Goal: Task Accomplishment & Management: Manage account settings

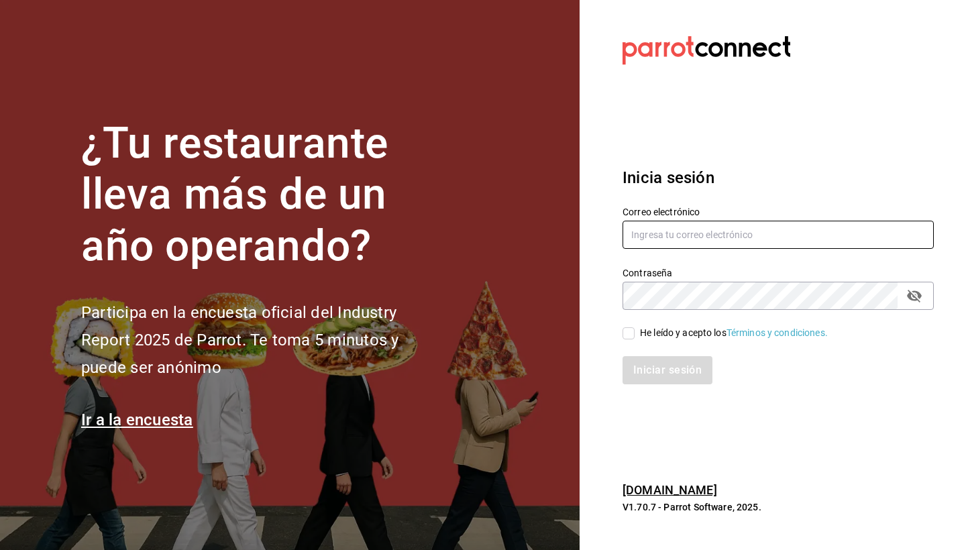
type input "[PERSON_NAME][EMAIL_ADDRESS][DOMAIN_NAME]"
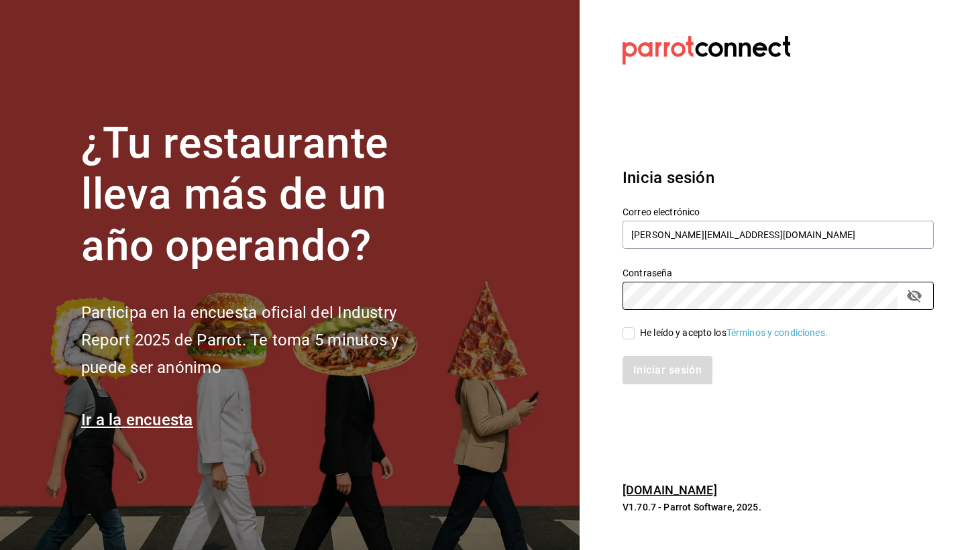
click at [651, 333] on div "He leído y acepto los Términos y condiciones." at bounding box center [734, 333] width 188 height 14
click at [635, 333] on input "He leído y acepto los Términos y condiciones." at bounding box center [629, 333] width 12 height 12
checkbox input "true"
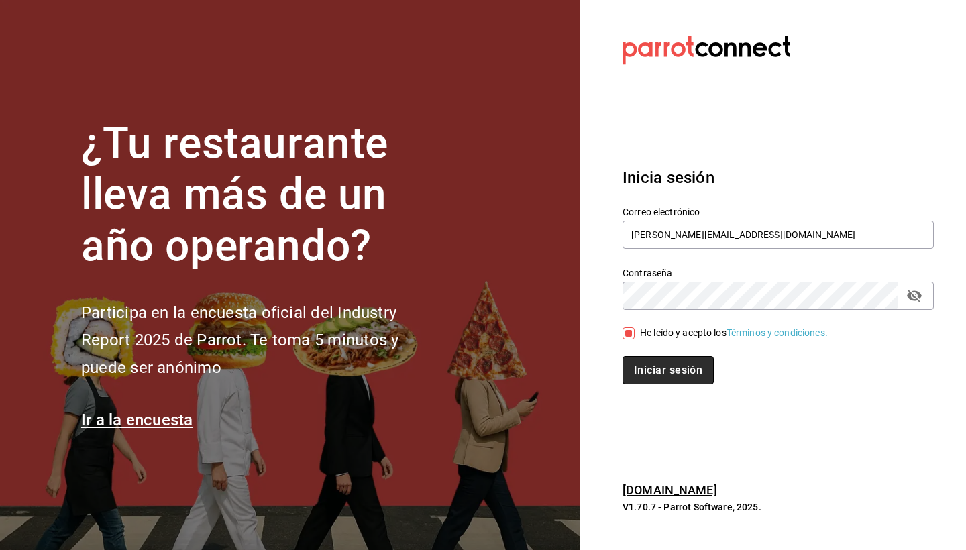
click at [656, 374] on button "Iniciar sesión" at bounding box center [668, 370] width 91 height 28
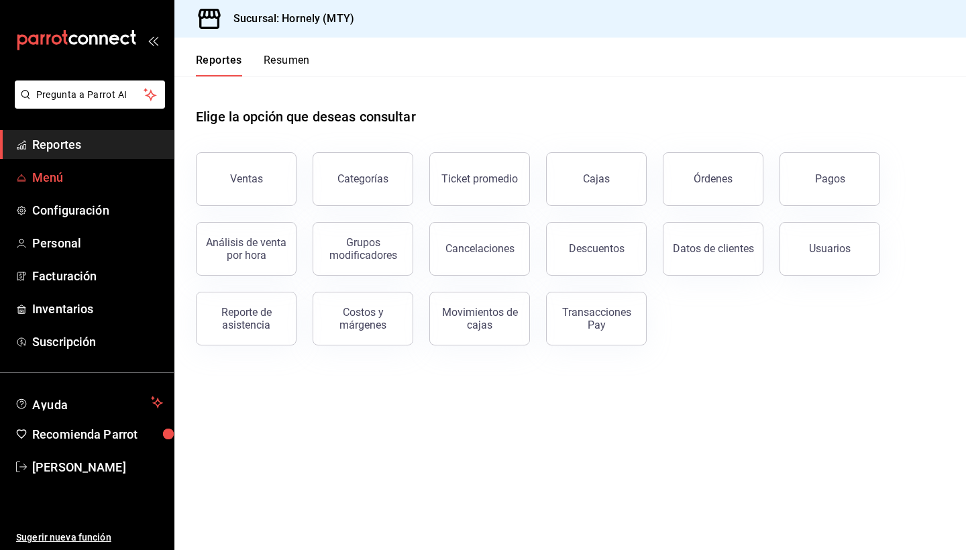
click at [65, 174] on span "Menú" at bounding box center [97, 177] width 131 height 18
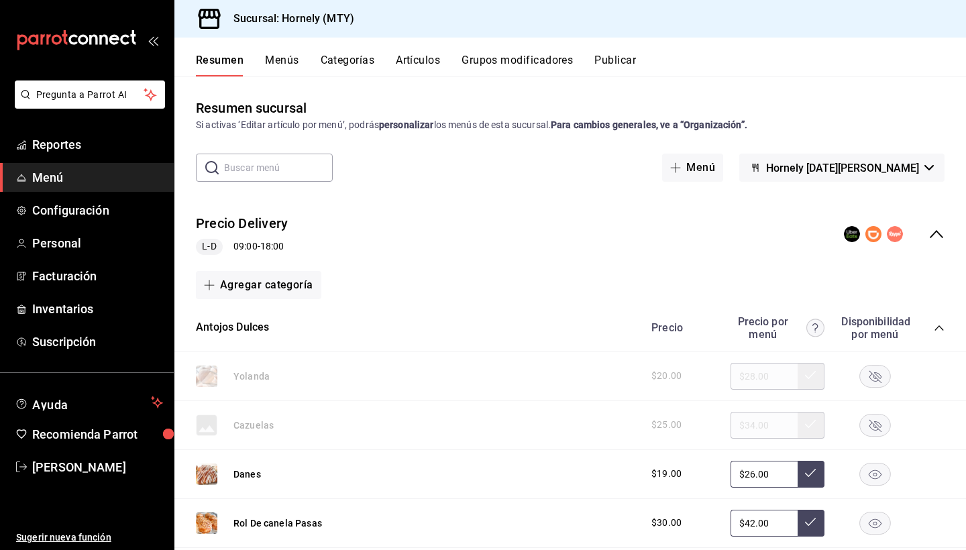
click at [418, 63] on button "Artículos" at bounding box center [418, 65] width 44 height 23
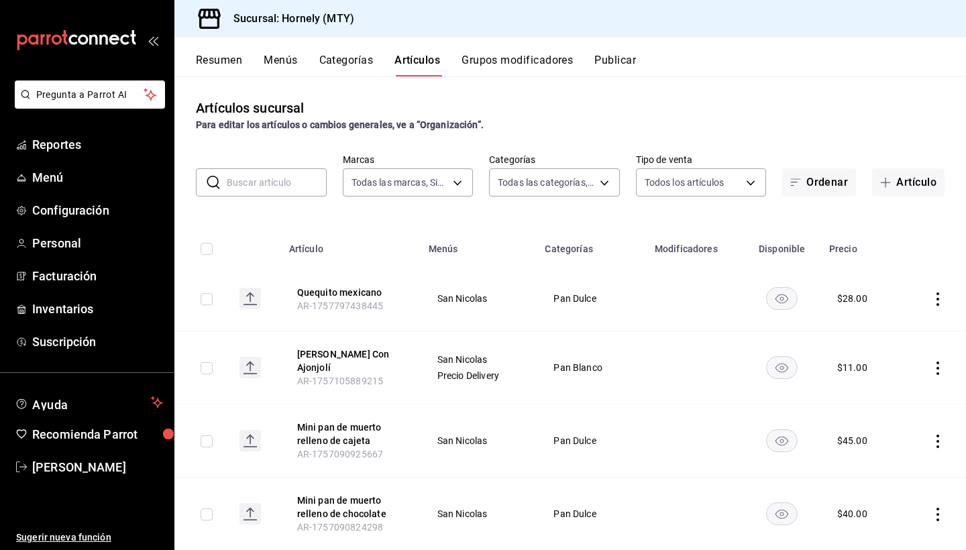
type input "f940d65f-f315-40ad-96cd-36aca2dc56c6"
type input "46905878-440e-4c5f-8a3a-fd71bb82160d,0fe66449-3f97-4436-9a36-daf85159eddd,a5f6b…"
click at [285, 180] on input "text" at bounding box center [277, 182] width 100 height 27
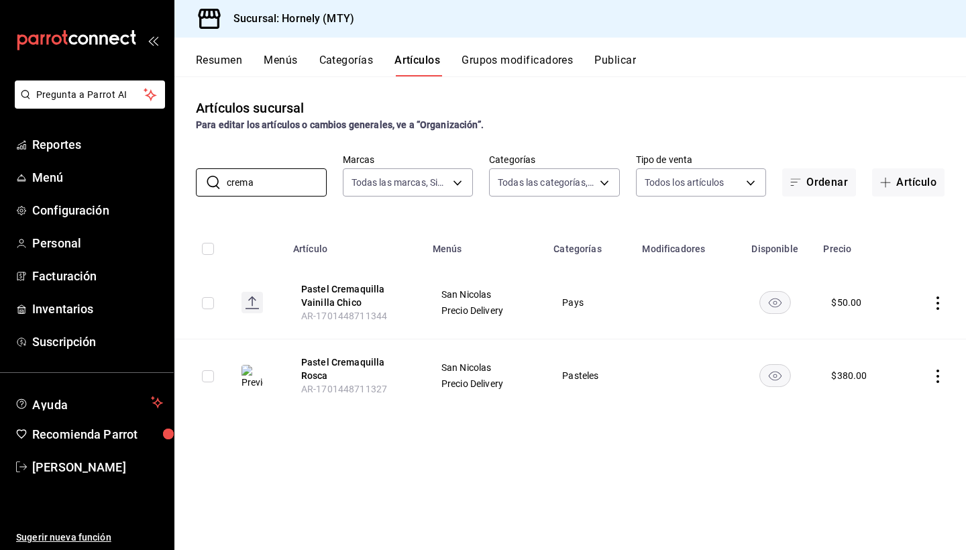
type input "crema"
click at [936, 374] on icon "actions" at bounding box center [937, 376] width 13 height 13
click at [904, 412] on span "Editar" at bounding box center [897, 407] width 35 height 14
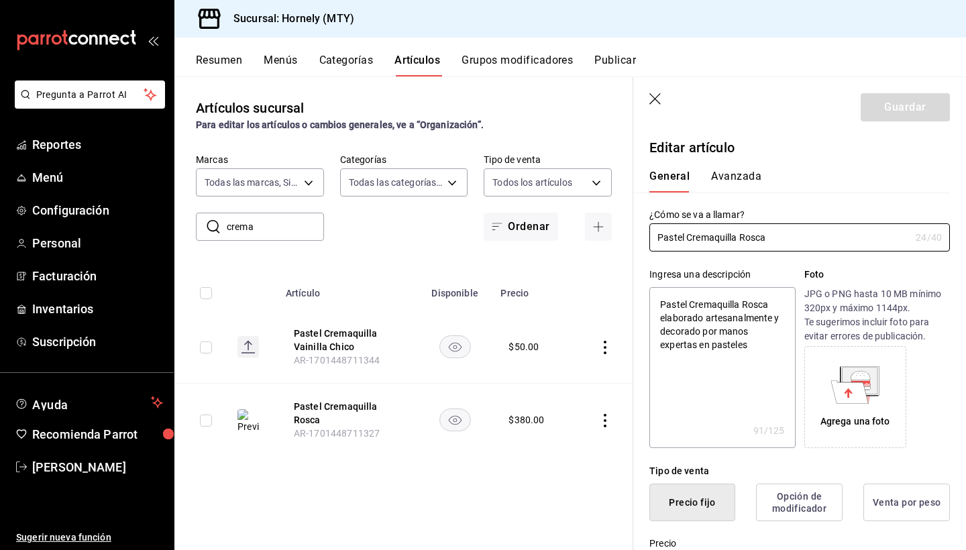
type textarea "x"
type input "$380.00"
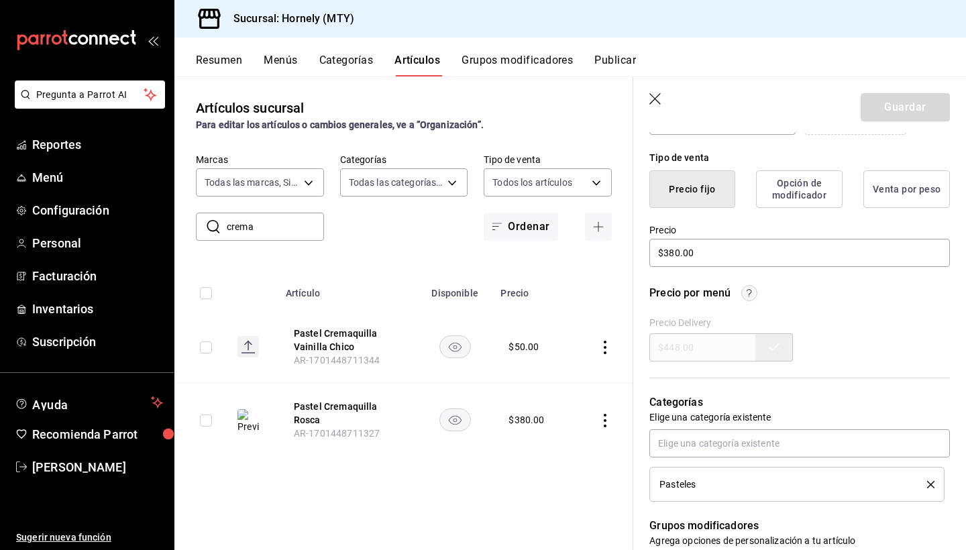
scroll to position [316, 0]
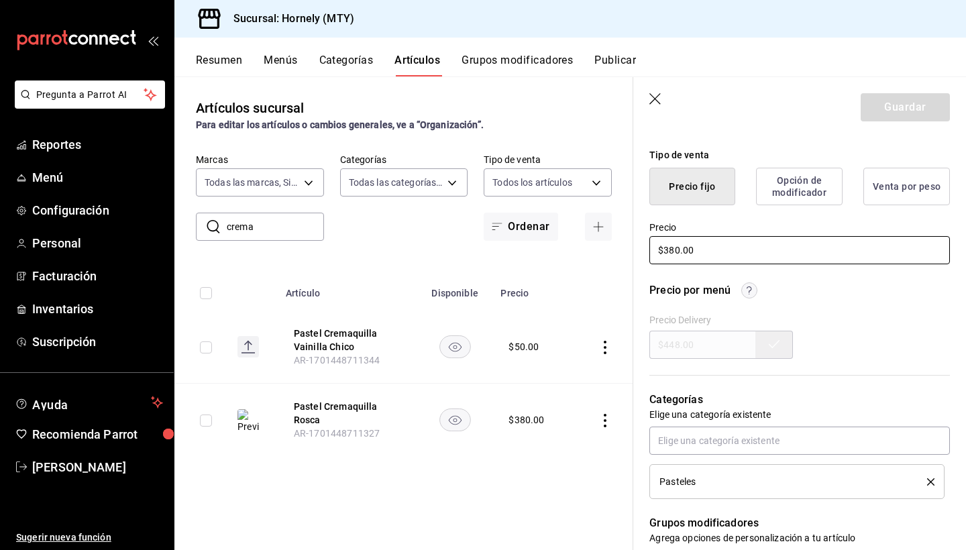
click at [674, 244] on input "$380.00" at bounding box center [799, 250] width 301 height 28
click at [674, 250] on input "$380.00" at bounding box center [799, 250] width 301 height 28
type textarea "x"
type input "$30.00"
type textarea "x"
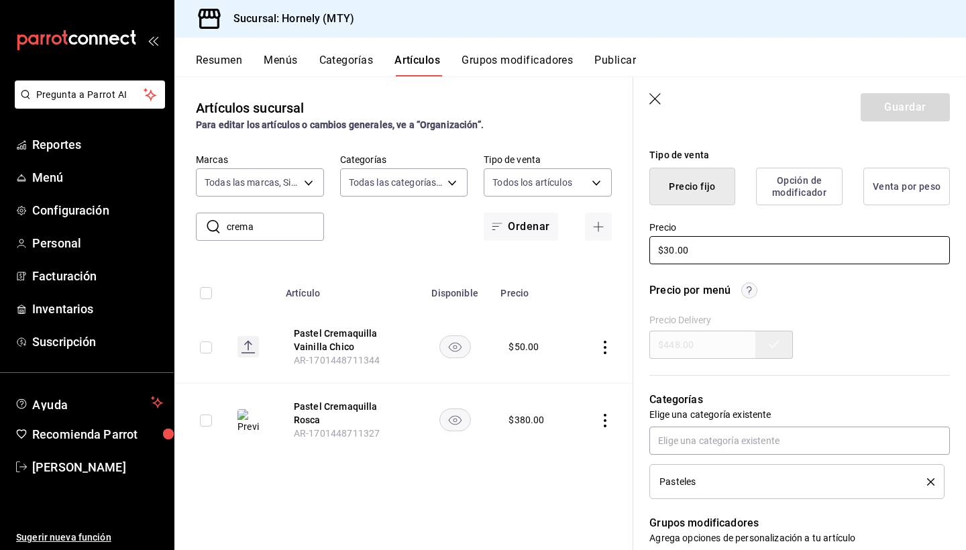
type input "$0.00"
type textarea "x"
type input "$40.00"
type textarea "x"
type input "$400.00"
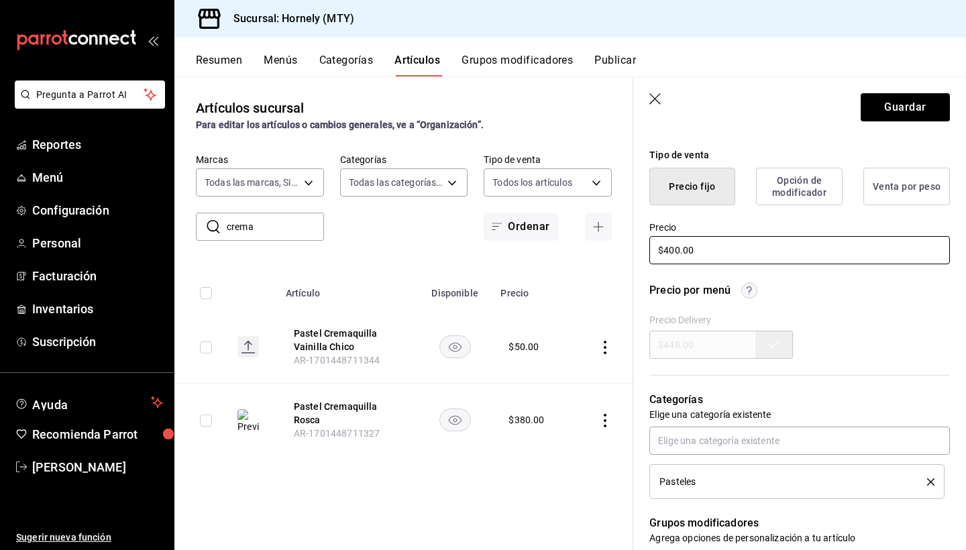
type textarea "x"
type input "$4000.00"
type textarea "x"
type input "$400.00"
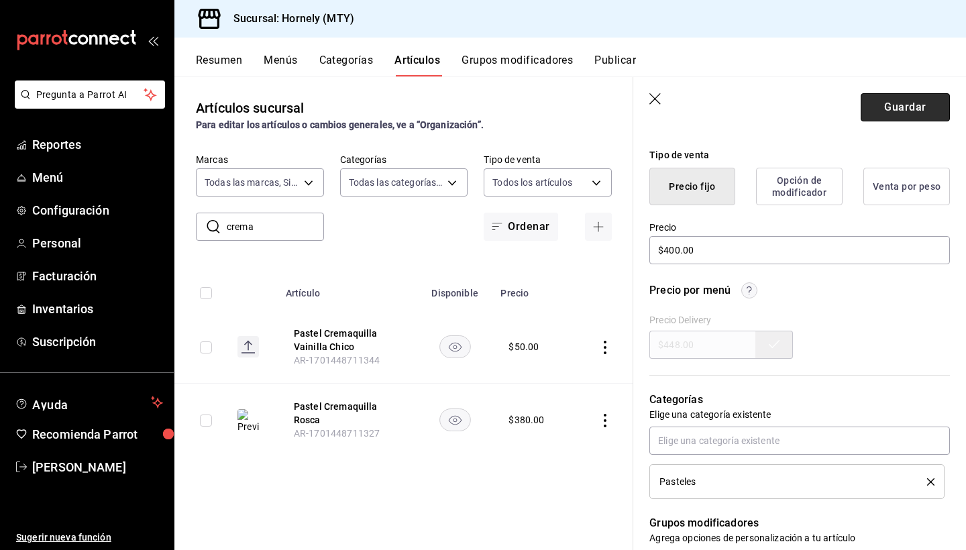
click at [903, 108] on button "Guardar" at bounding box center [905, 107] width 89 height 28
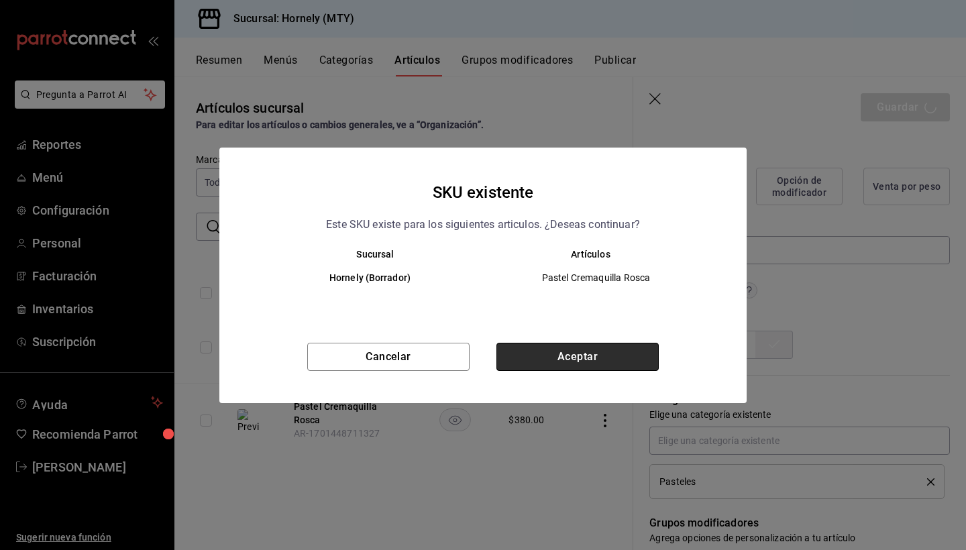
click at [585, 356] on button "Aceptar" at bounding box center [577, 357] width 162 height 28
type textarea "x"
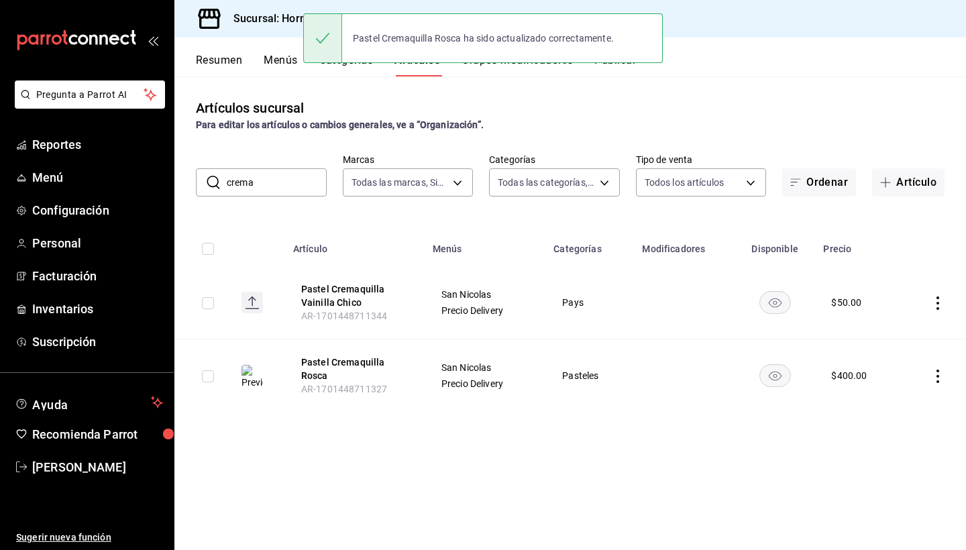
click at [256, 186] on input "crema" at bounding box center [277, 182] width 100 height 27
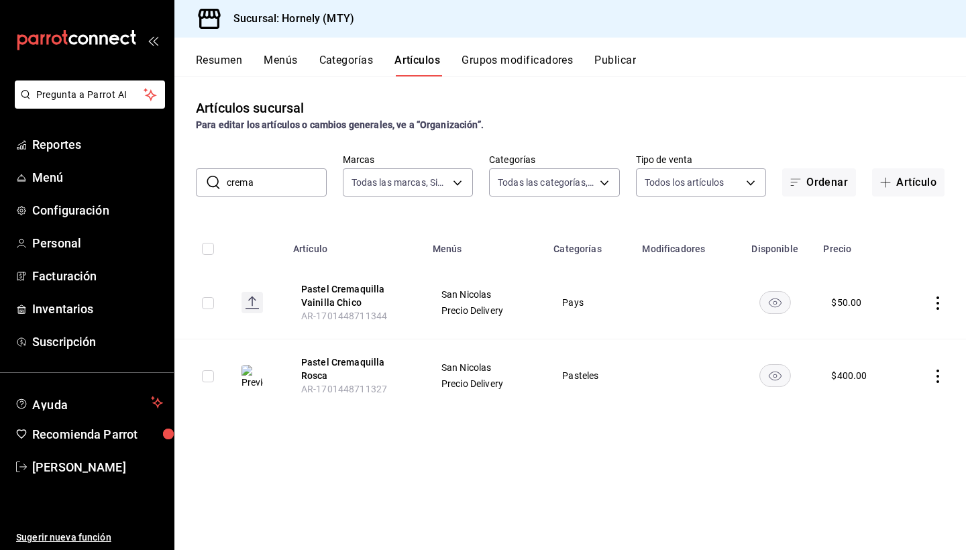
click at [256, 186] on input "crema" at bounding box center [277, 182] width 100 height 27
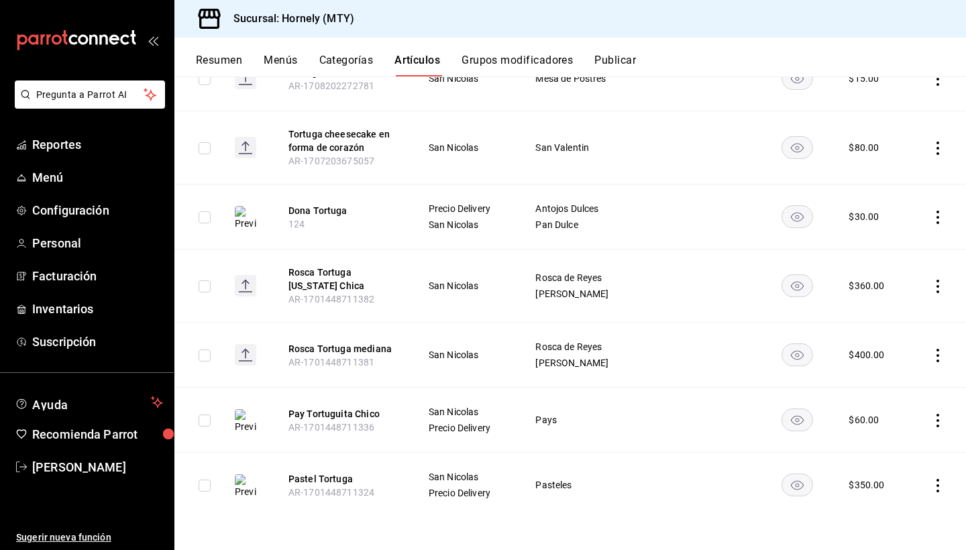
scroll to position [423, 0]
type input "tortu"
click at [936, 481] on icon "actions" at bounding box center [937, 485] width 13 height 13
click at [900, 459] on span "Editar" at bounding box center [897, 460] width 35 height 14
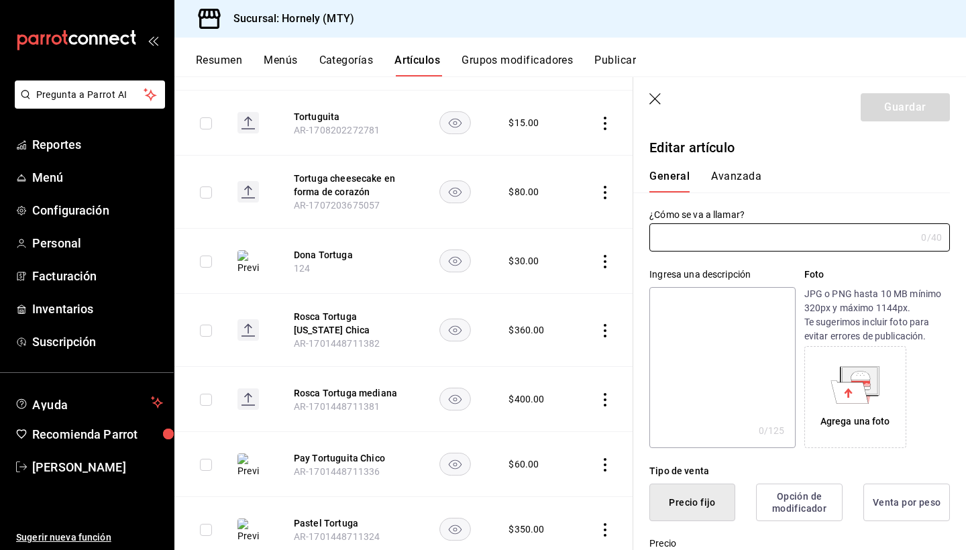
type input "Pastel Tortuga"
type textarea "Pastel Tortuga elaborado artesanalmente y decorado por manos expertas en pastel…"
type textarea "x"
type input "$350.00"
type input "AR-1701448711324"
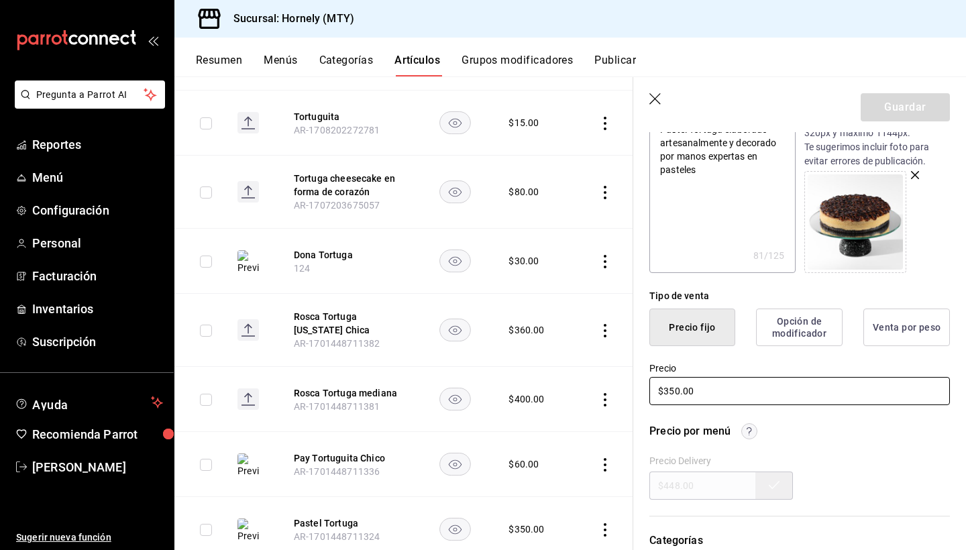
scroll to position [183, 0]
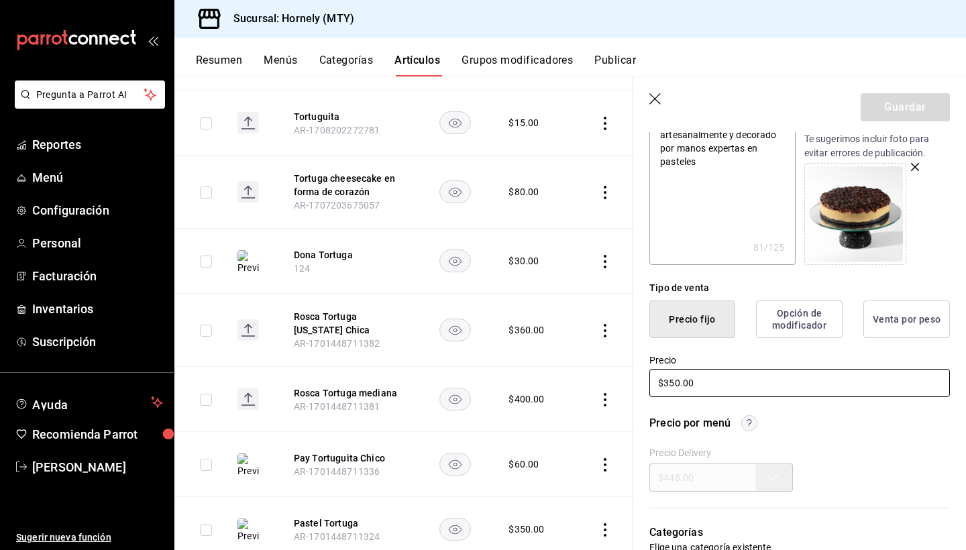
click at [669, 377] on input "$350.00" at bounding box center [799, 383] width 301 height 28
type textarea "x"
type input "$30.00"
type textarea "x"
type input "$0.00"
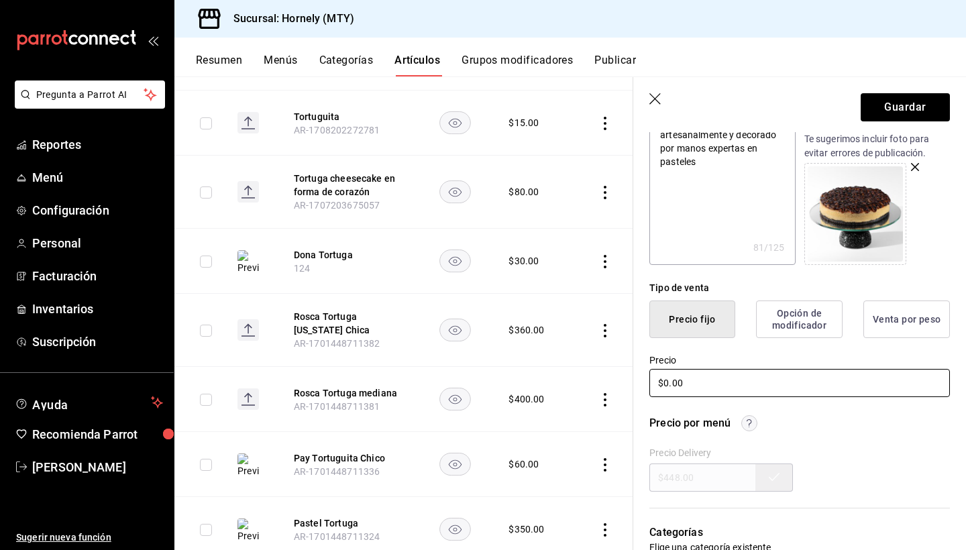
type textarea "x"
type input "$40.00"
type textarea "x"
type input "$400.00"
click at [914, 102] on button "Guardar" at bounding box center [905, 107] width 89 height 28
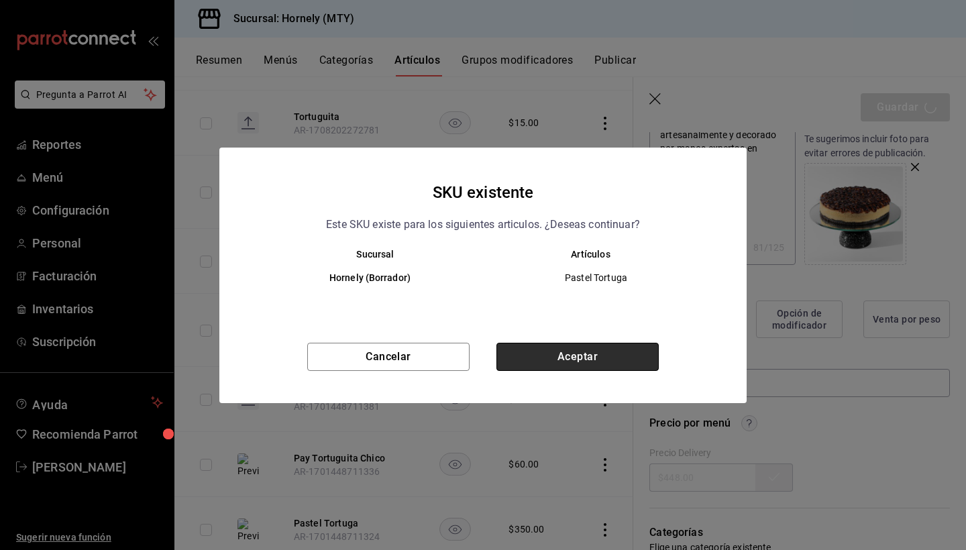
click at [598, 351] on button "Aceptar" at bounding box center [577, 357] width 162 height 28
type textarea "x"
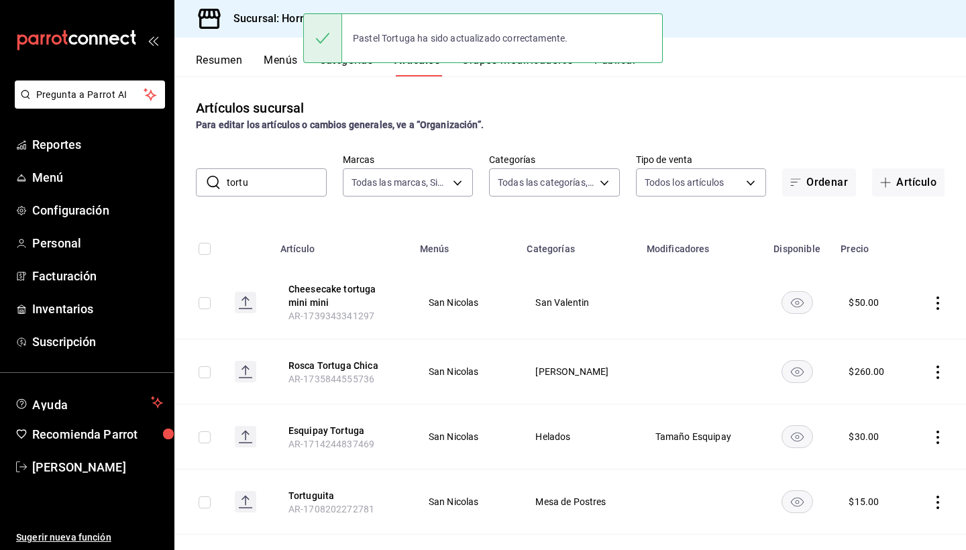
click at [258, 186] on input "tortu" at bounding box center [277, 182] width 100 height 27
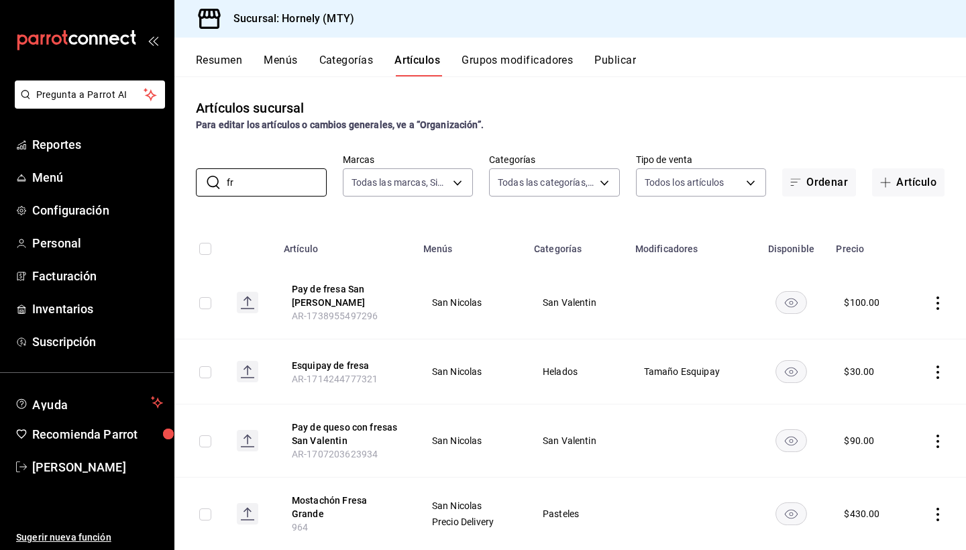
type input "f"
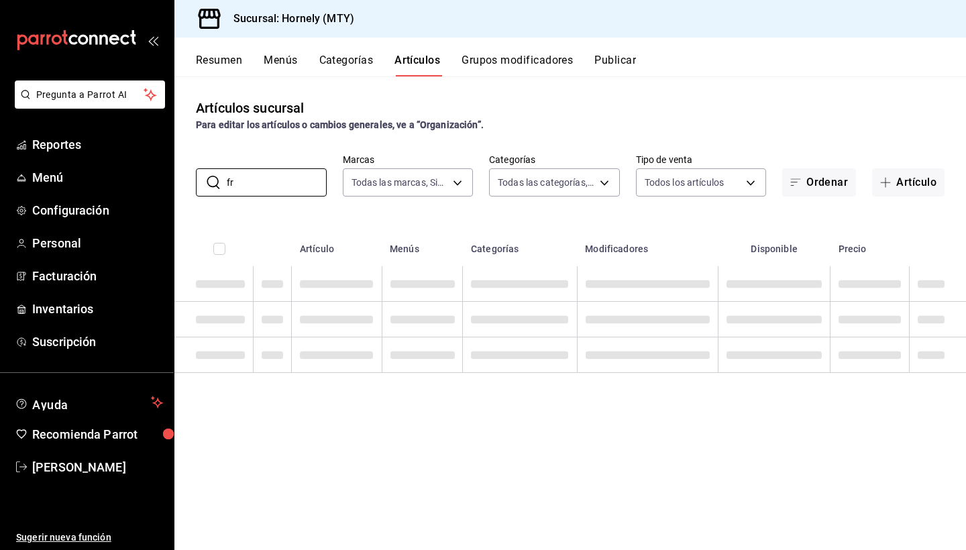
type input "f"
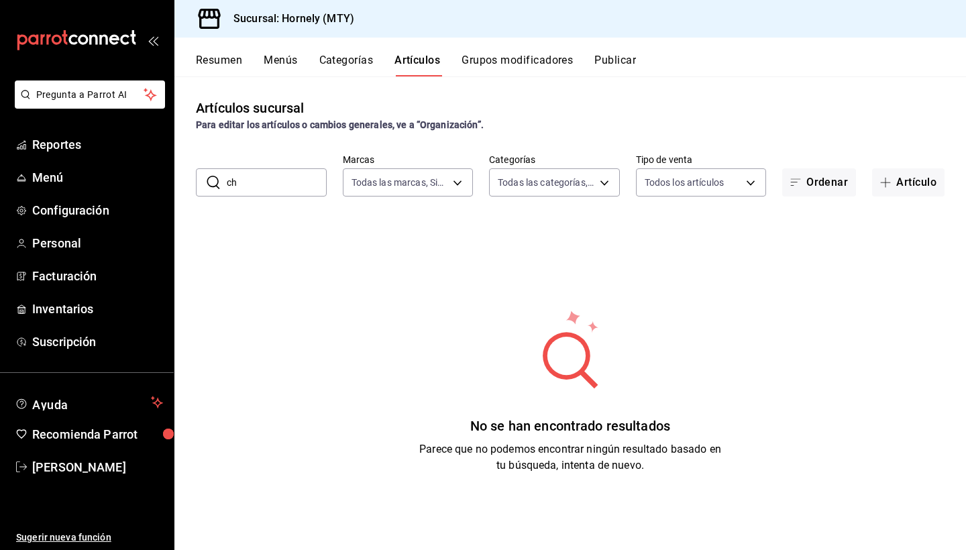
type input "c"
type input "g"
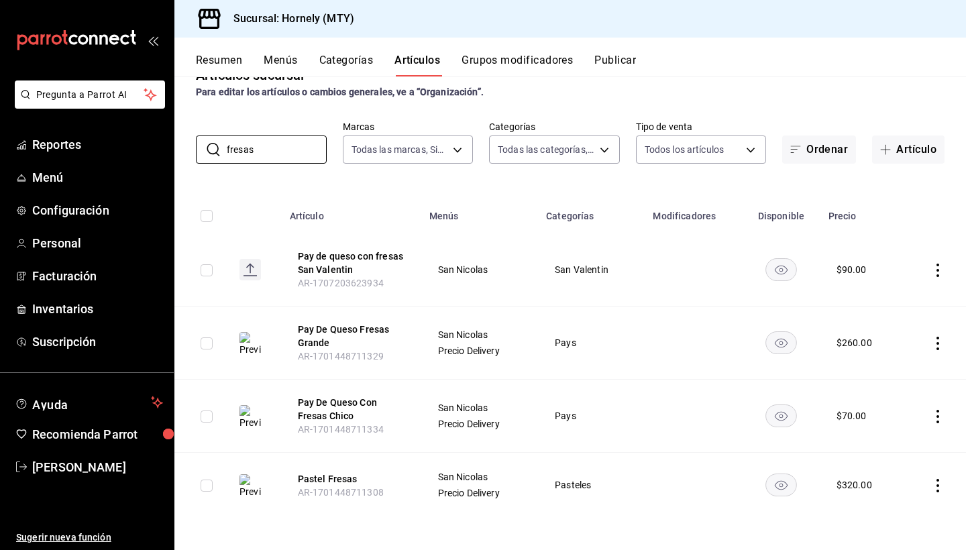
type input "fresas"
click at [935, 486] on icon "actions" at bounding box center [937, 485] width 13 height 13
click at [898, 460] on span "Editar" at bounding box center [897, 460] width 35 height 14
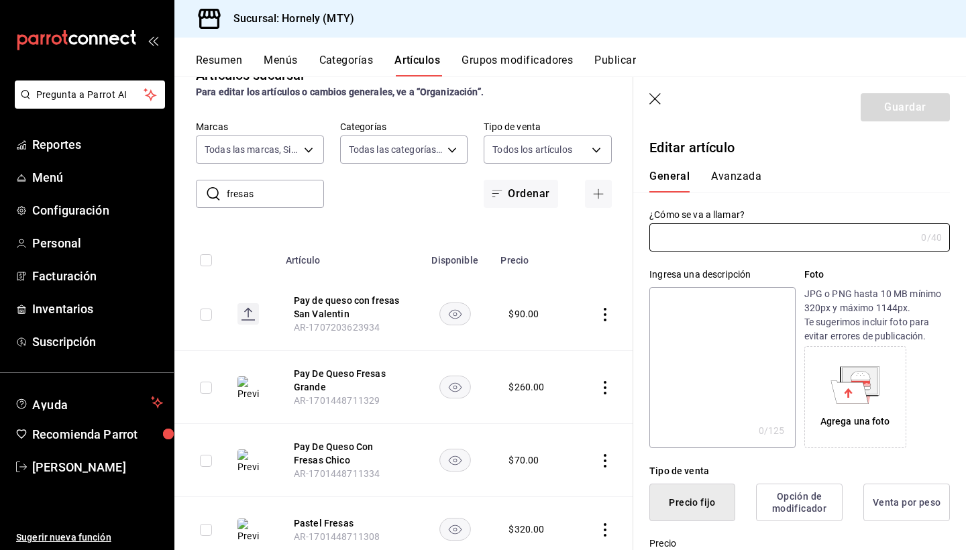
type input "Pastel Fresas"
type textarea "Pastel de Fresas elaborado artesanalmente y decorado por manos expertas en past…"
type textarea "x"
type input "$320.00"
type input "AR-1701448711308"
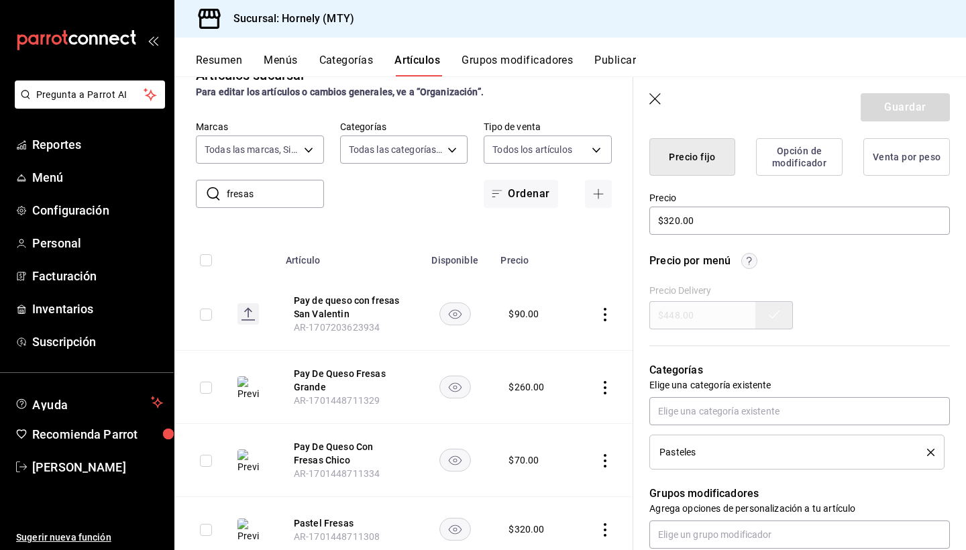
scroll to position [345, 0]
click at [673, 222] on input "$320.00" at bounding box center [799, 221] width 301 height 28
type textarea "x"
type input "$30.00"
type textarea "x"
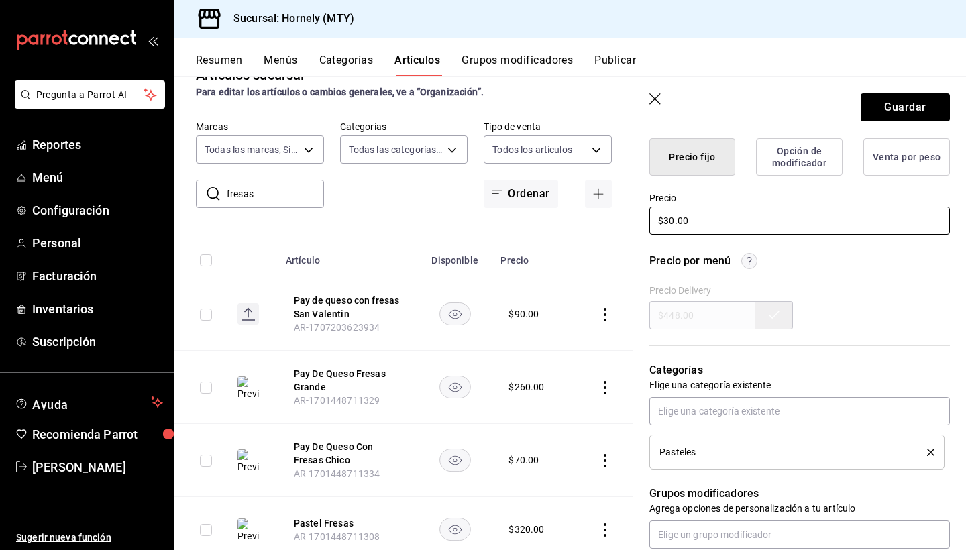
type input "$0.00"
type textarea "x"
type input "$40.00"
type textarea "x"
type input "$450.00"
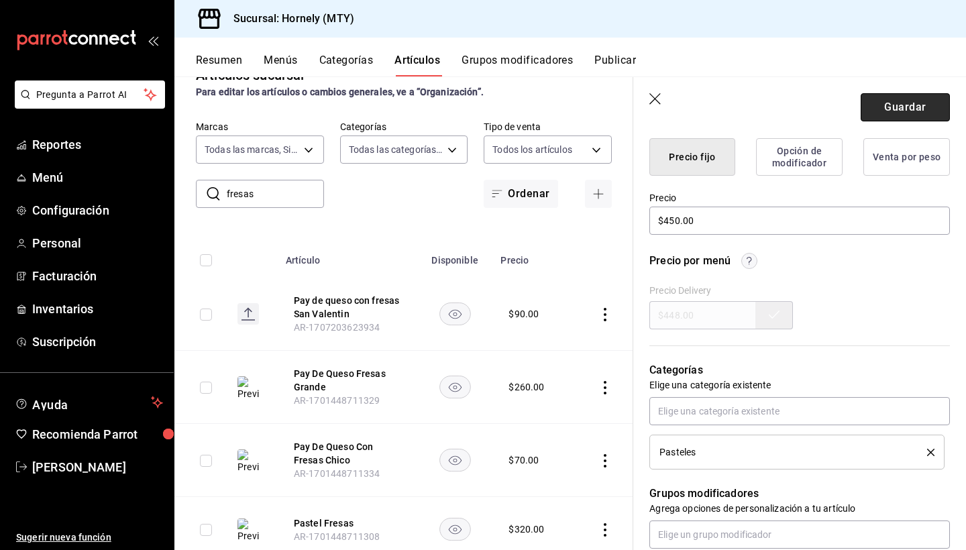
click at [911, 106] on button "Guardar" at bounding box center [905, 107] width 89 height 28
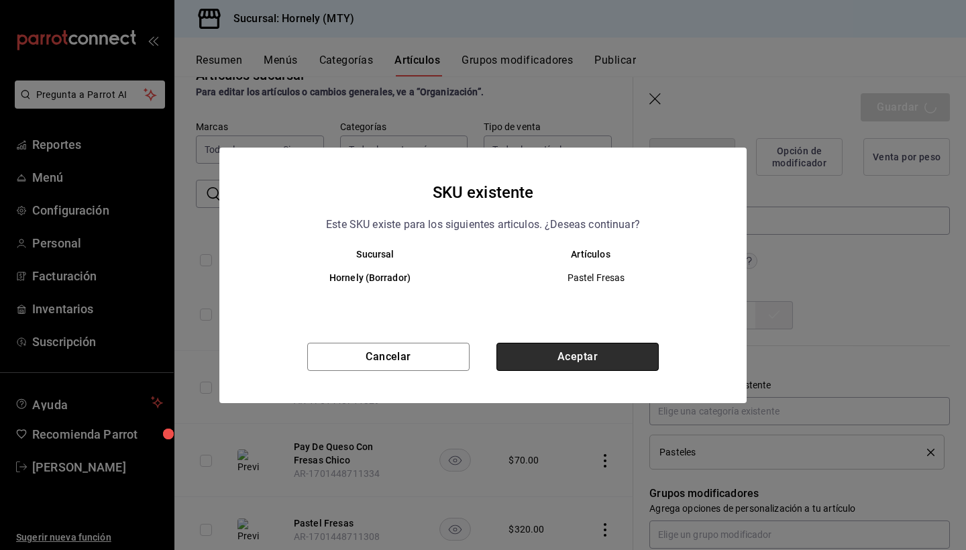
click at [563, 348] on button "Aceptar" at bounding box center [577, 357] width 162 height 28
type textarea "x"
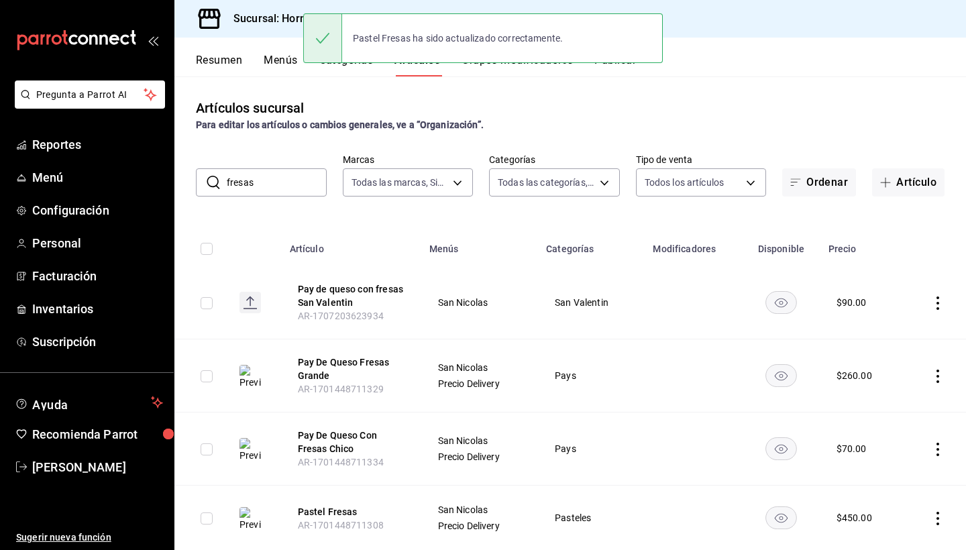
click at [256, 199] on div "Artículos sucursal Para editar los artículos o cambios generales, ve a “Organiz…" at bounding box center [570, 312] width 792 height 473
click at [256, 190] on input "fresas" at bounding box center [277, 182] width 100 height 27
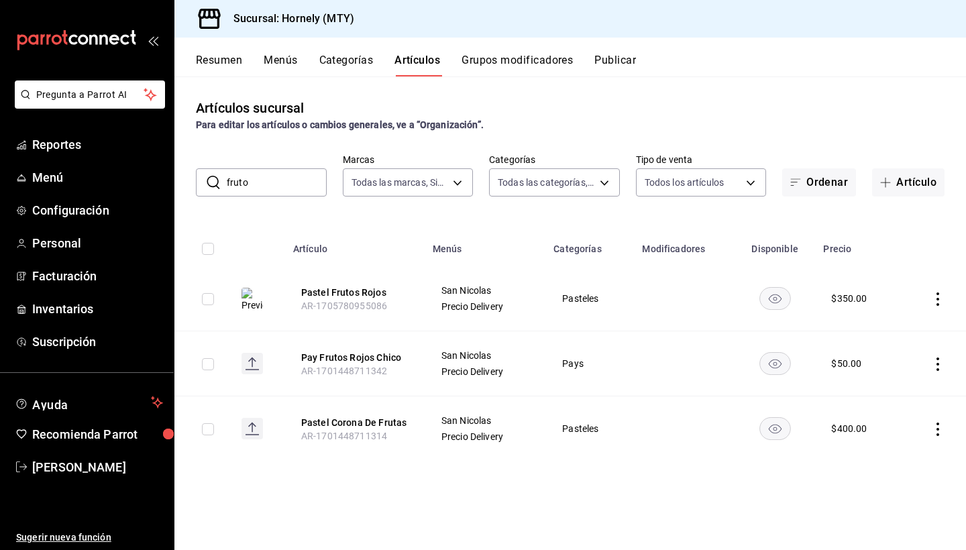
type input "fruto"
drag, startPoint x: 269, startPoint y: 177, endPoint x: 937, endPoint y: 300, distance: 679.3
click at [937, 300] on icon "actions" at bounding box center [937, 298] width 3 height 13
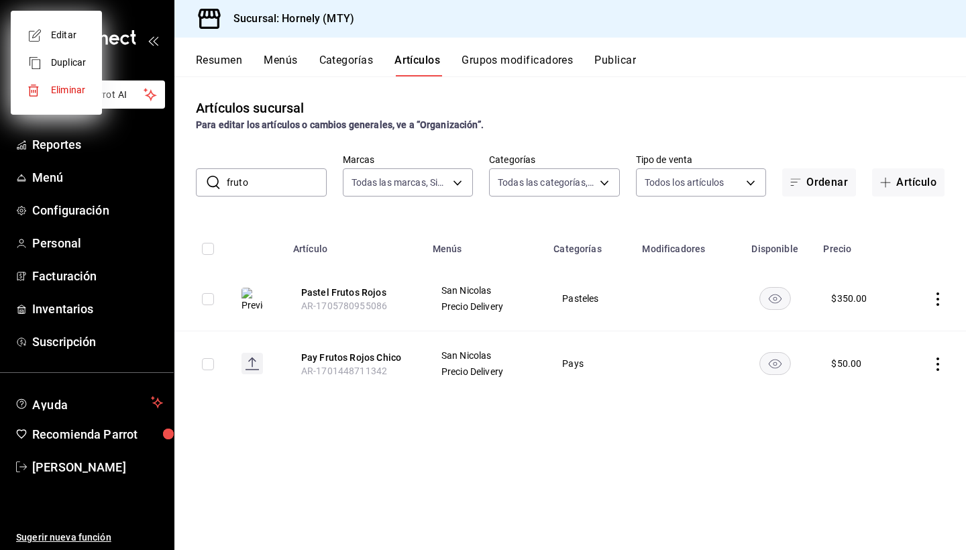
click at [937, 299] on div at bounding box center [483, 275] width 966 height 550
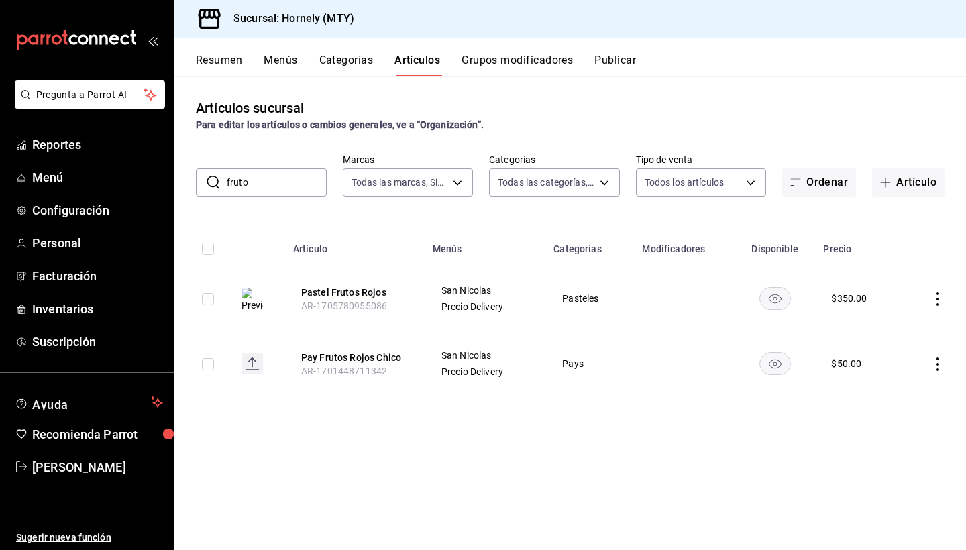
click at [937, 299] on icon "actions" at bounding box center [937, 298] width 3 height 13
click at [871, 333] on icon at bounding box center [864, 330] width 16 height 16
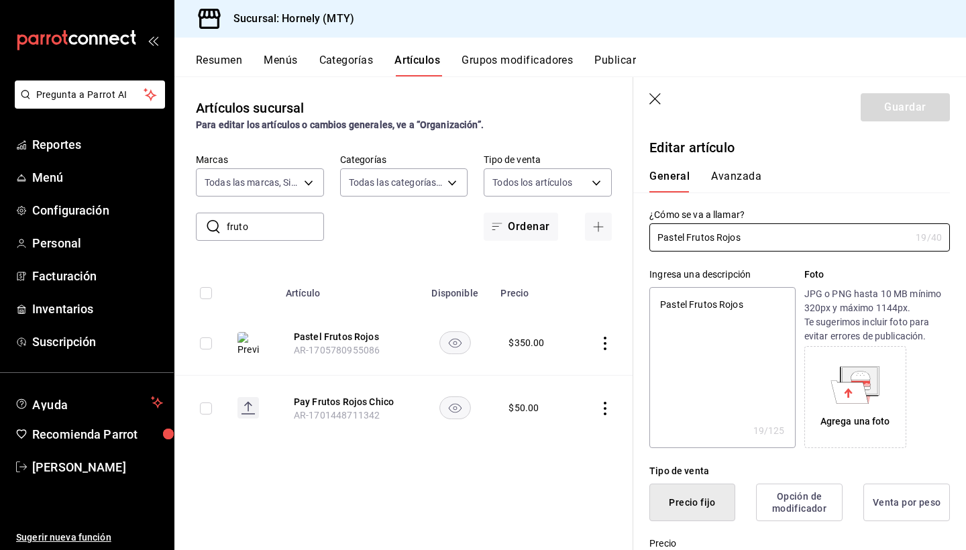
type textarea "x"
type input "$350.00"
radio input "false"
radio input "true"
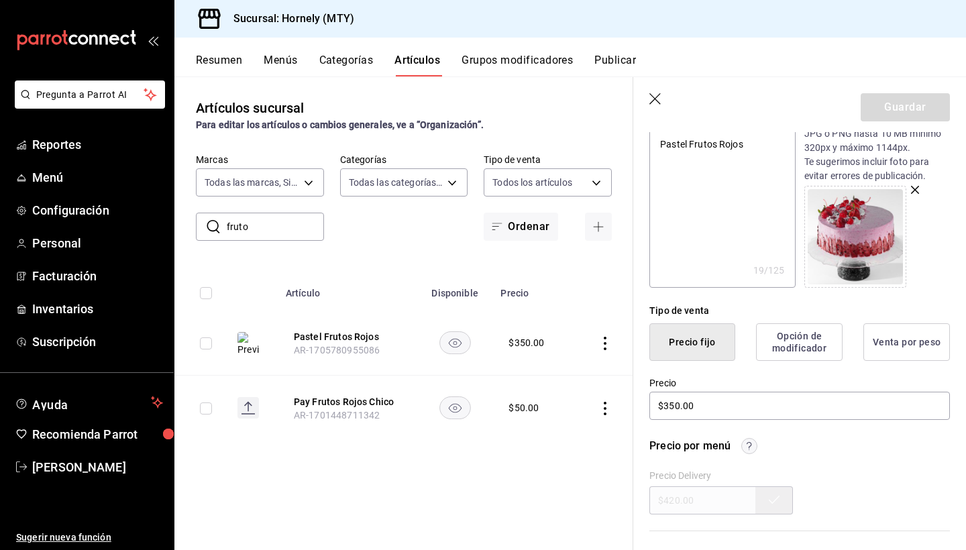
scroll to position [327, 0]
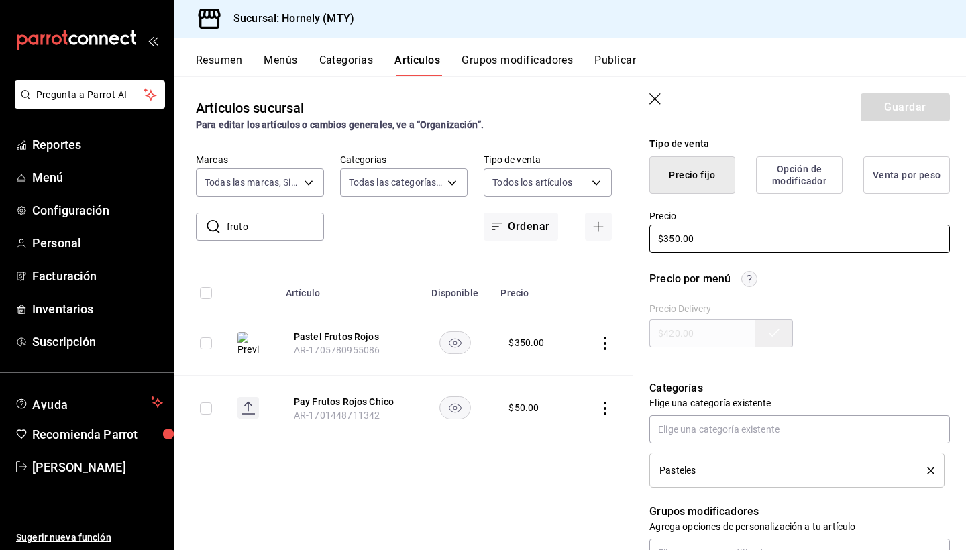
drag, startPoint x: 666, startPoint y: 239, endPoint x: 671, endPoint y: 256, distance: 17.6
click at [666, 239] on input "$350.00" at bounding box center [799, 239] width 301 height 28
type textarea "x"
type input "$50.00"
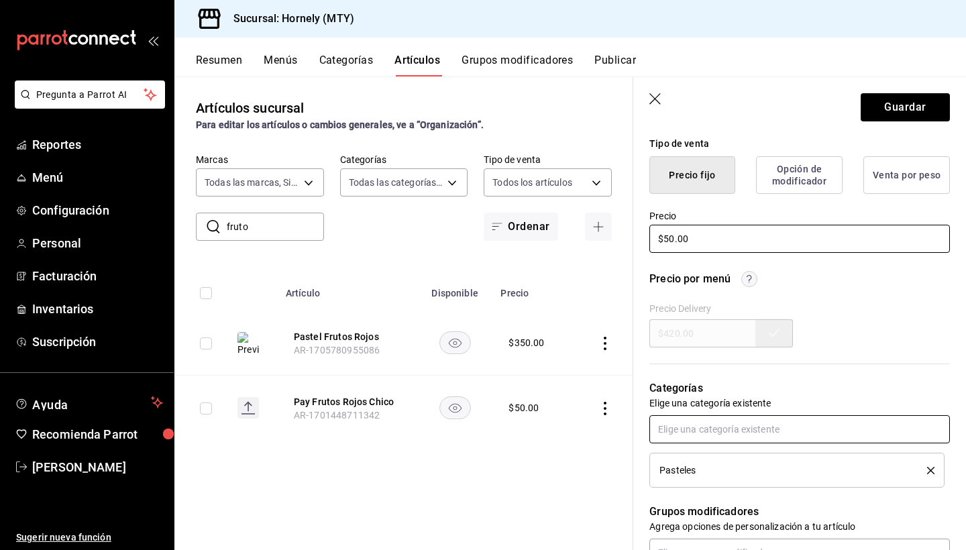
type textarea "x"
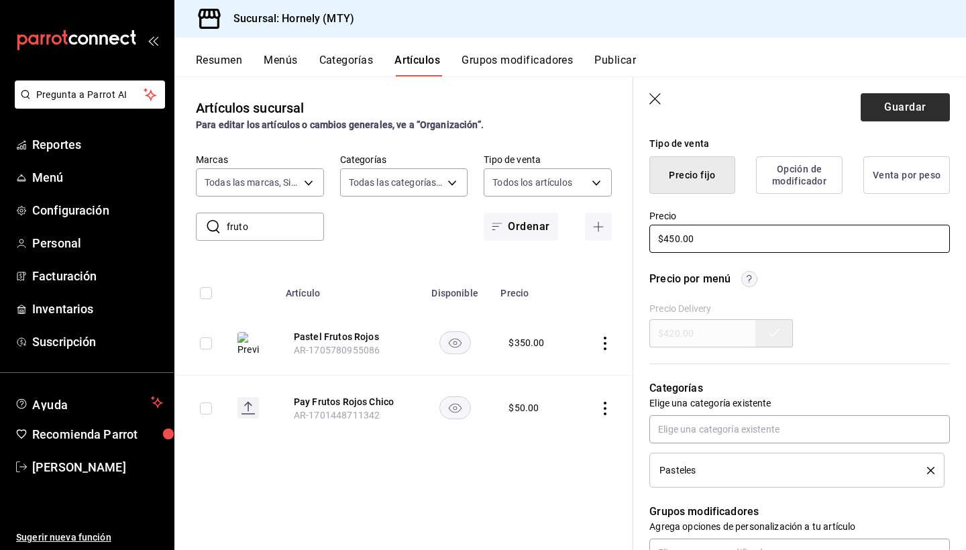
type input "$450.00"
click at [886, 102] on button "Guardar" at bounding box center [905, 107] width 89 height 28
type textarea "x"
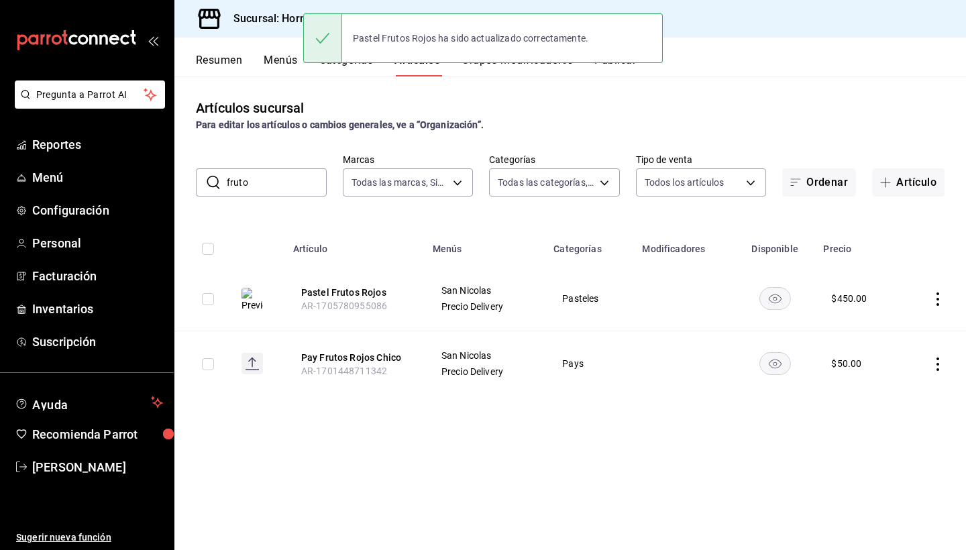
click at [277, 177] on input "fruto" at bounding box center [277, 182] width 100 height 27
click at [277, 178] on input "fruto" at bounding box center [277, 182] width 100 height 27
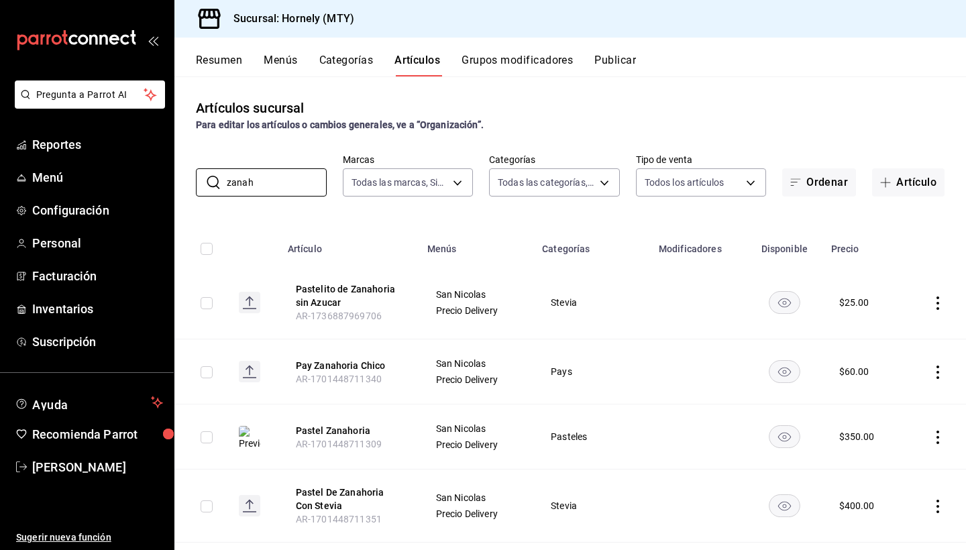
type input "zanahoria"
drag, startPoint x: 270, startPoint y: 207, endPoint x: 938, endPoint y: 438, distance: 706.5
click at [938, 438] on icon "actions" at bounding box center [937, 437] width 3 height 13
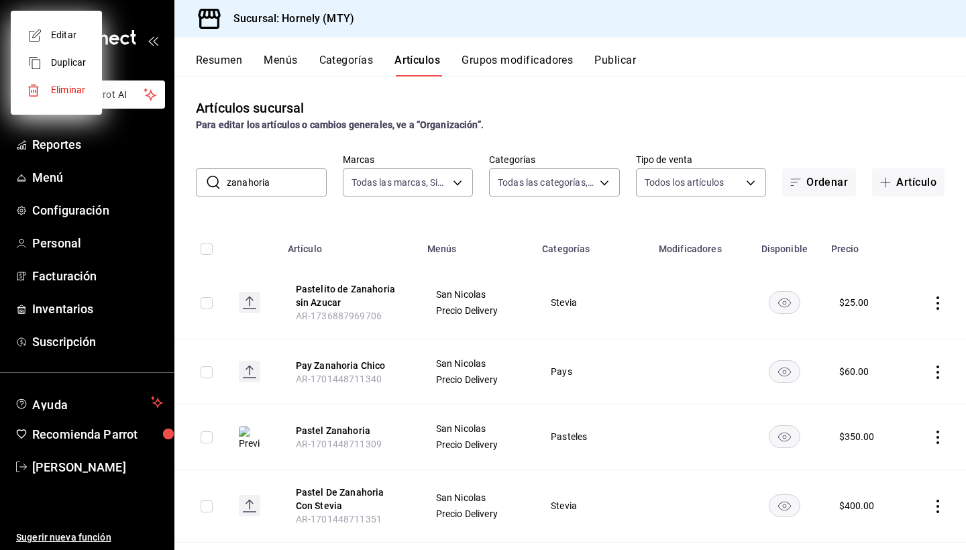
click at [936, 442] on div at bounding box center [483, 275] width 966 height 550
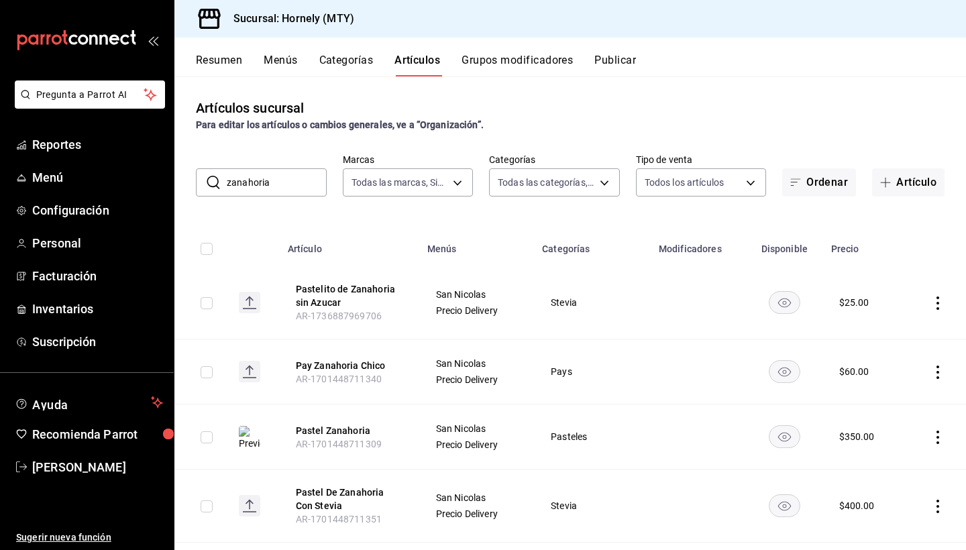
click at [939, 433] on icon "actions" at bounding box center [937, 437] width 13 height 13
click at [905, 457] on span "Editar" at bounding box center [897, 460] width 35 height 14
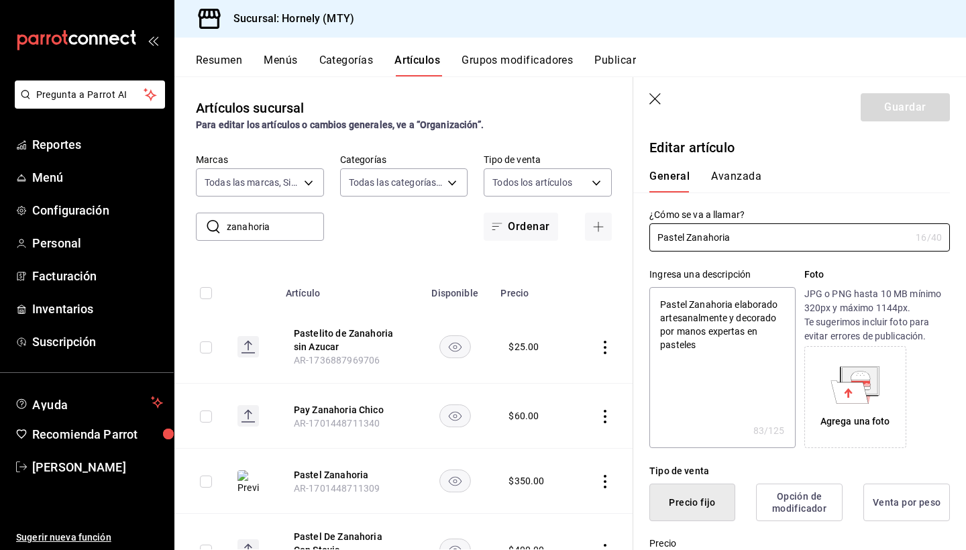
type textarea "x"
type input "$350.00"
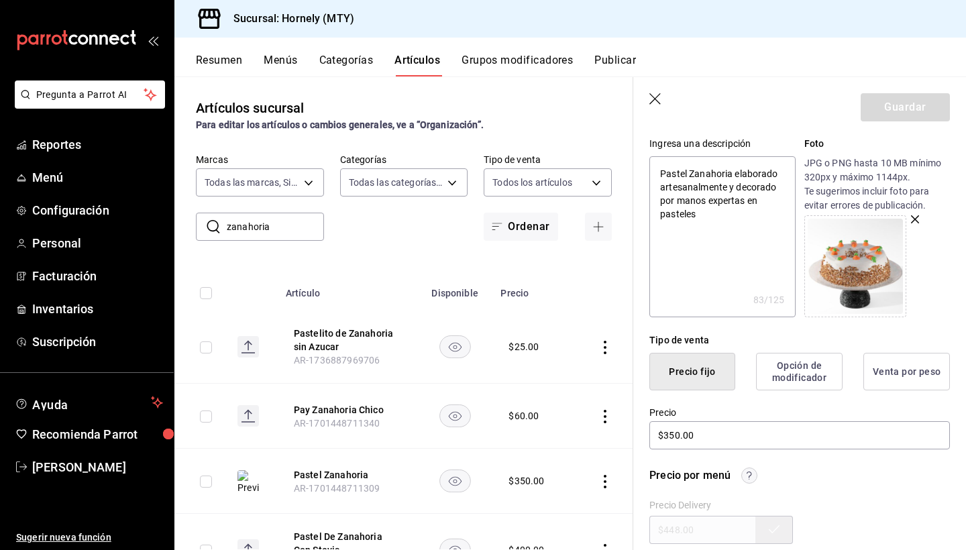
scroll to position [331, 0]
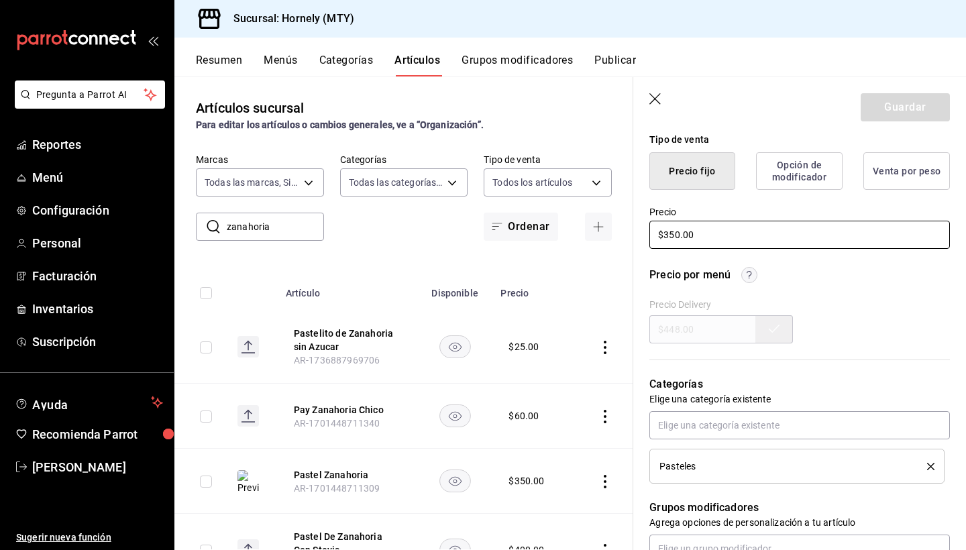
click at [674, 233] on input "$350.00" at bounding box center [799, 235] width 301 height 28
type textarea "x"
type input "$30.00"
type textarea "x"
type input "$0.00"
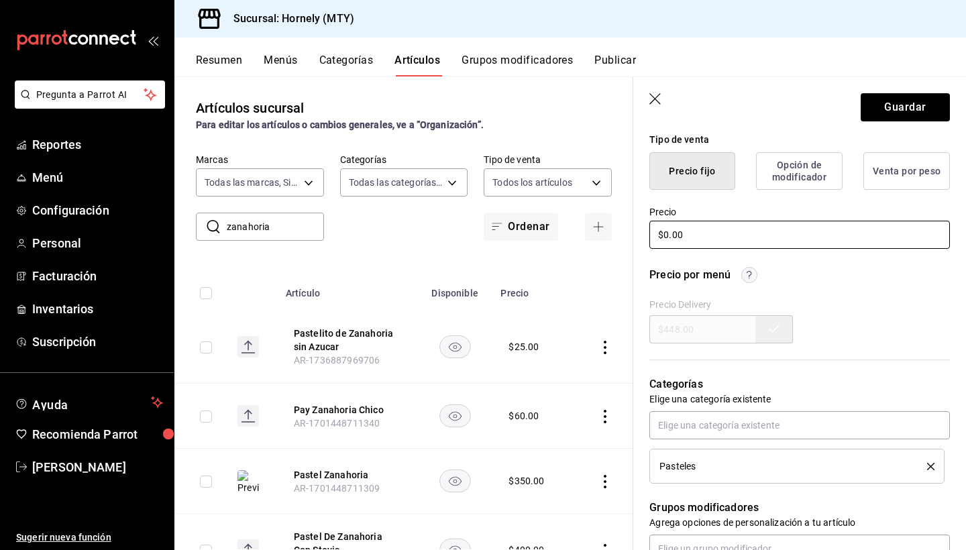
type textarea "x"
type input "$50.00"
type textarea "x"
type input "$500.00"
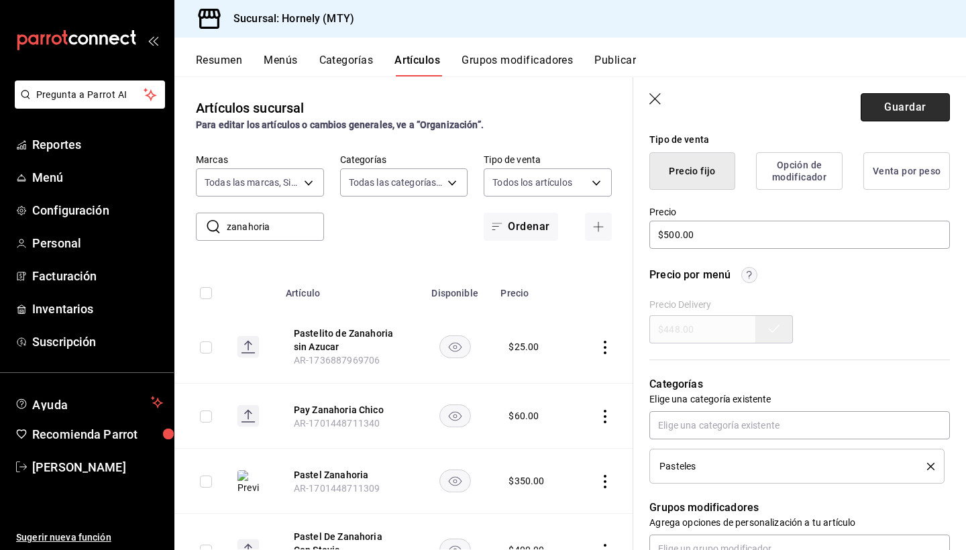
click at [912, 108] on button "Guardar" at bounding box center [905, 107] width 89 height 28
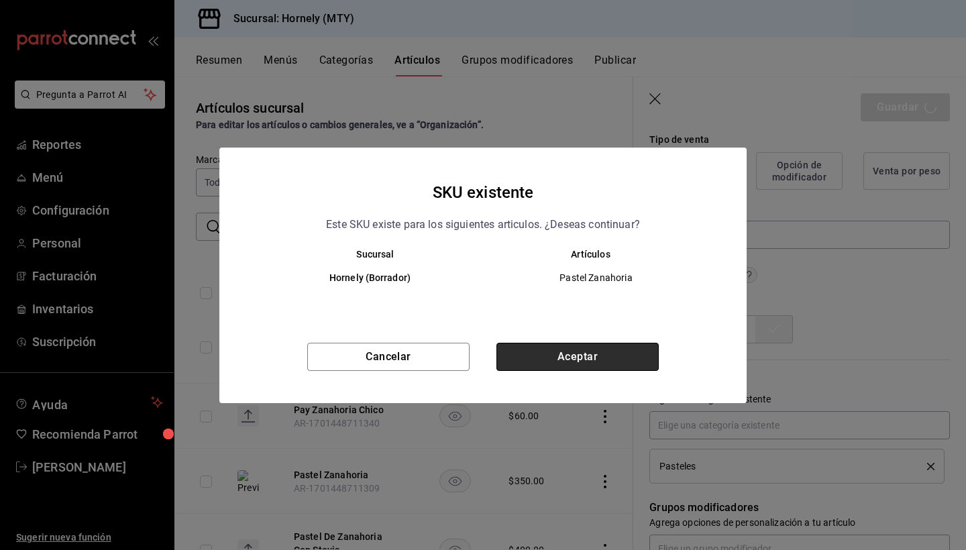
click at [597, 355] on button "Aceptar" at bounding box center [577, 357] width 162 height 28
type textarea "x"
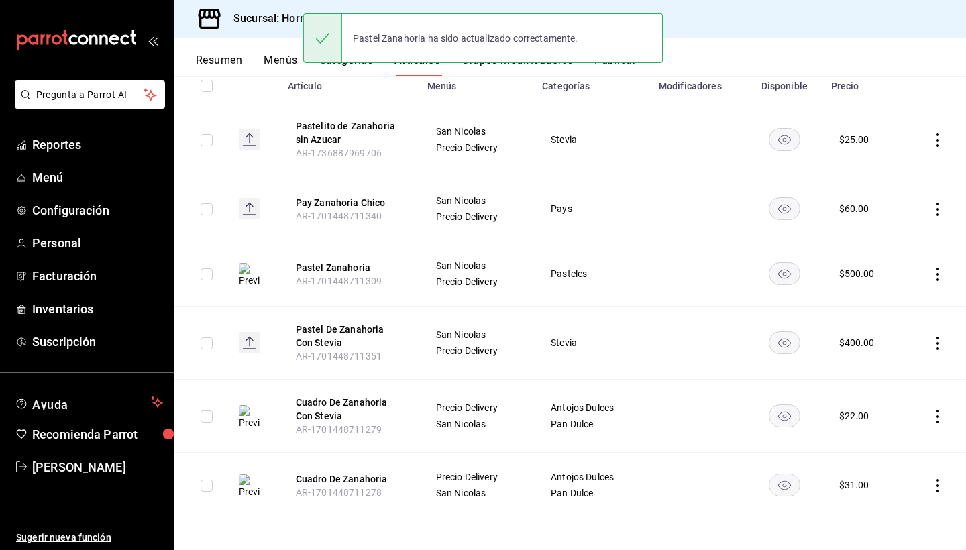
scroll to position [163, 0]
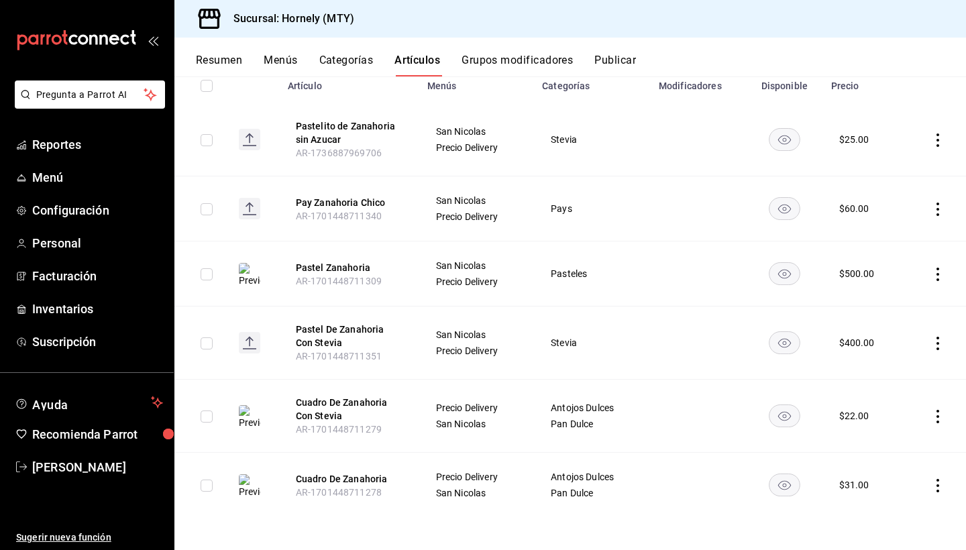
click at [935, 337] on icon "actions" at bounding box center [937, 343] width 13 height 13
click at [892, 372] on span "Editar" at bounding box center [897, 374] width 35 height 14
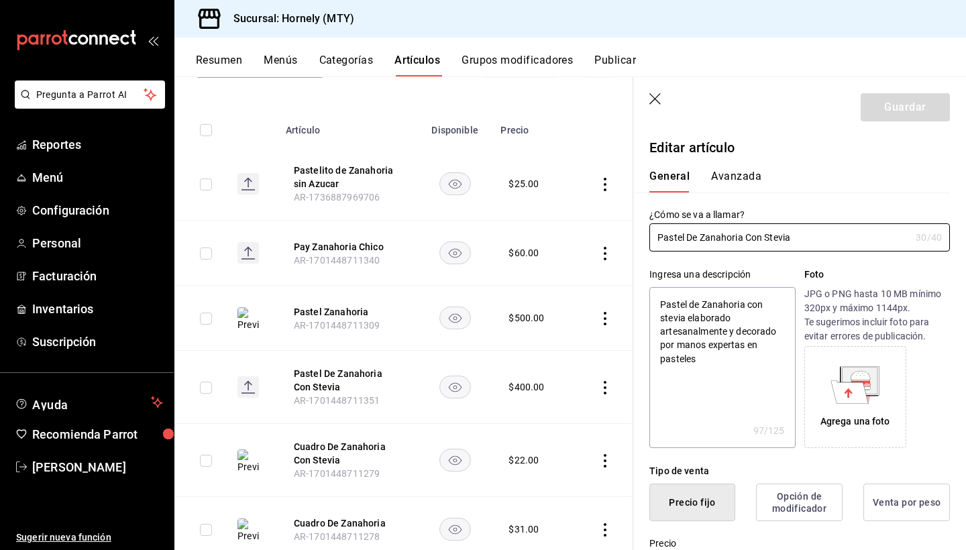
type textarea "x"
type input "$400.00"
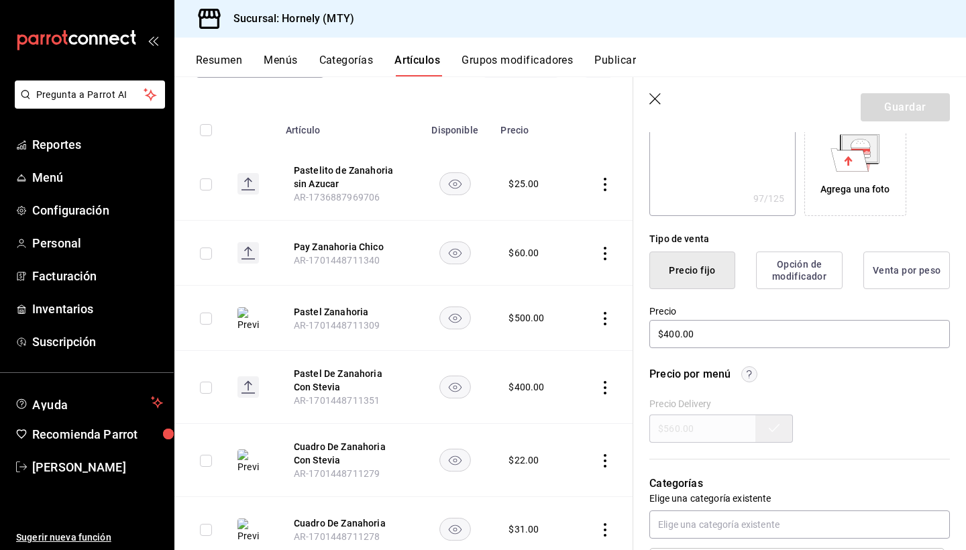
scroll to position [254, 0]
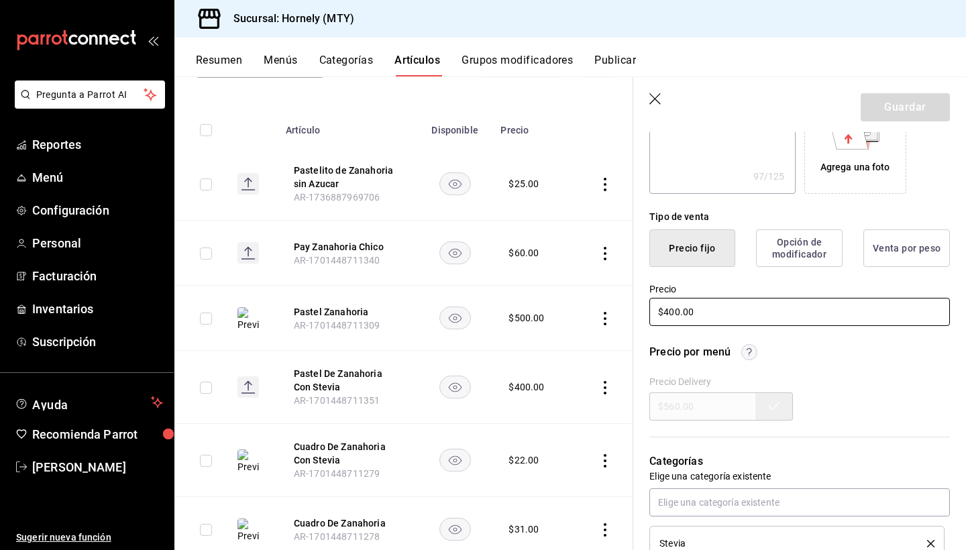
click at [674, 312] on input "$400.00" at bounding box center [799, 312] width 301 height 28
type textarea "x"
type input "$40.00"
type textarea "x"
type input "$0.00"
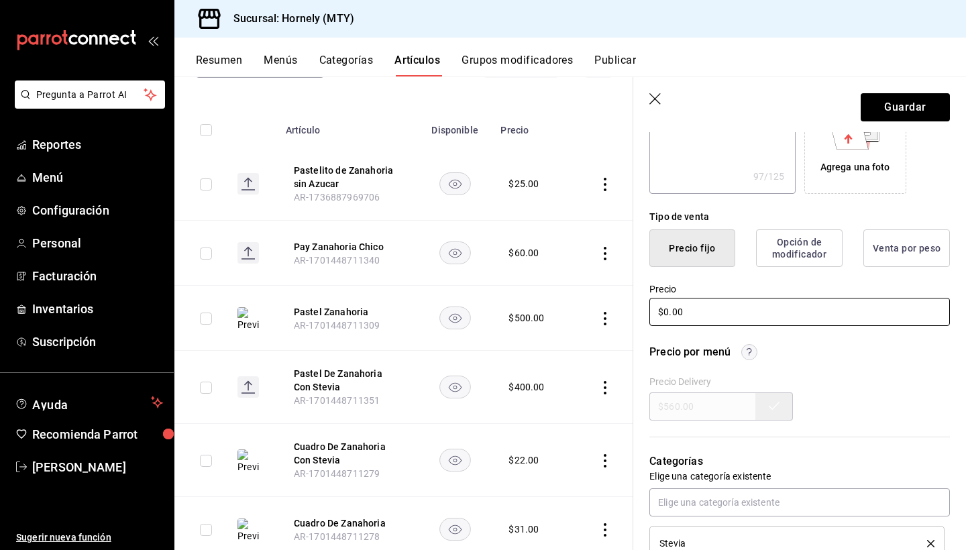
type textarea "x"
type input "$50.00"
type textarea "x"
type input "$550.00"
click at [892, 105] on button "Guardar" at bounding box center [905, 107] width 89 height 28
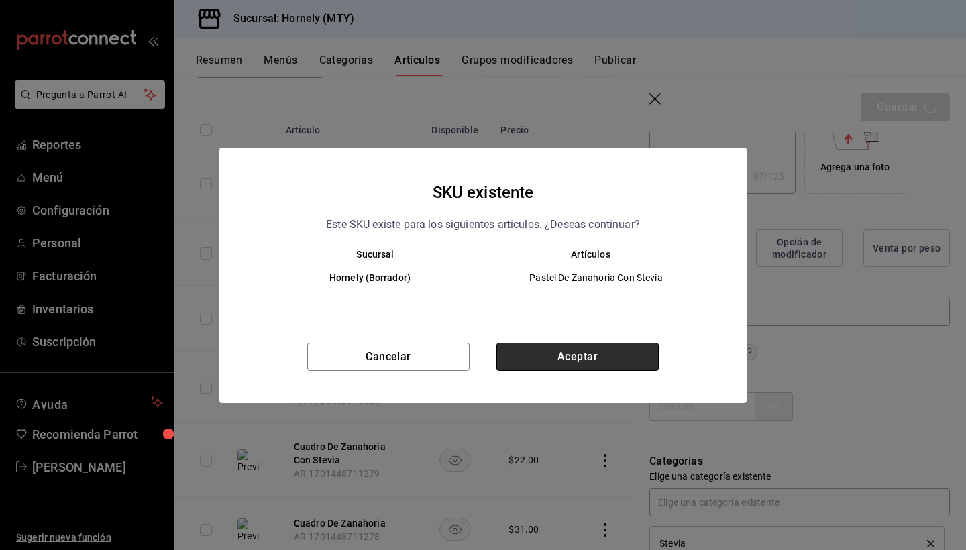
click at [547, 362] on button "Aceptar" at bounding box center [577, 357] width 162 height 28
type textarea "x"
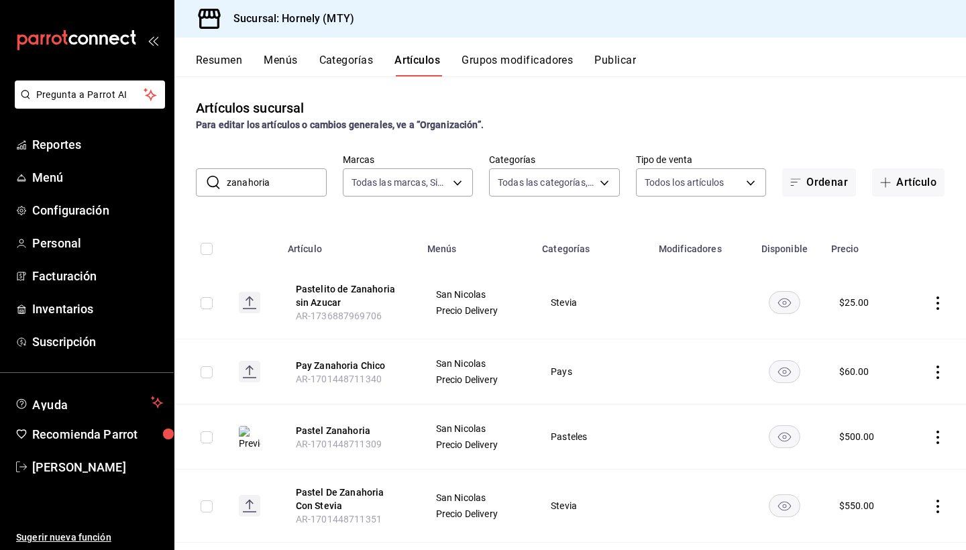
click at [303, 169] on input "zanahoria" at bounding box center [277, 182] width 100 height 27
click at [303, 177] on input "zanahoria" at bounding box center [277, 182] width 100 height 27
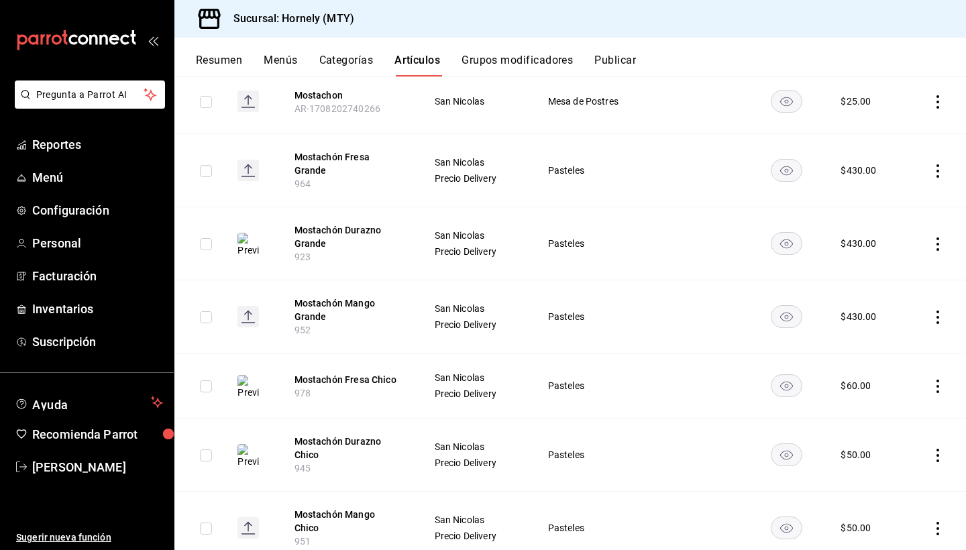
scroll to position [211, 0]
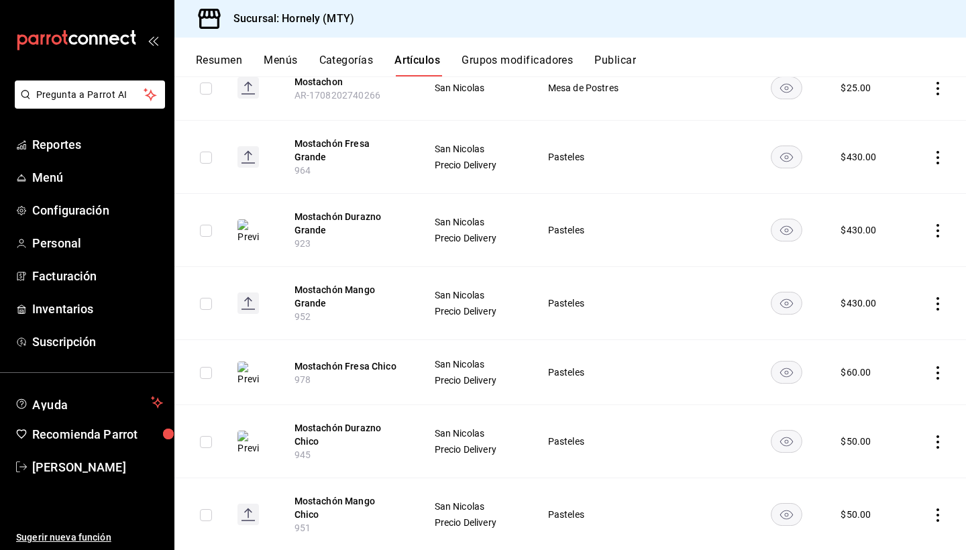
type input "most"
click at [939, 154] on icon "actions" at bounding box center [937, 157] width 13 height 13
click at [894, 186] on span "Editar" at bounding box center [897, 188] width 35 height 14
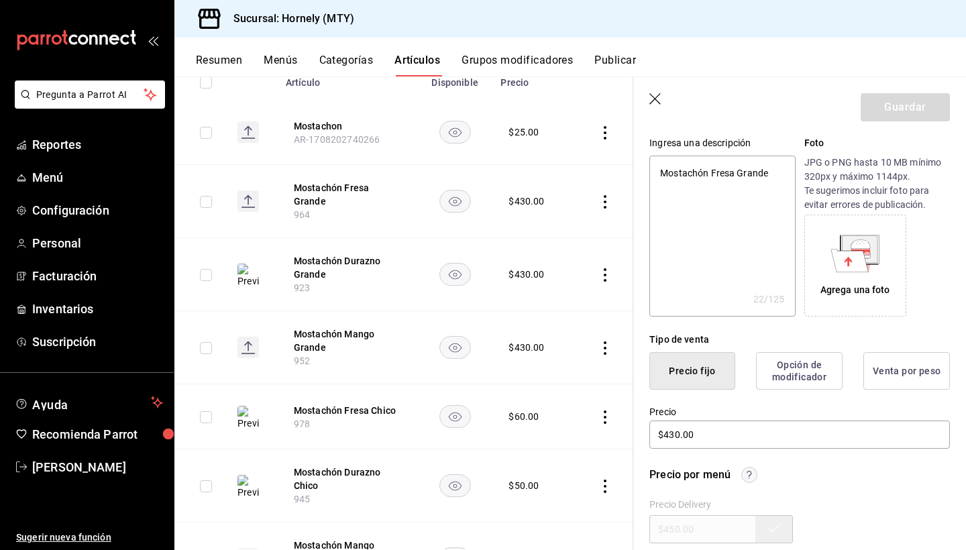
scroll to position [172, 0]
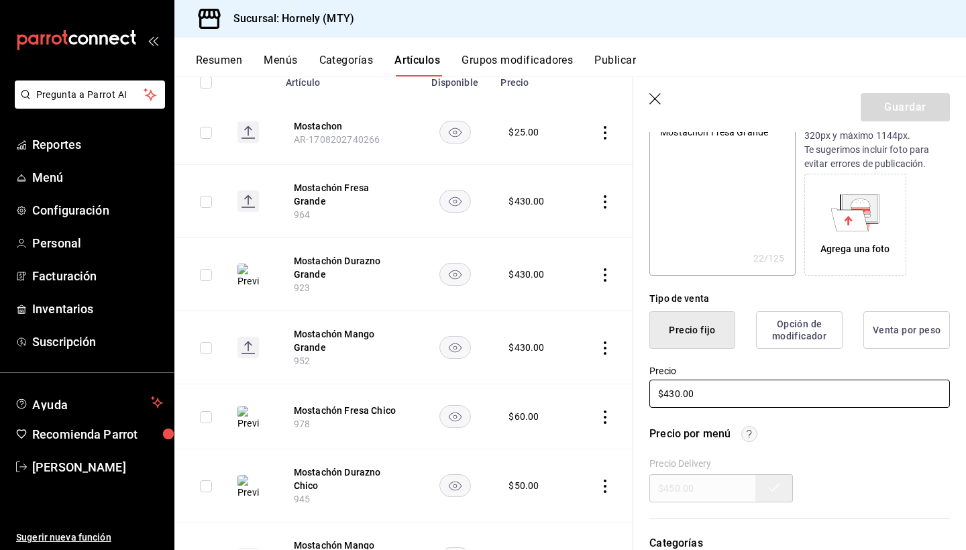
click at [676, 396] on input "$430.00" at bounding box center [799, 394] width 301 height 28
type textarea "x"
type input "$40.00"
type textarea "x"
type input "$450.00"
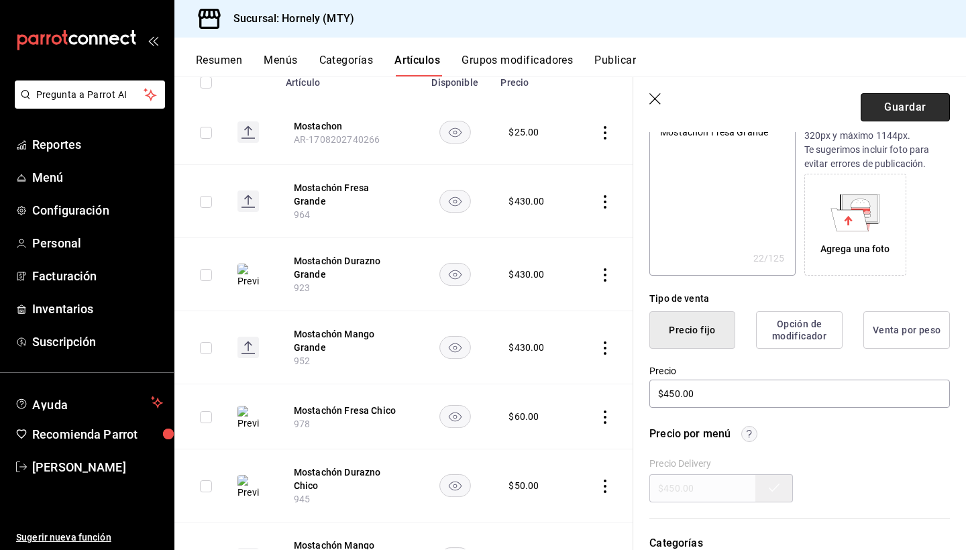
click at [892, 107] on button "Guardar" at bounding box center [905, 107] width 89 height 28
type textarea "x"
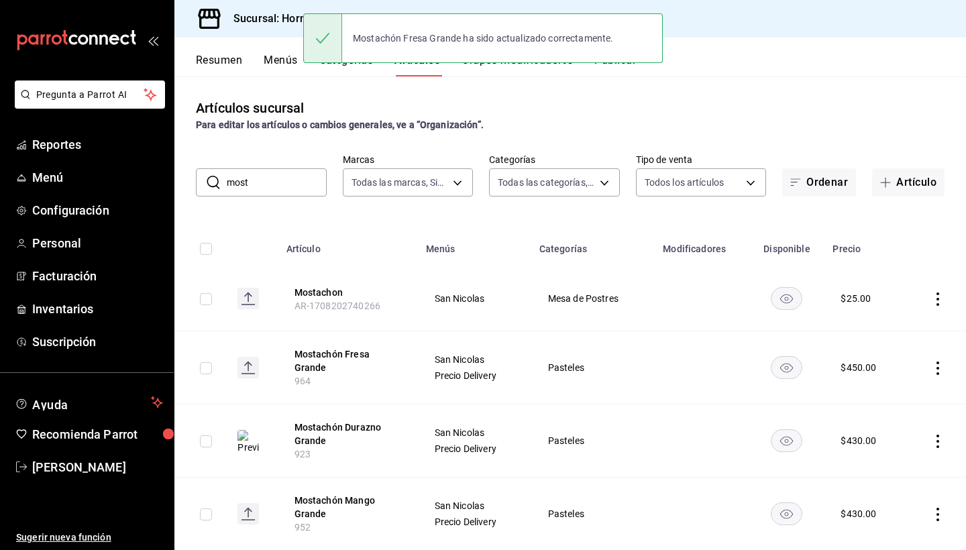
click at [936, 435] on icon "actions" at bounding box center [937, 441] width 13 height 13
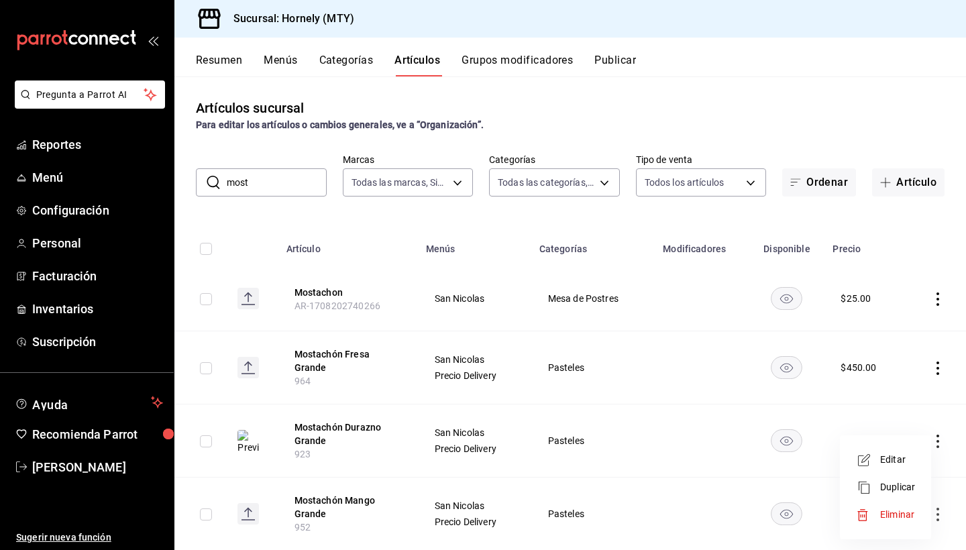
click at [894, 462] on span "Editar" at bounding box center [897, 460] width 35 height 14
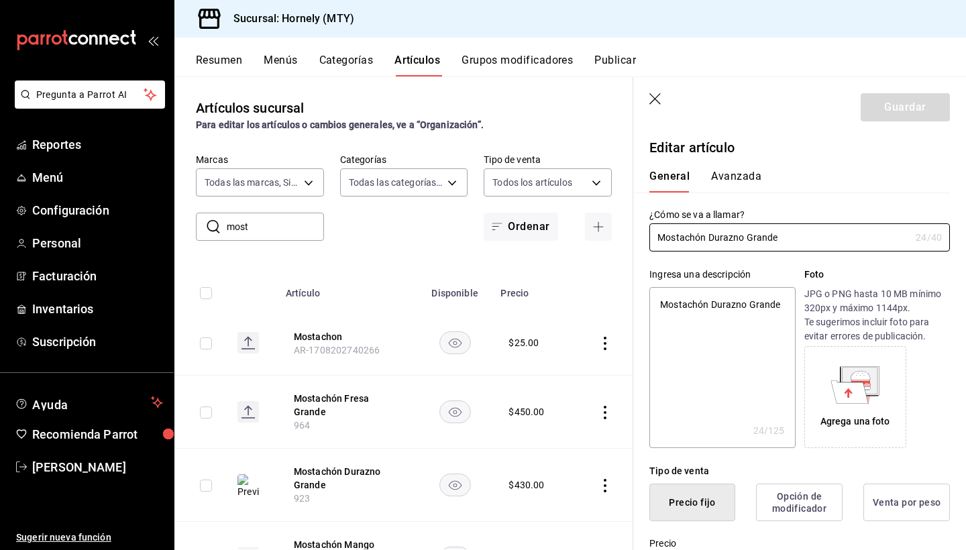
type textarea "x"
type input "$430.00"
radio input "false"
radio input "true"
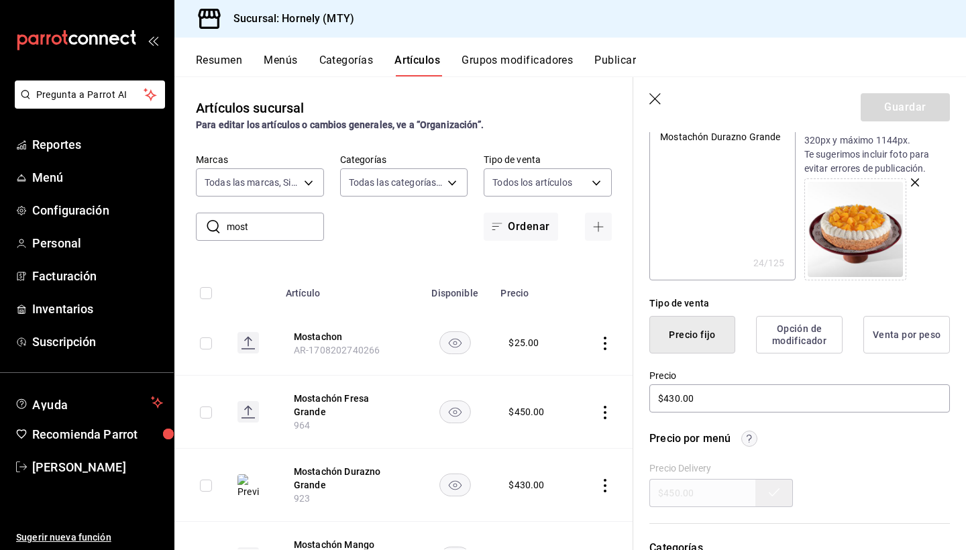
scroll to position [172, 0]
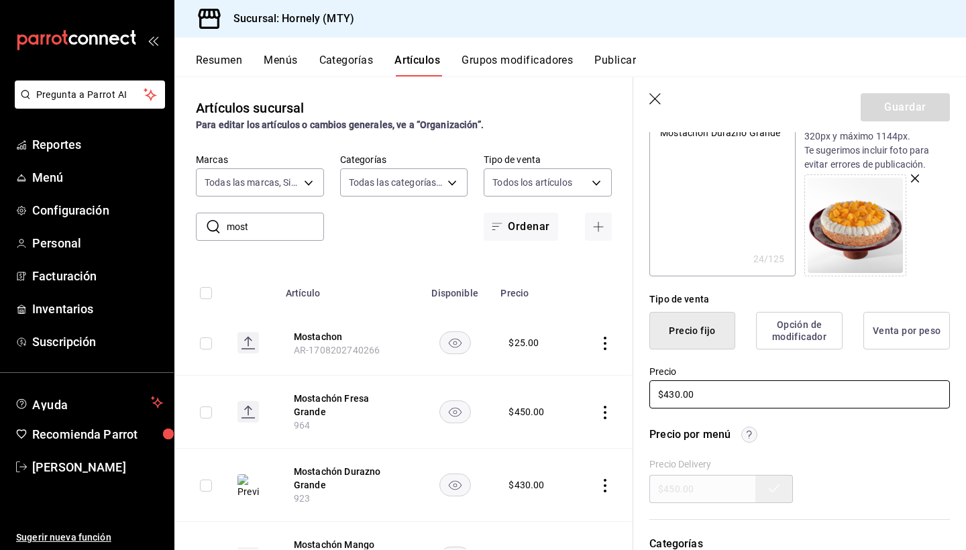
click at [677, 393] on input "$430.00" at bounding box center [799, 394] width 301 height 28
type textarea "x"
type input "$40.00"
type textarea "x"
type input "$450.00"
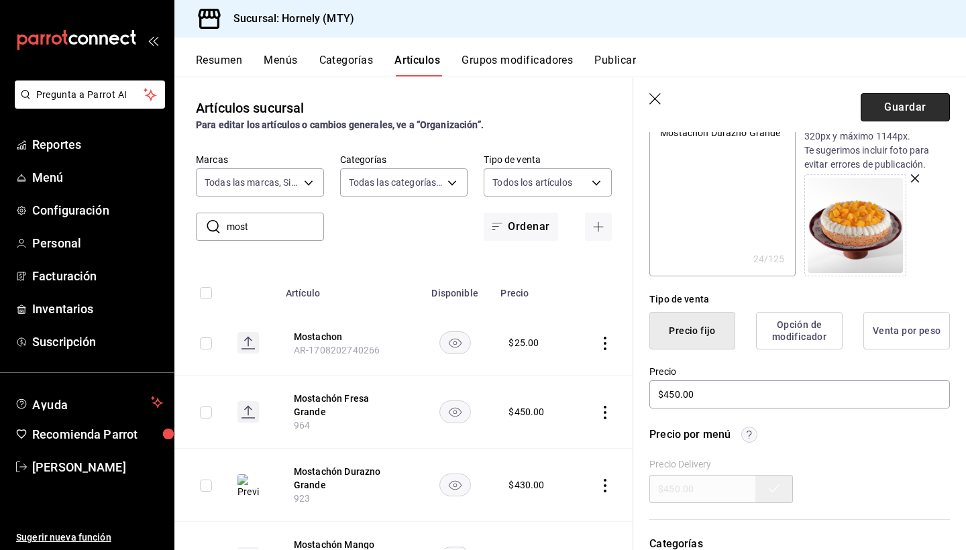
click at [885, 107] on button "Guardar" at bounding box center [905, 107] width 89 height 28
type textarea "x"
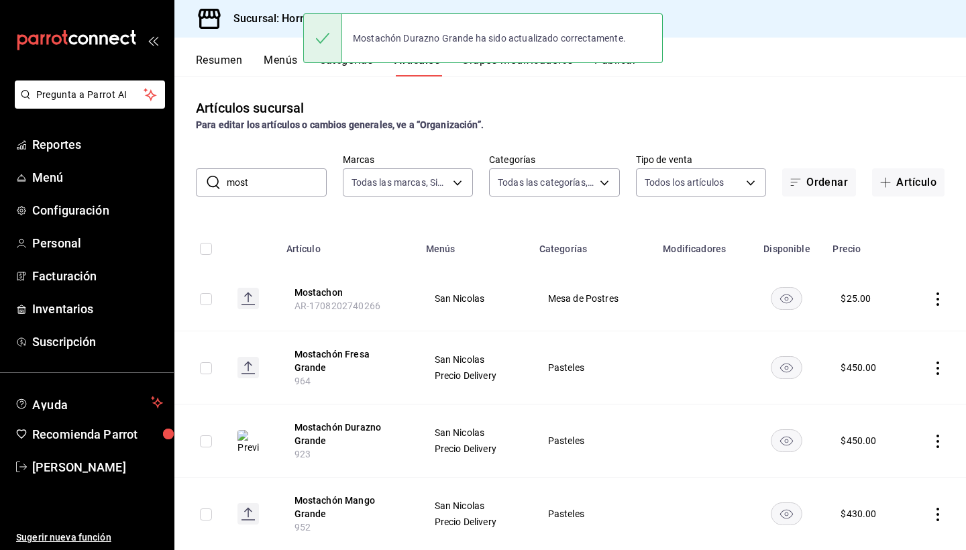
click at [938, 521] on td at bounding box center [936, 514] width 60 height 73
click at [936, 501] on td at bounding box center [936, 514] width 60 height 73
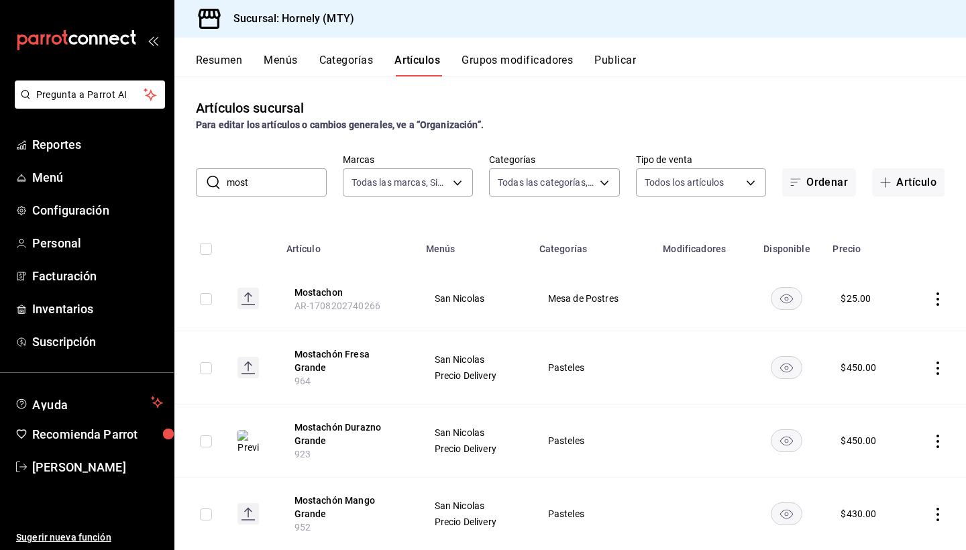
click at [938, 516] on icon "actions" at bounding box center [937, 514] width 13 height 13
click at [902, 455] on span "Editar" at bounding box center [897, 460] width 35 height 14
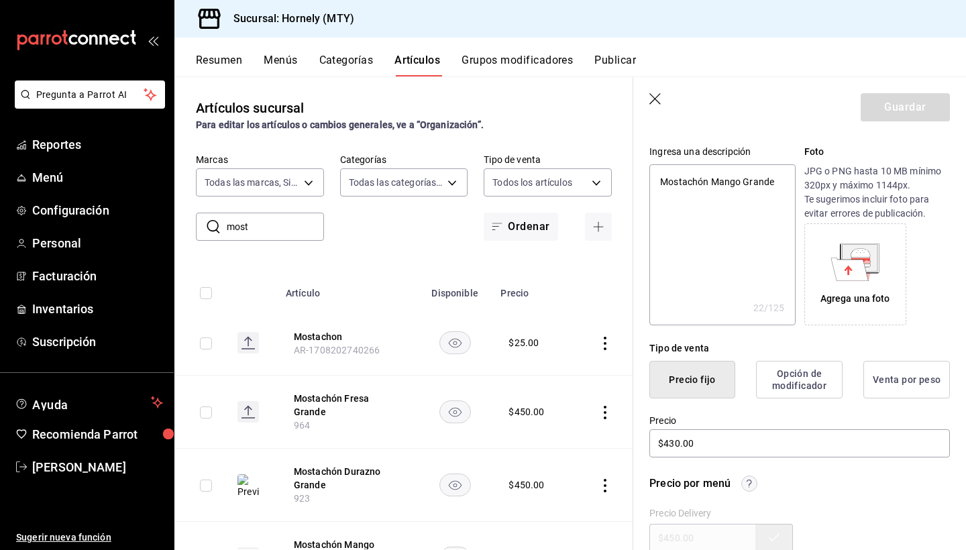
scroll to position [156, 0]
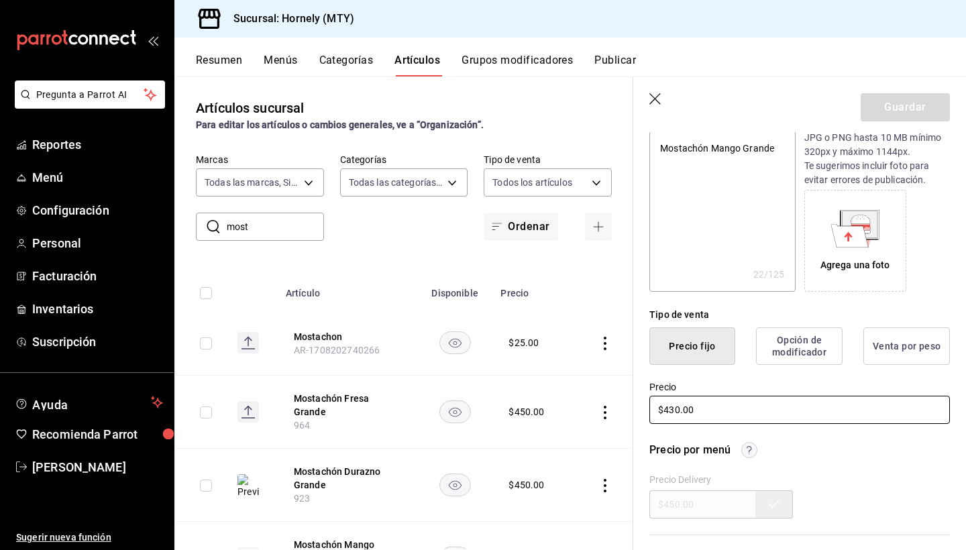
click at [673, 411] on input "$430.00" at bounding box center [799, 410] width 301 height 28
type textarea "x"
type input "$40.00"
type textarea "x"
type input "$450.00"
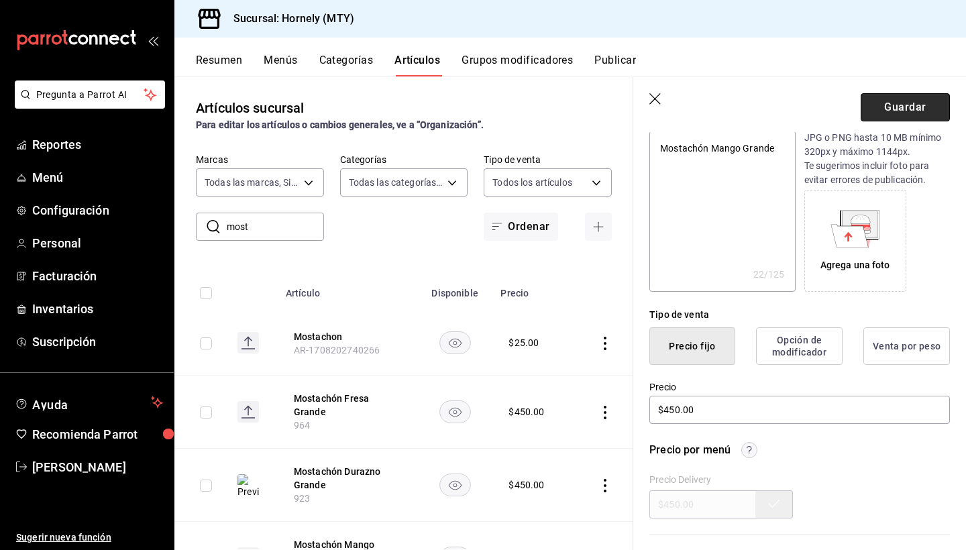
click at [887, 101] on button "Guardar" at bounding box center [905, 107] width 89 height 28
type textarea "x"
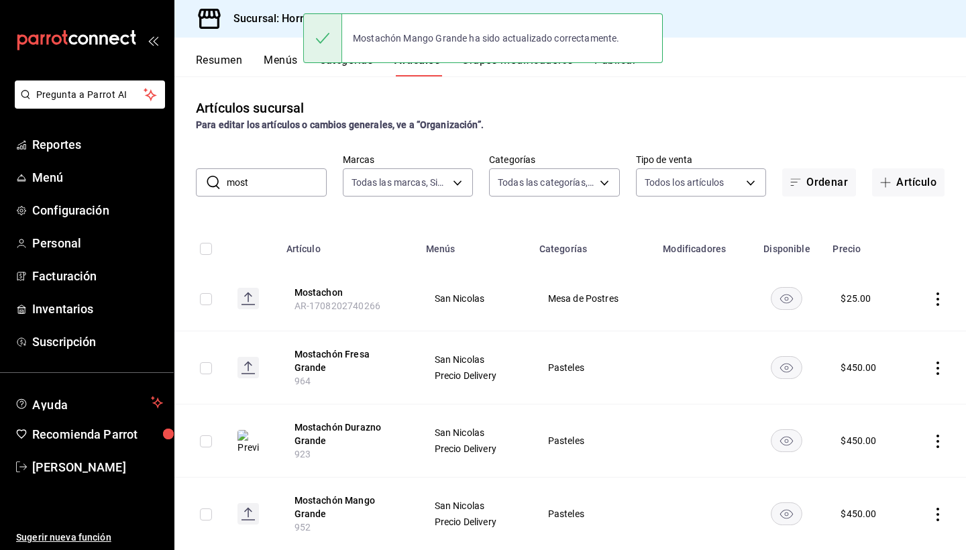
click at [256, 189] on input "most" at bounding box center [277, 182] width 100 height 27
click at [257, 189] on input "most" at bounding box center [277, 182] width 100 height 27
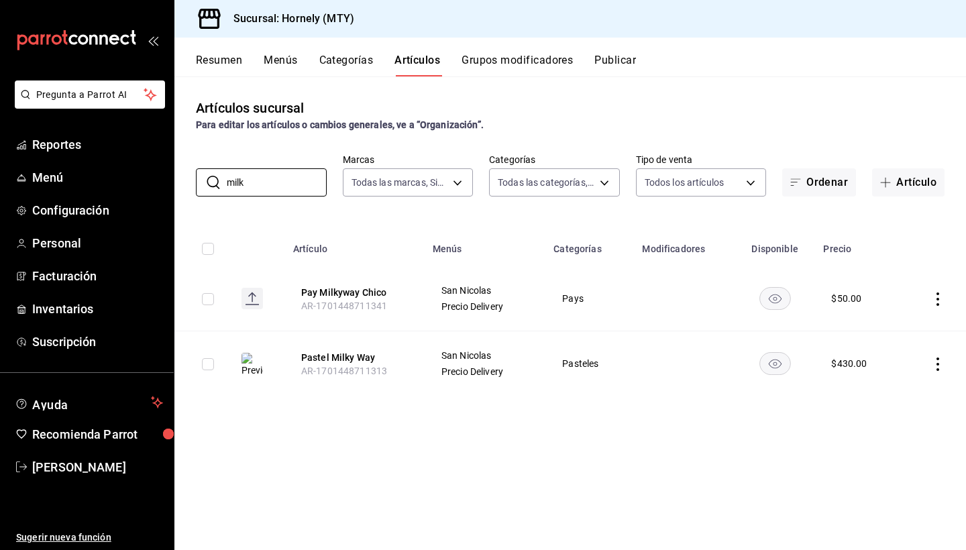
type input "milk"
click at [934, 361] on icon "actions" at bounding box center [937, 364] width 13 height 13
click at [891, 391] on span "Editar" at bounding box center [897, 395] width 35 height 14
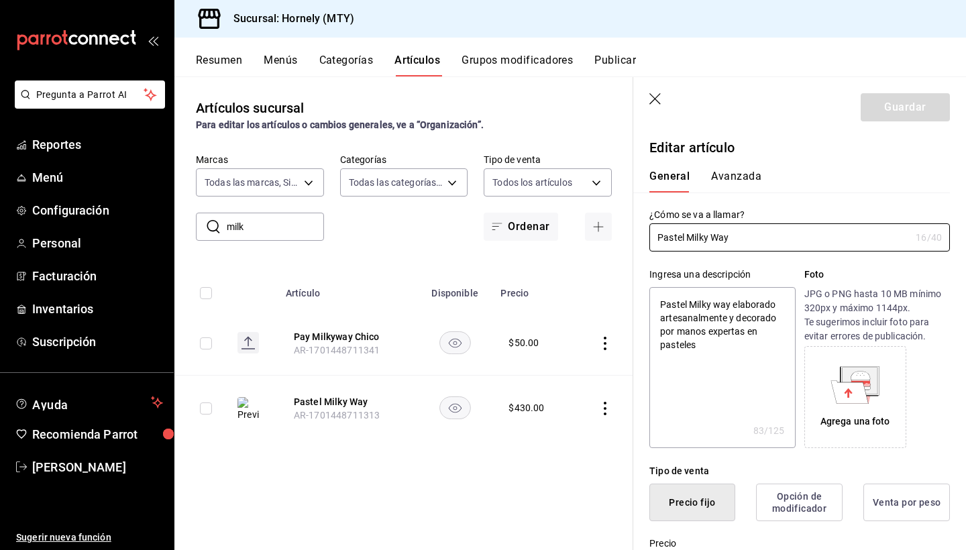
type textarea "x"
type input "$430.00"
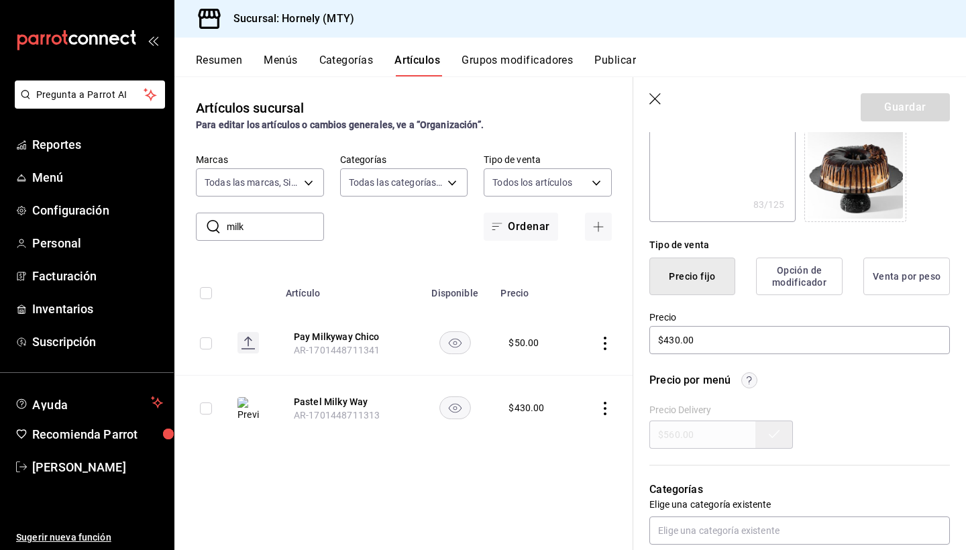
scroll to position [380, 0]
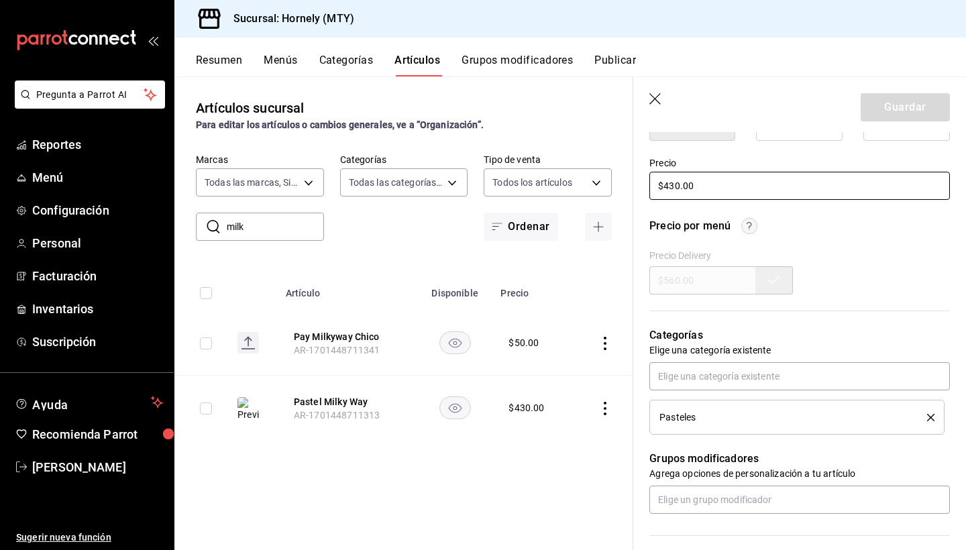
click at [675, 184] on input "$430.00" at bounding box center [799, 186] width 301 height 28
type textarea "x"
type input "$40.00"
type textarea "x"
type input "$450.00"
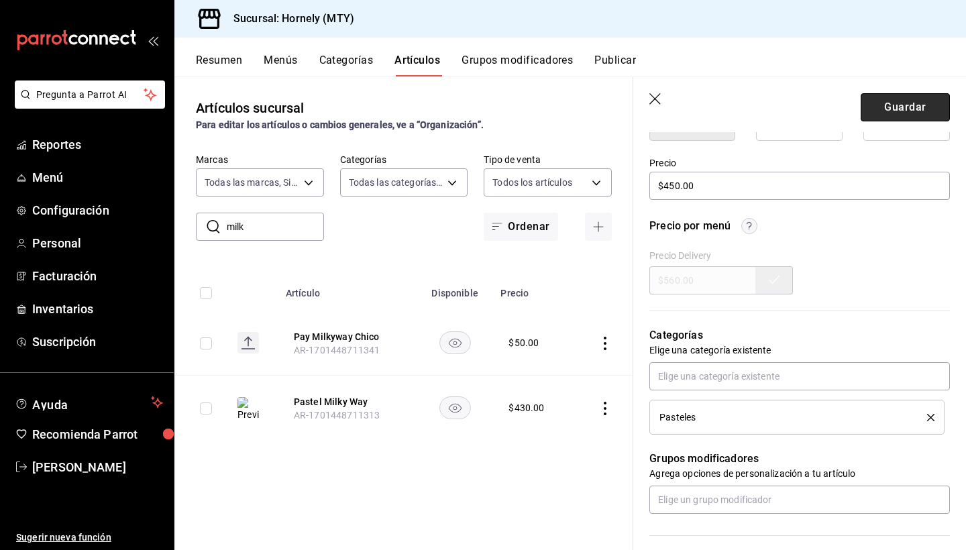
click at [910, 110] on button "Guardar" at bounding box center [905, 107] width 89 height 28
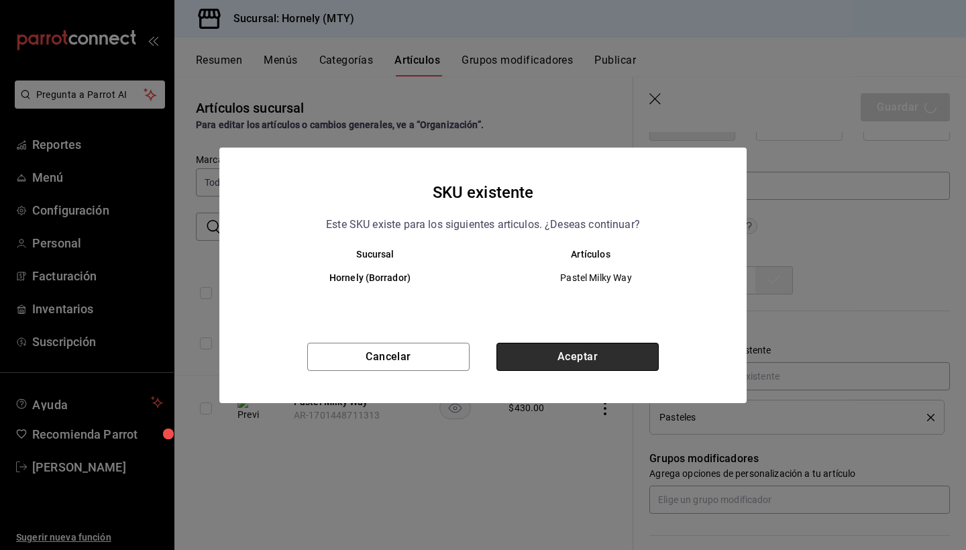
click at [582, 362] on button "Aceptar" at bounding box center [577, 357] width 162 height 28
type textarea "x"
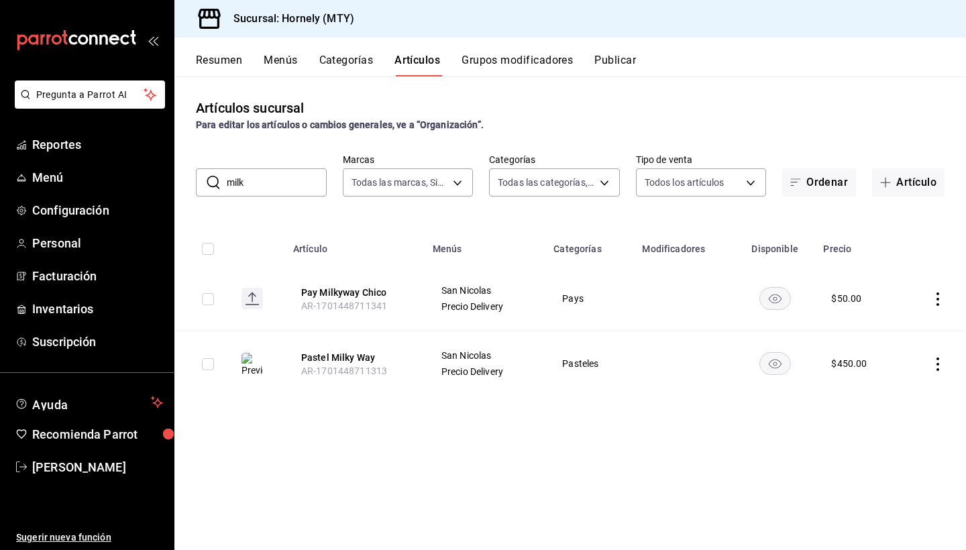
click at [252, 179] on input "milk" at bounding box center [277, 182] width 100 height 27
click at [252, 180] on input "milk" at bounding box center [277, 182] width 100 height 27
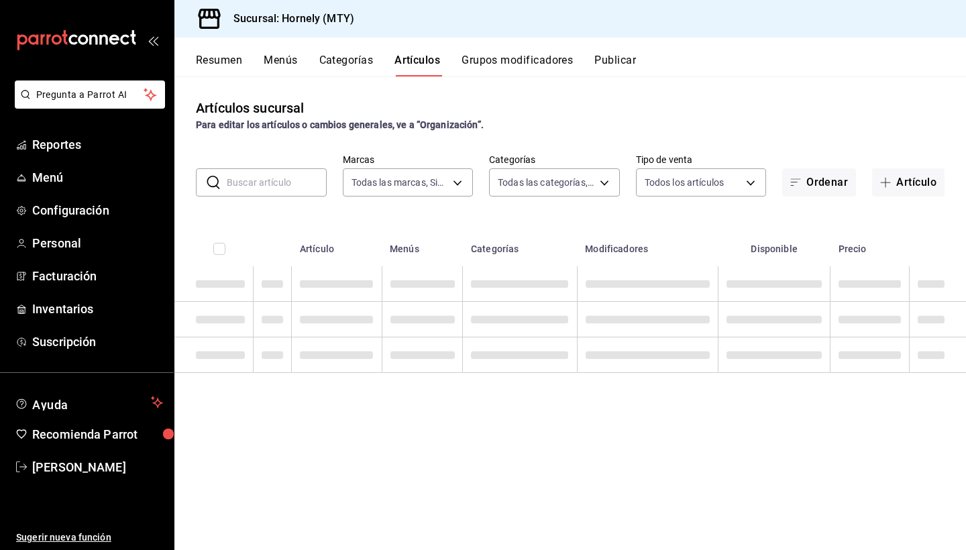
type input "t"
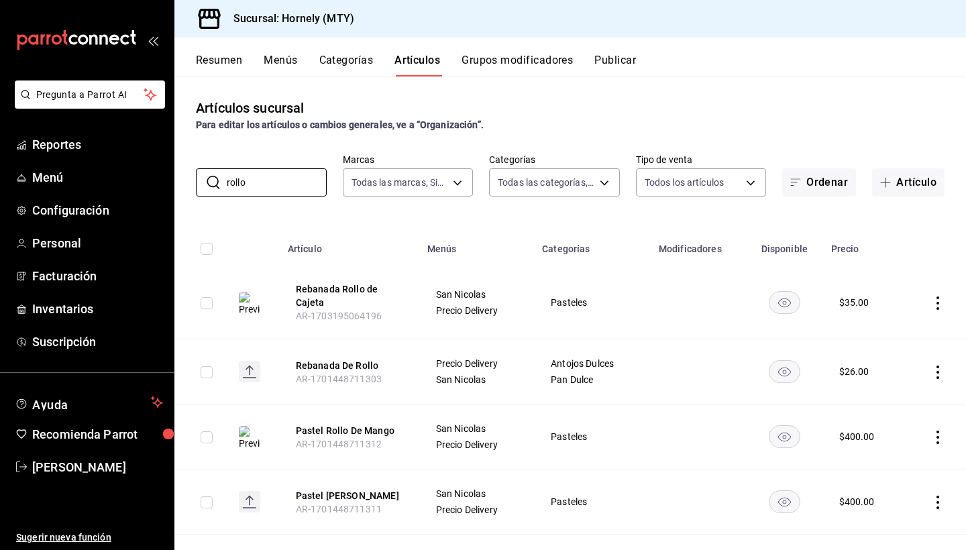
type input "rollo"
click at [936, 435] on icon "actions" at bounding box center [937, 437] width 13 height 13
click at [907, 451] on li "Editar" at bounding box center [885, 460] width 80 height 28
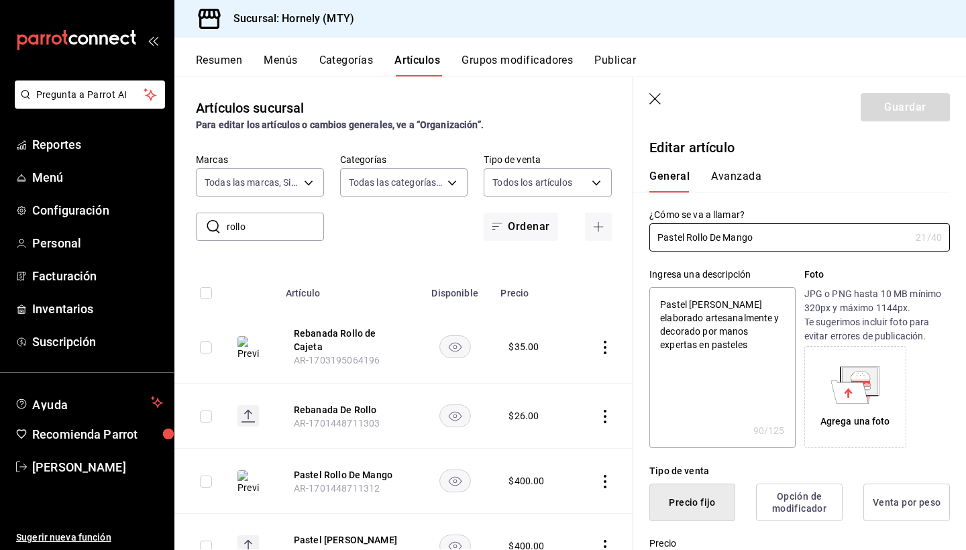
type textarea "x"
type input "$400.00"
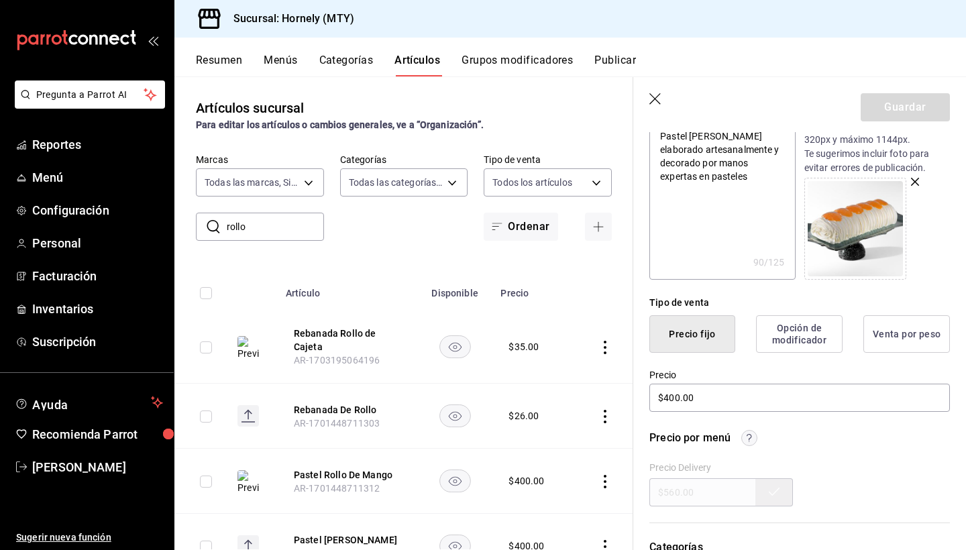
scroll to position [276, 0]
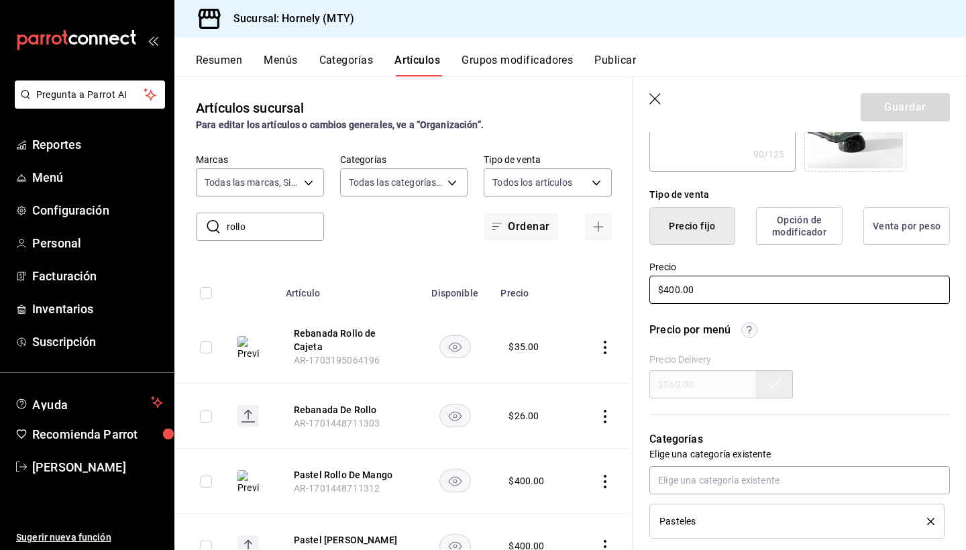
click at [674, 288] on input "$400.00" at bounding box center [799, 290] width 301 height 28
type textarea "x"
type input "$40.00"
type textarea "x"
type input "$450.00"
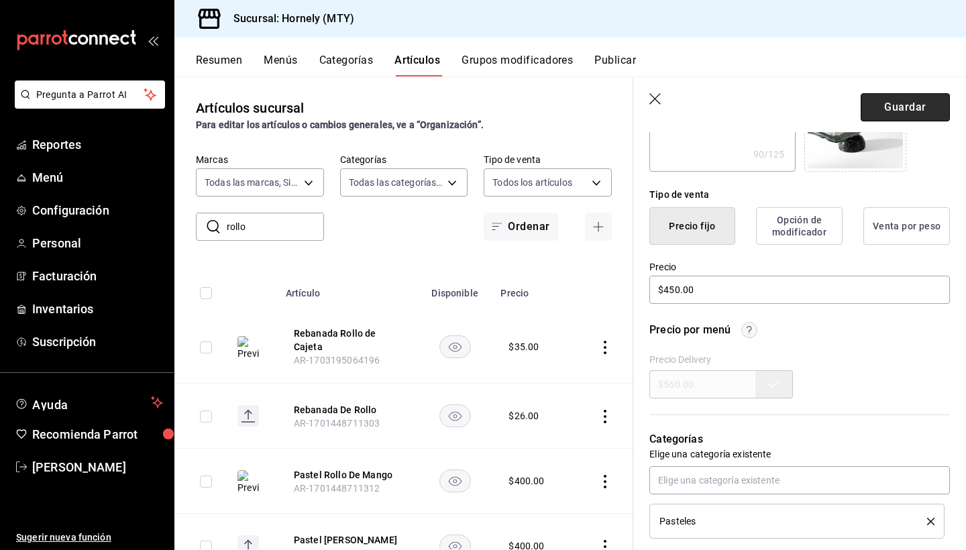
click at [928, 102] on button "Guardar" at bounding box center [905, 107] width 89 height 28
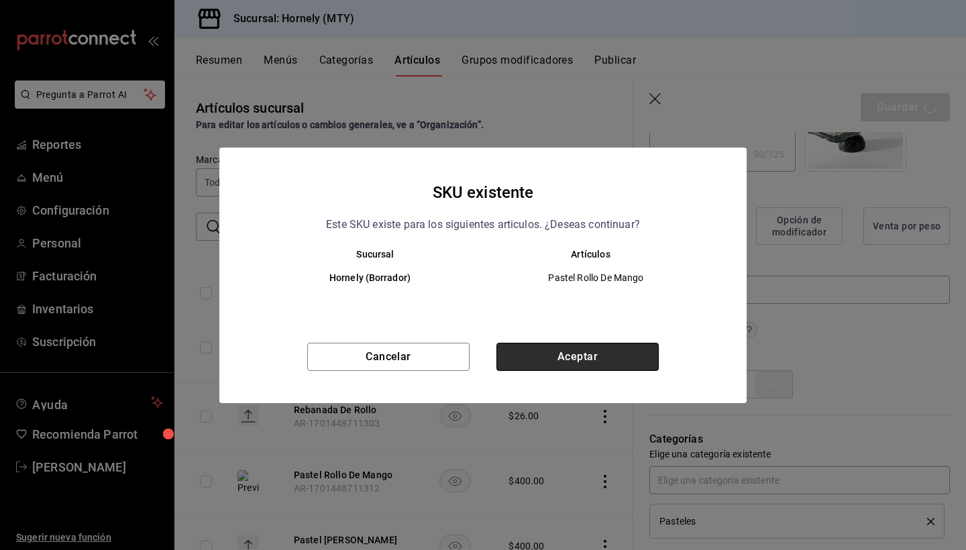
click at [586, 360] on button "Aceptar" at bounding box center [577, 357] width 162 height 28
type textarea "x"
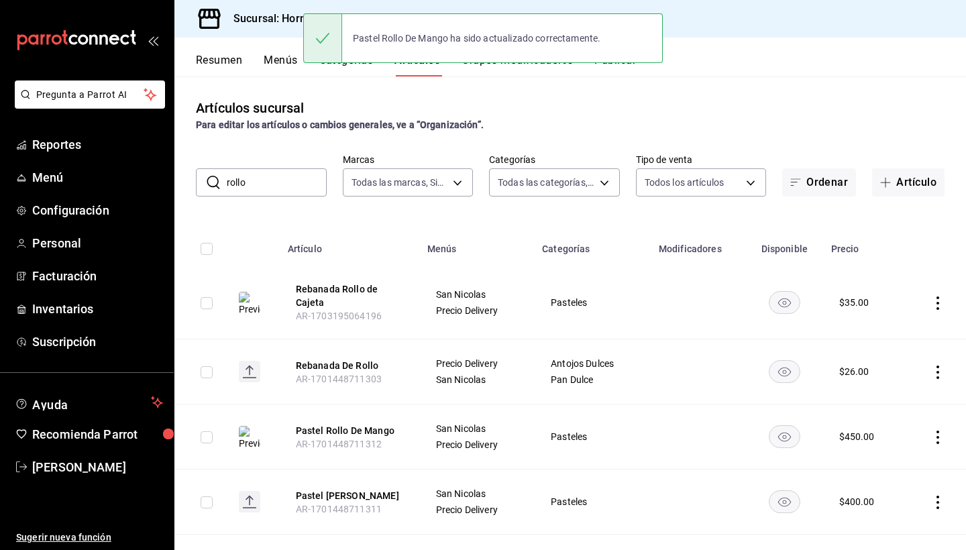
click at [265, 182] on input "rollo" at bounding box center [277, 182] width 100 height 27
click at [265, 183] on input "rollo" at bounding box center [277, 182] width 100 height 27
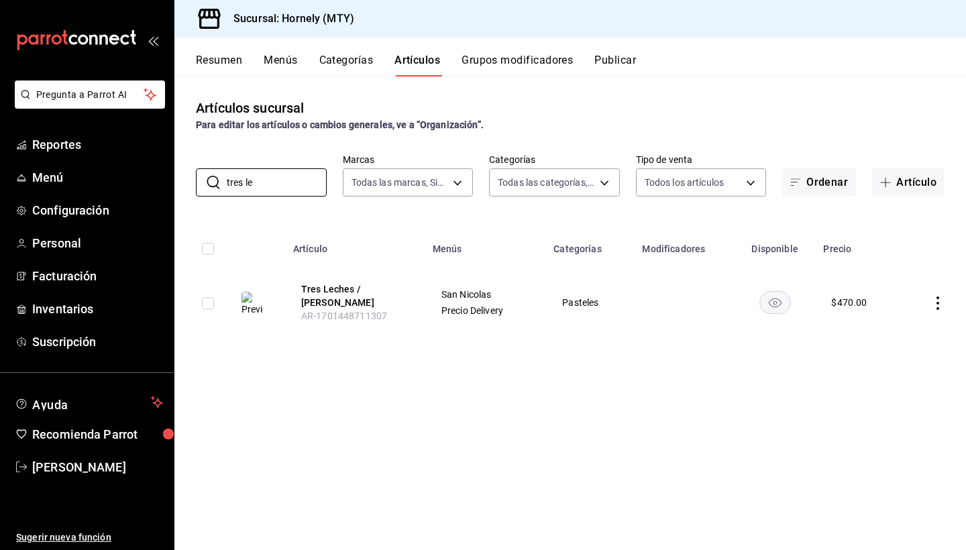
type input "tres le"
click at [936, 300] on icon "actions" at bounding box center [937, 303] width 13 height 13
click at [887, 334] on span "Editar" at bounding box center [897, 334] width 35 height 14
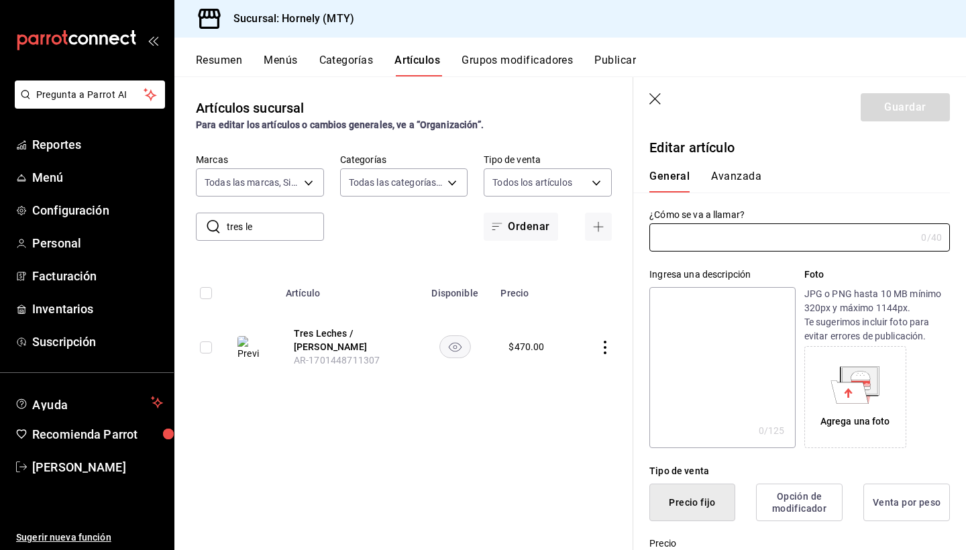
type input "Tres Leches / [PERSON_NAME]"
type textarea "Tres leches / betun de queso elaborado artesanalmente y decorado por manos expe…"
type textarea "x"
type input "$470.00"
type input "AR-1701448711307"
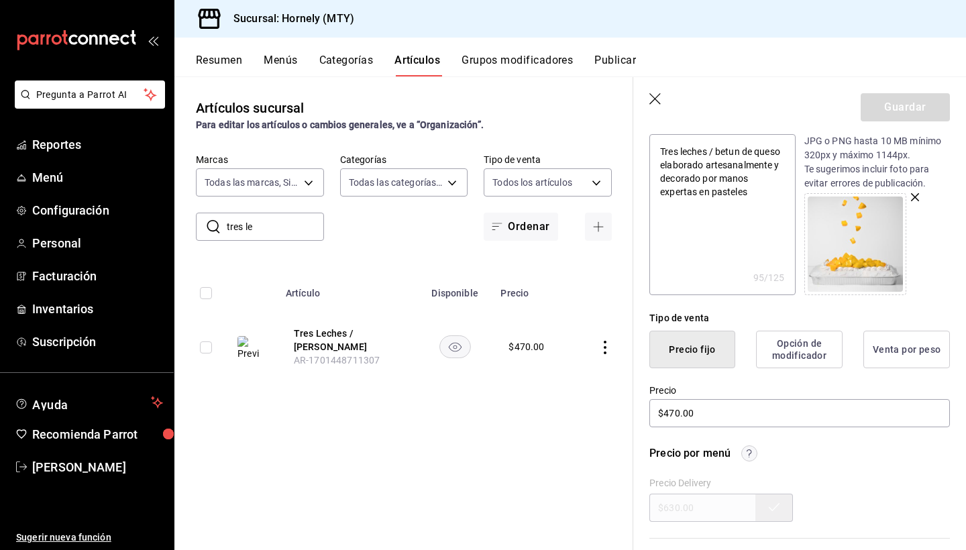
scroll to position [162, 0]
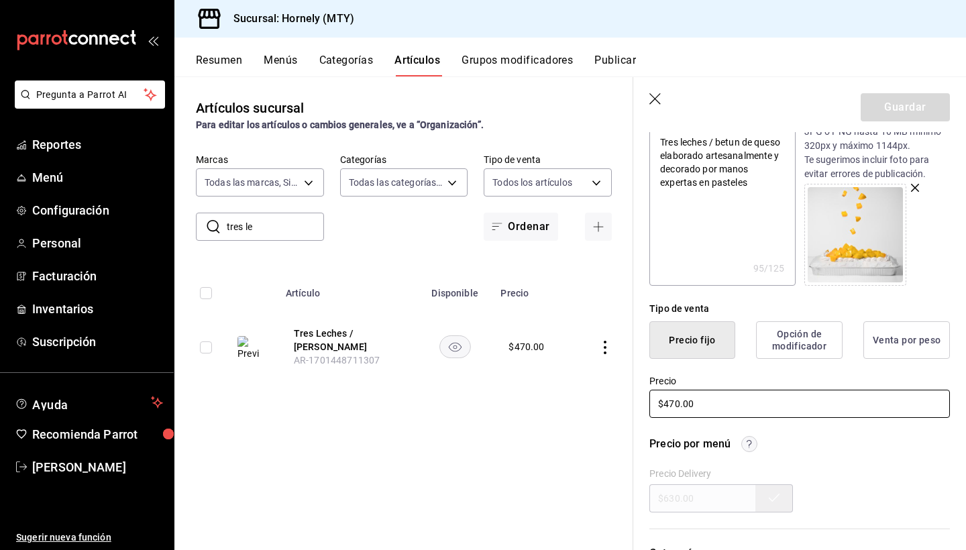
drag, startPoint x: 674, startPoint y: 400, endPoint x: 675, endPoint y: 410, distance: 9.5
click at [674, 400] on input "$470.00" at bounding box center [799, 404] width 301 height 28
type textarea "x"
type input "$40.00"
type textarea "x"
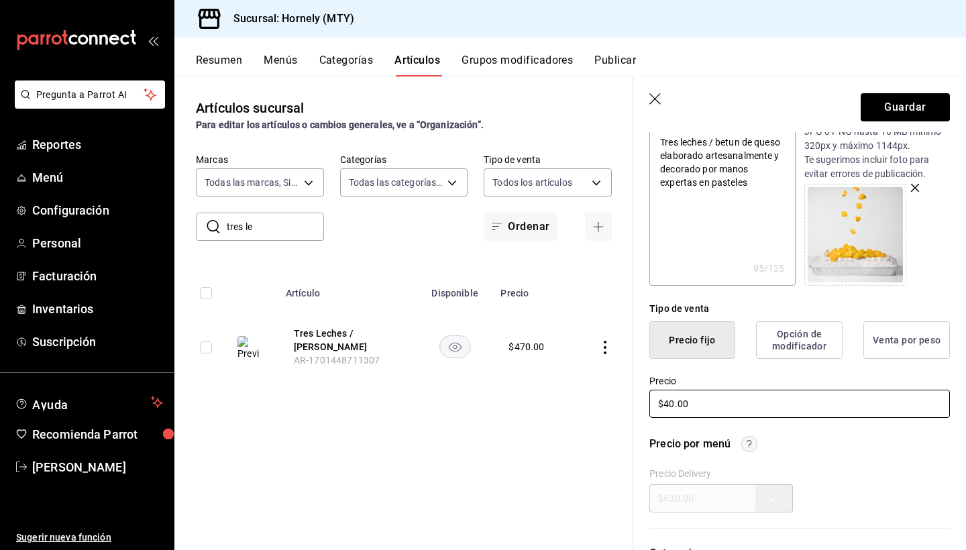
type input "$0.00"
type textarea "x"
type input "$50.00"
type textarea "x"
type input "$500.00"
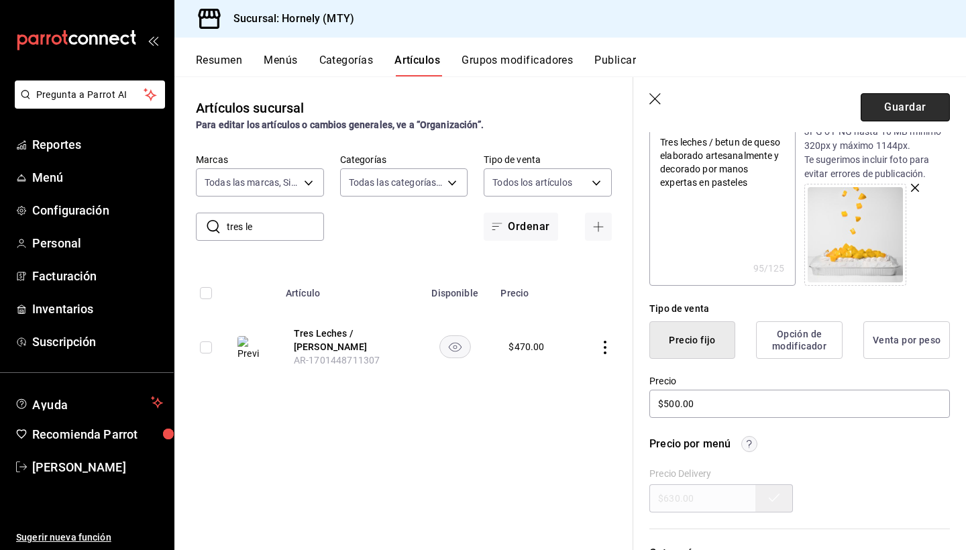
click at [912, 107] on button "Guardar" at bounding box center [905, 107] width 89 height 28
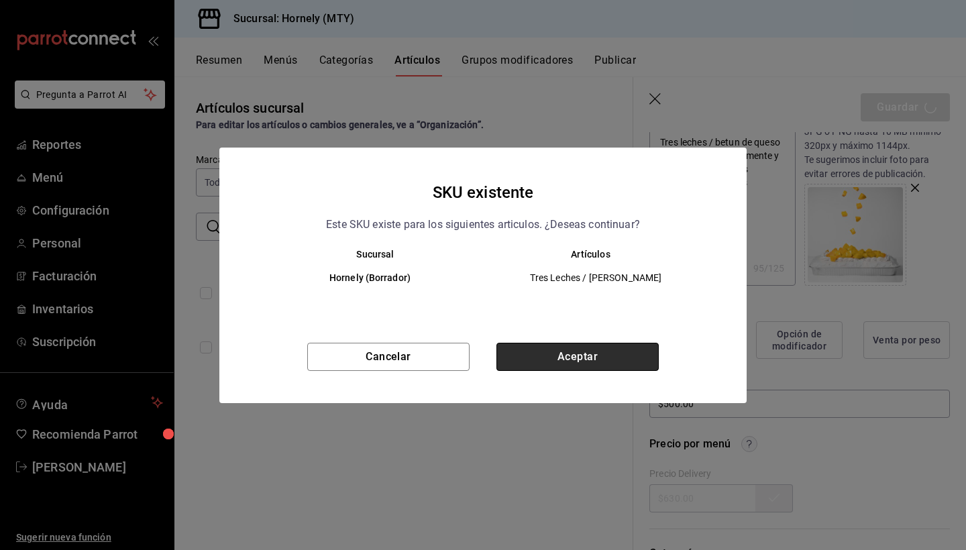
click at [588, 343] on button "Aceptar" at bounding box center [577, 357] width 162 height 28
type textarea "x"
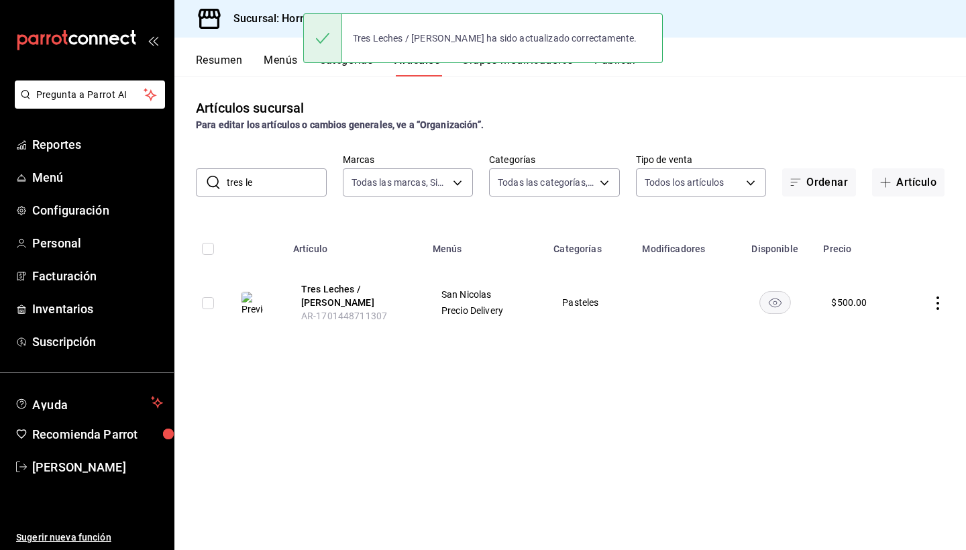
click at [268, 181] on input "tres le" at bounding box center [277, 182] width 100 height 27
type input "t"
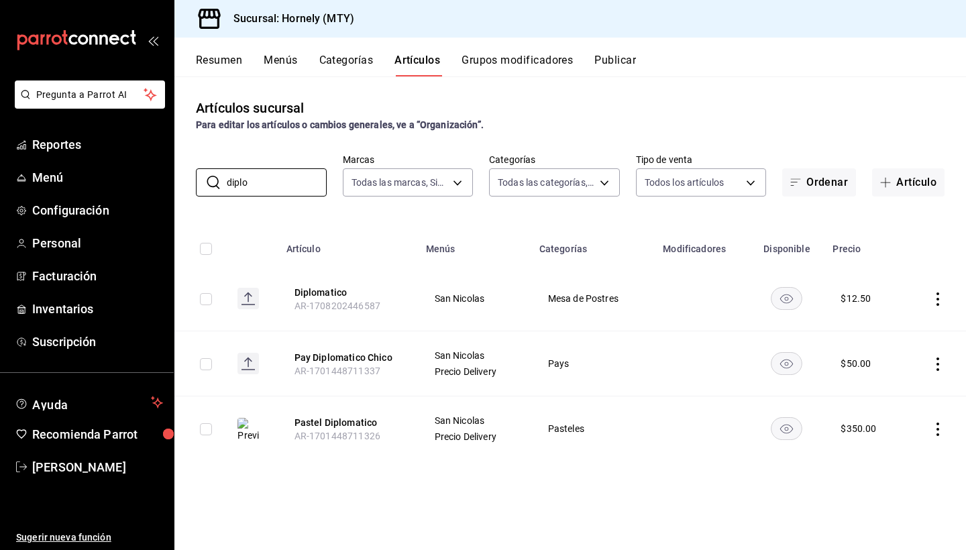
type input "diplo"
click at [934, 425] on icon "actions" at bounding box center [937, 429] width 13 height 13
click at [885, 455] on span "Editar" at bounding box center [897, 460] width 35 height 14
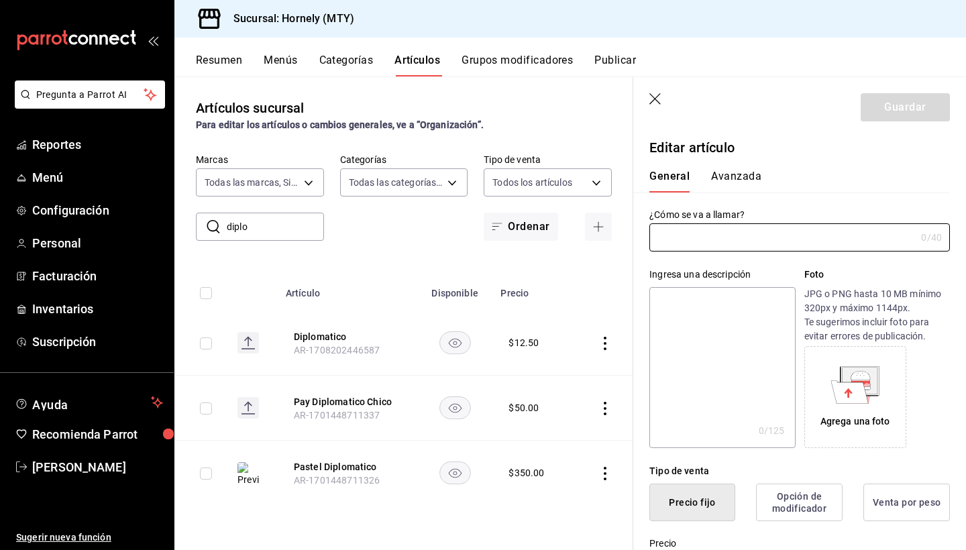
type input "Pastel Diplomatico"
type textarea "Pastel Diplomatico elaborado artesanalmente y decorado por manos expertas en pa…"
type textarea "x"
type input "$350.00"
type input "AR-1701448711326"
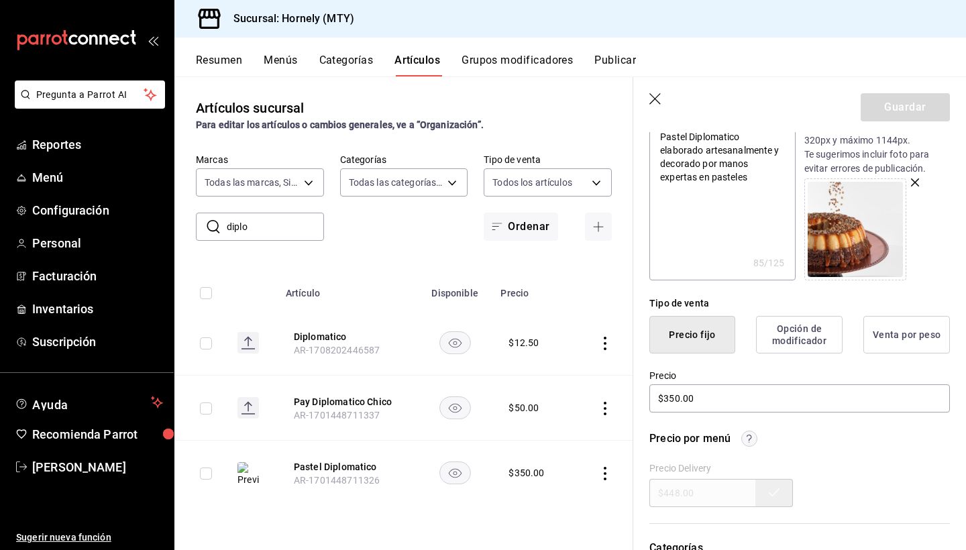
scroll to position [237, 0]
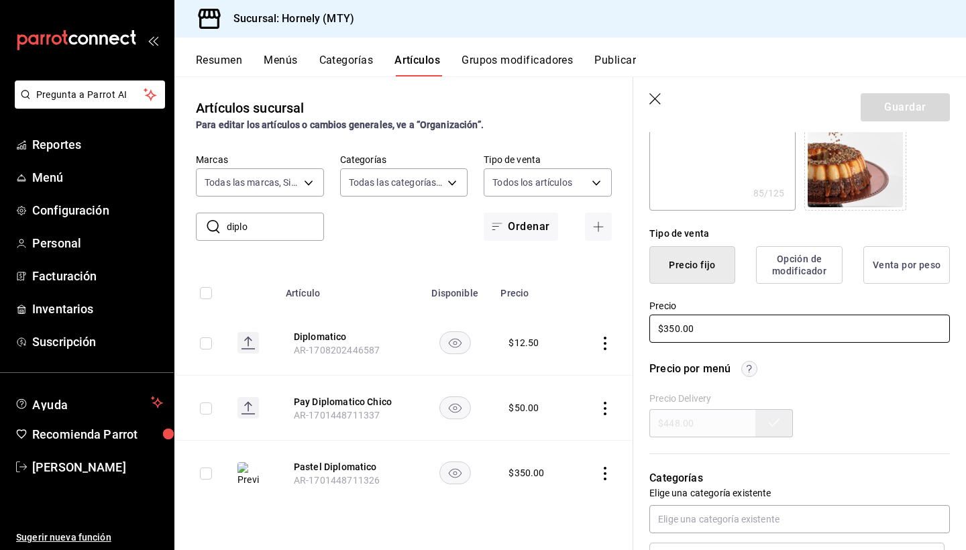
click at [671, 329] on input "$350.00" at bounding box center [799, 329] width 301 height 28
click at [672, 327] on input "$350.00" at bounding box center [799, 329] width 301 height 28
type textarea "x"
type input "$30.00"
type textarea "x"
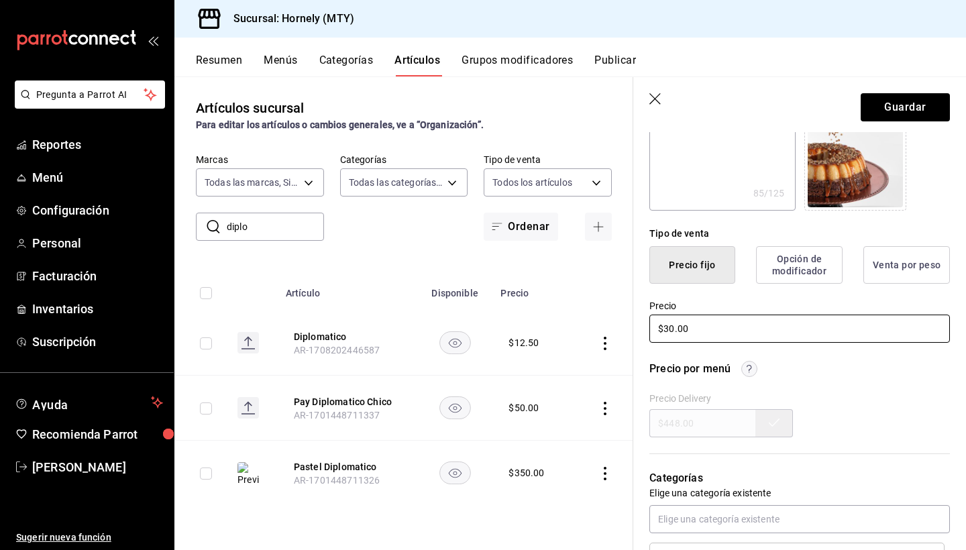
type input "$0.00"
type textarea "x"
type input "$40.00"
type textarea "x"
type input "$400.00"
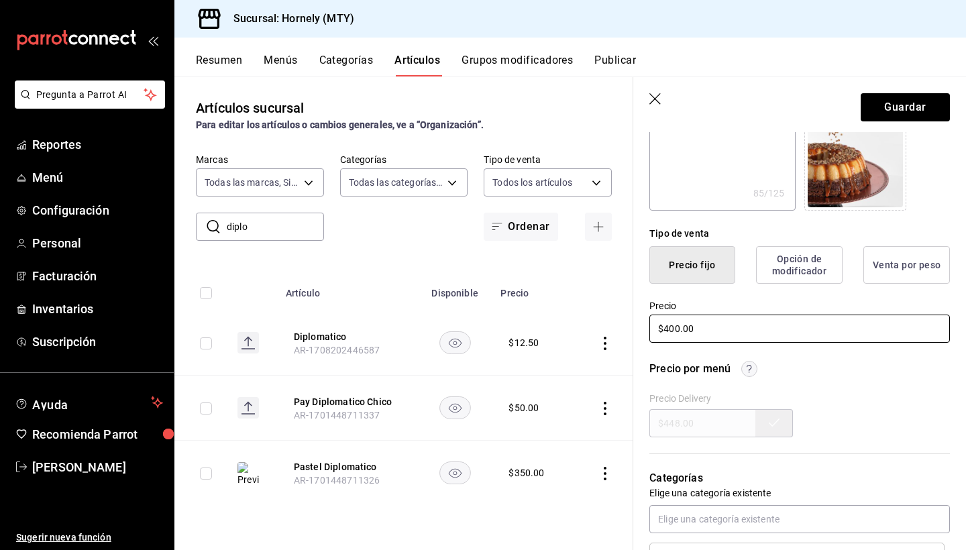
type textarea "x"
type input "$4000.00"
type textarea "x"
type input "$400.00"
click at [922, 95] on button "Guardar" at bounding box center [905, 107] width 89 height 28
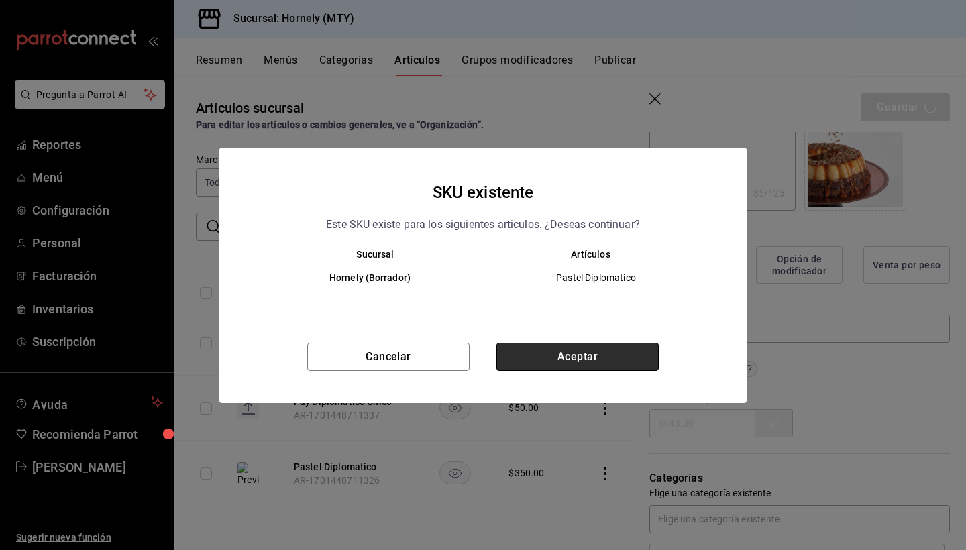
click at [590, 349] on button "Aceptar" at bounding box center [577, 357] width 162 height 28
type textarea "x"
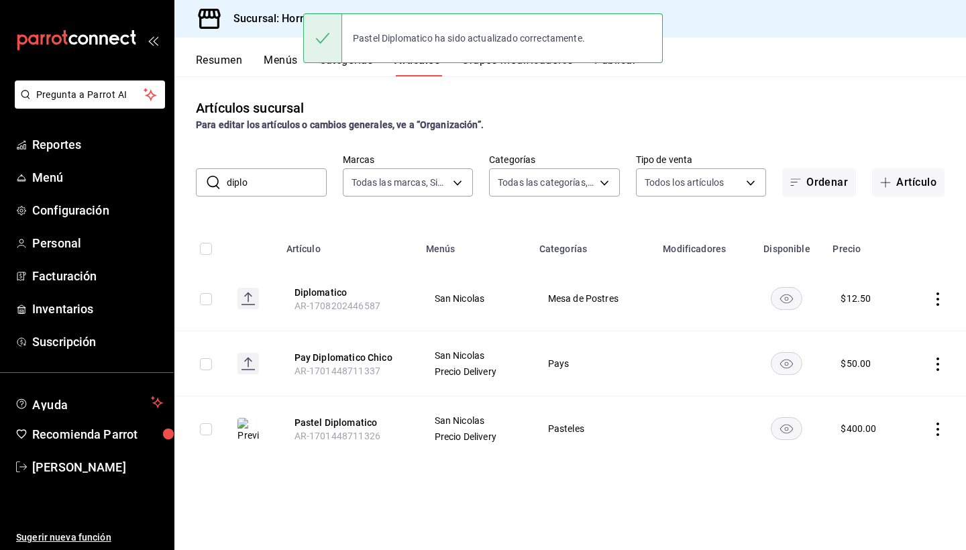
click at [255, 180] on input "diplo" at bounding box center [277, 182] width 100 height 27
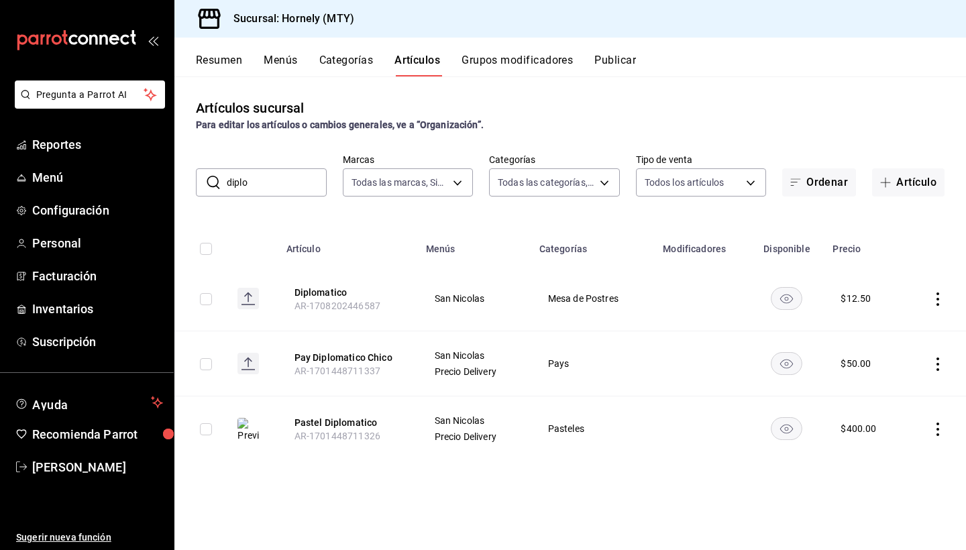
click at [256, 182] on input "diplo" at bounding box center [277, 182] width 100 height 27
type input "d"
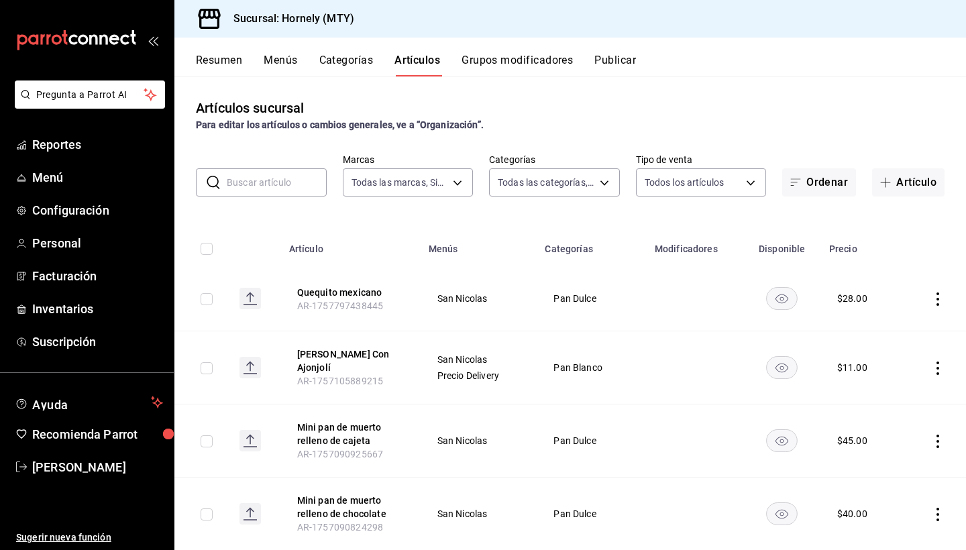
click at [268, 186] on input "text" at bounding box center [277, 182] width 100 height 27
click at [242, 176] on input "text" at bounding box center [277, 182] width 100 height 27
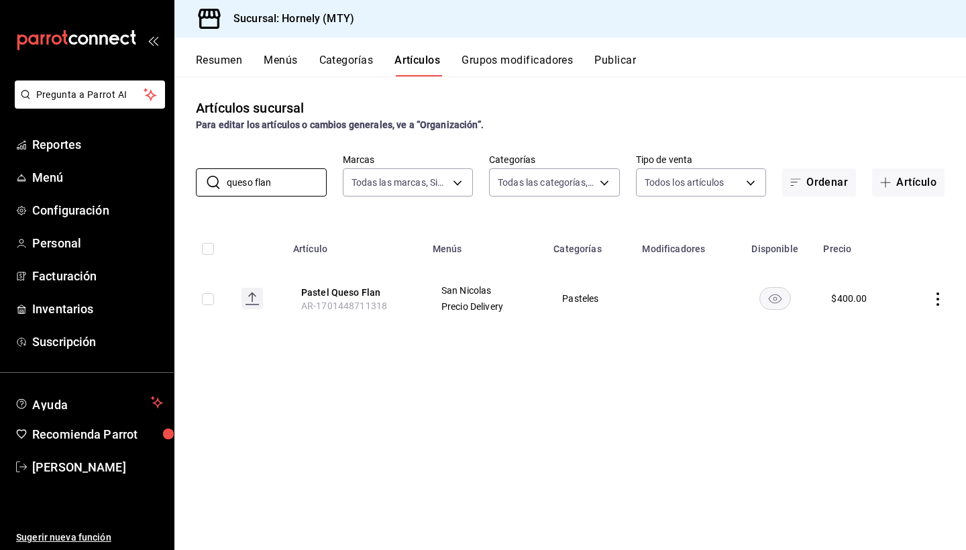
type input "queso flan"
click at [946, 297] on td at bounding box center [934, 298] width 64 height 64
click at [938, 297] on icon "actions" at bounding box center [937, 298] width 13 height 13
click at [896, 329] on span "Editar" at bounding box center [897, 330] width 35 height 14
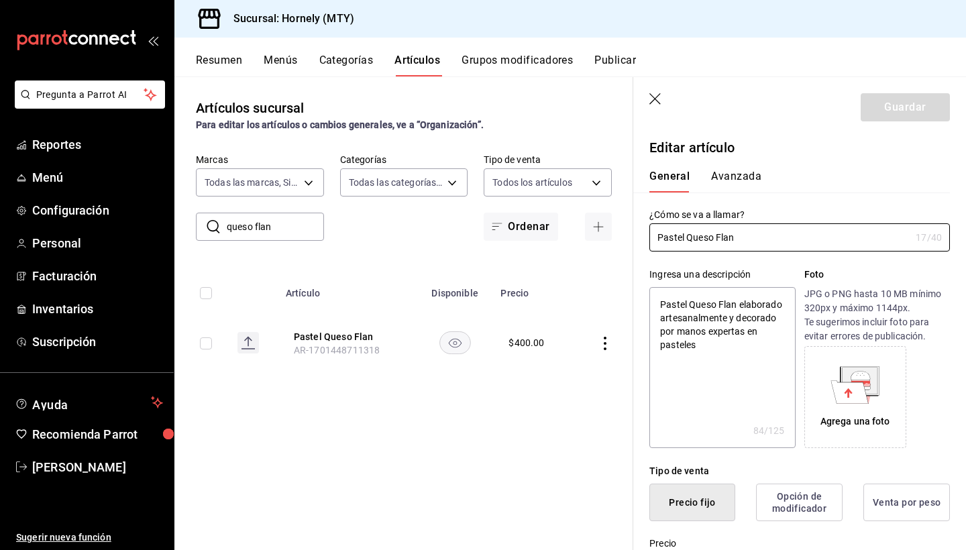
type textarea "x"
type input "$400.00"
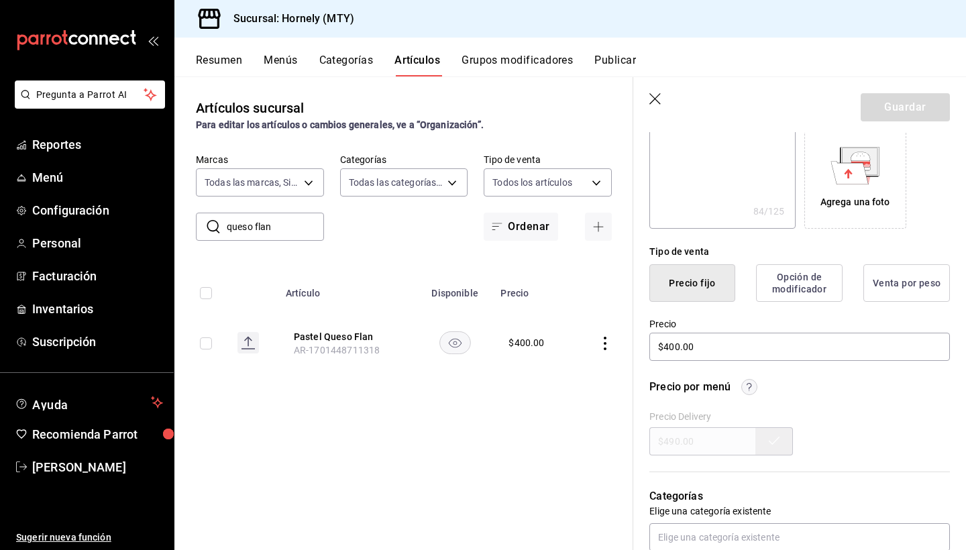
scroll to position [220, 0]
click at [674, 343] on input "$400.00" at bounding box center [799, 346] width 301 height 28
type textarea "x"
type input "$40.00"
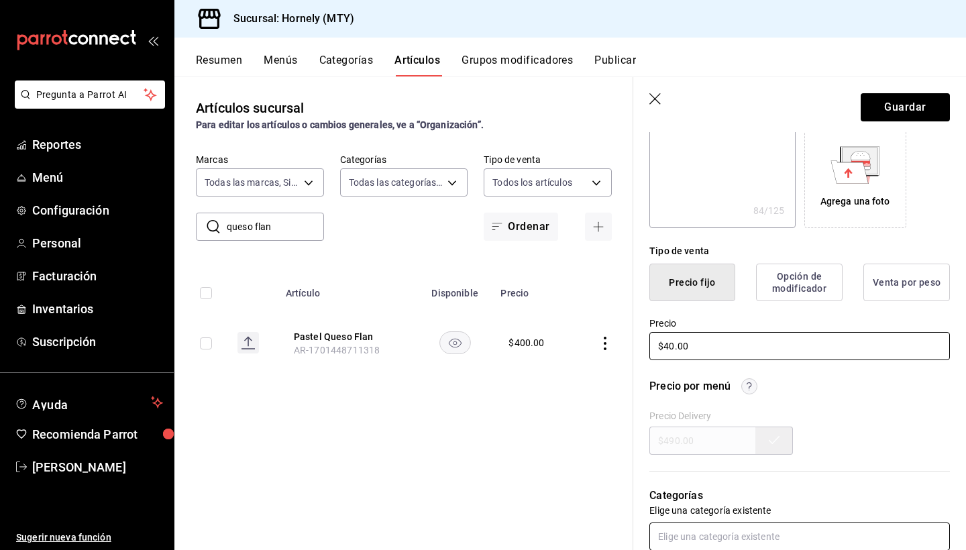
type textarea "x"
type input "$450.00"
click at [891, 107] on button "Guardar" at bounding box center [905, 107] width 89 height 28
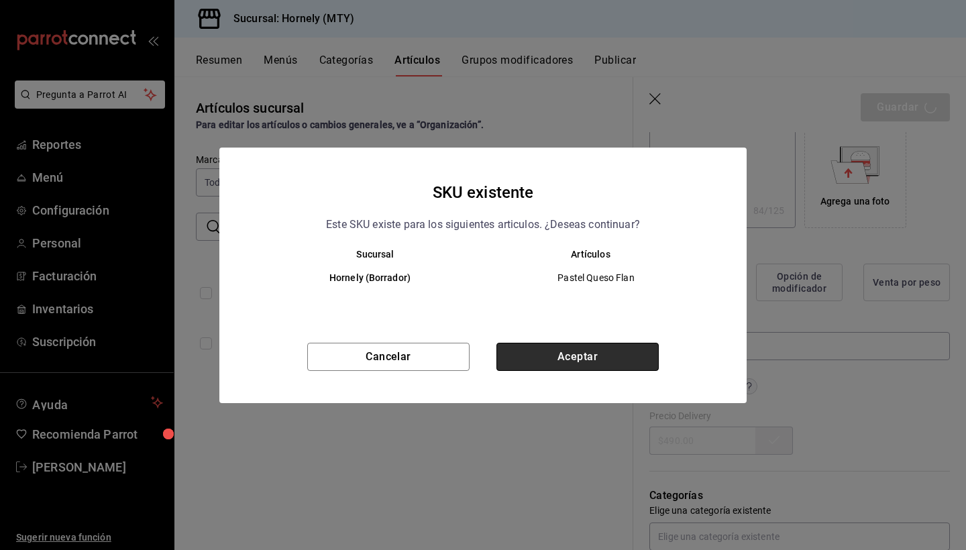
click at [624, 350] on button "Aceptar" at bounding box center [577, 357] width 162 height 28
type textarea "x"
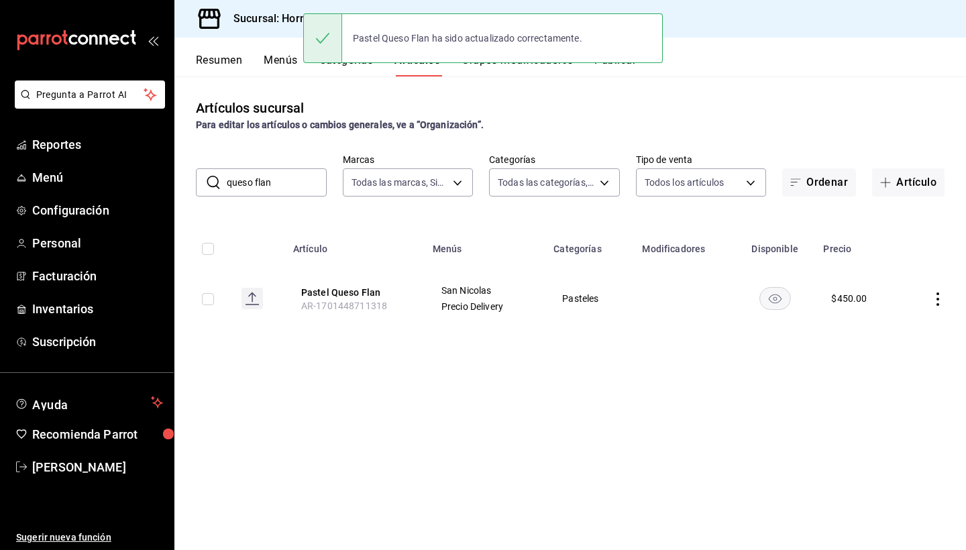
click at [282, 180] on input "queso flan" at bounding box center [277, 182] width 100 height 27
click at [283, 185] on input "queso flan" at bounding box center [277, 182] width 100 height 27
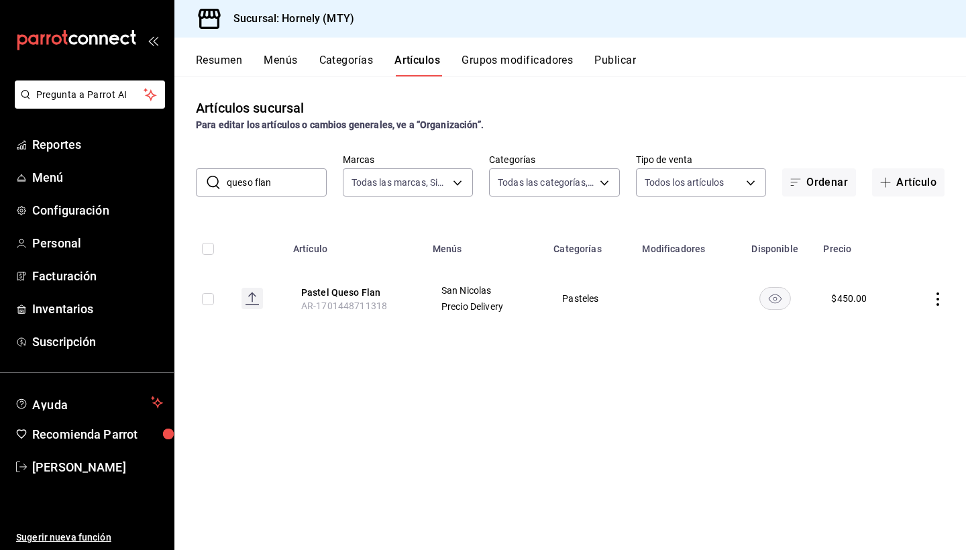
click at [283, 185] on input "queso flan" at bounding box center [277, 182] width 100 height 27
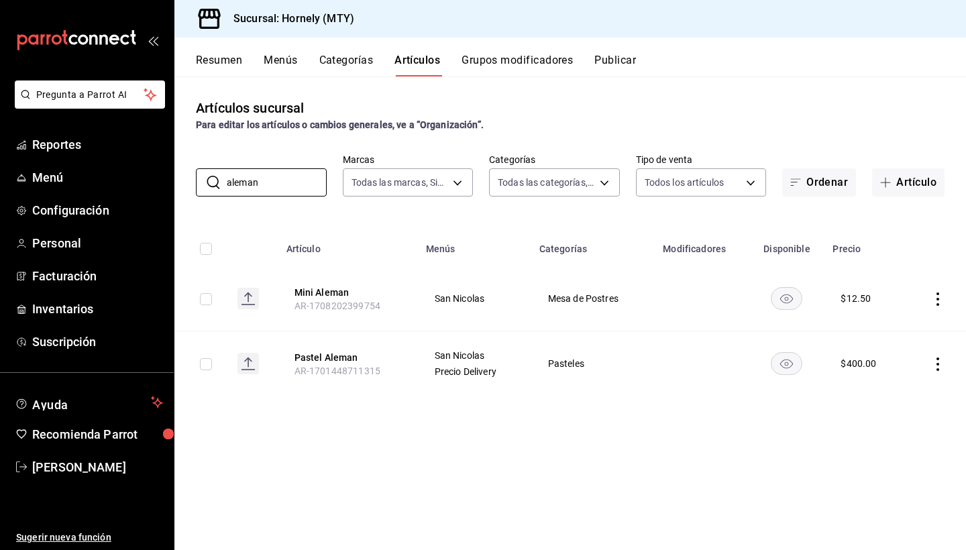
type input "aleman"
click at [933, 360] on icon "actions" at bounding box center [937, 364] width 13 height 13
click at [894, 390] on span "Editar" at bounding box center [897, 395] width 35 height 14
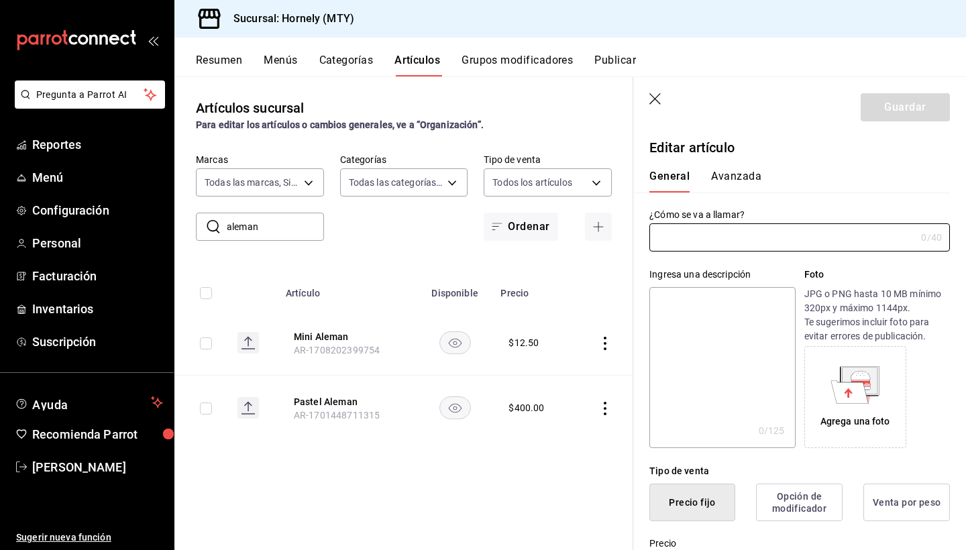
type input "Pastel Aleman"
type textarea "Pastel Aleman elaborado artesanalmente y decorado por manos expertas en pasteles"
type textarea "x"
type input "$400.00"
type input "AR-1701448711315"
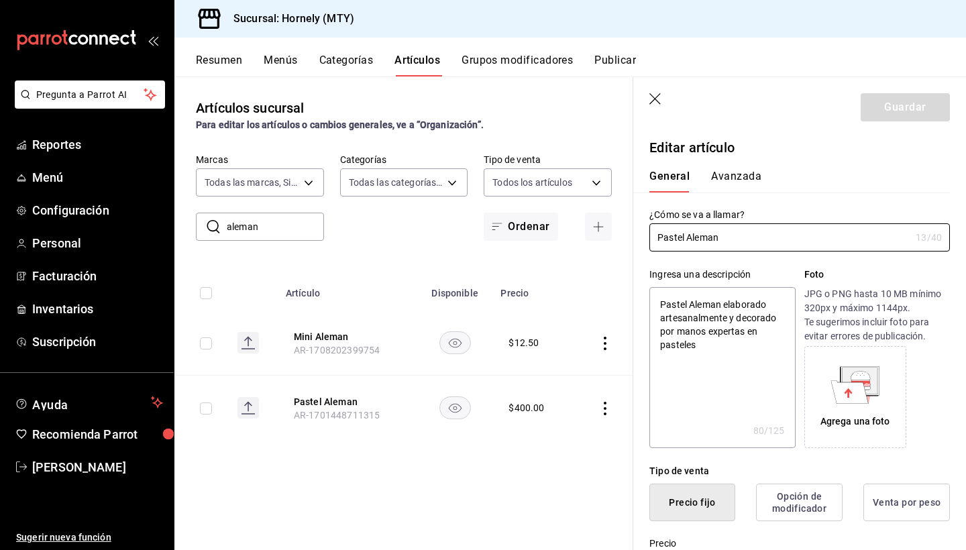
click at [655, 99] on icon "button" at bounding box center [654, 98] width 11 height 11
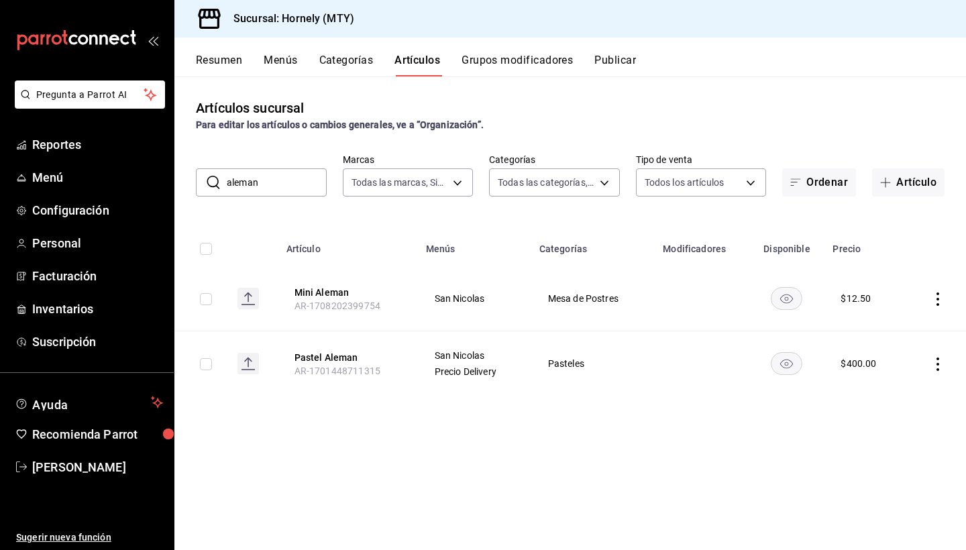
click at [284, 176] on input "aleman" at bounding box center [277, 182] width 100 height 27
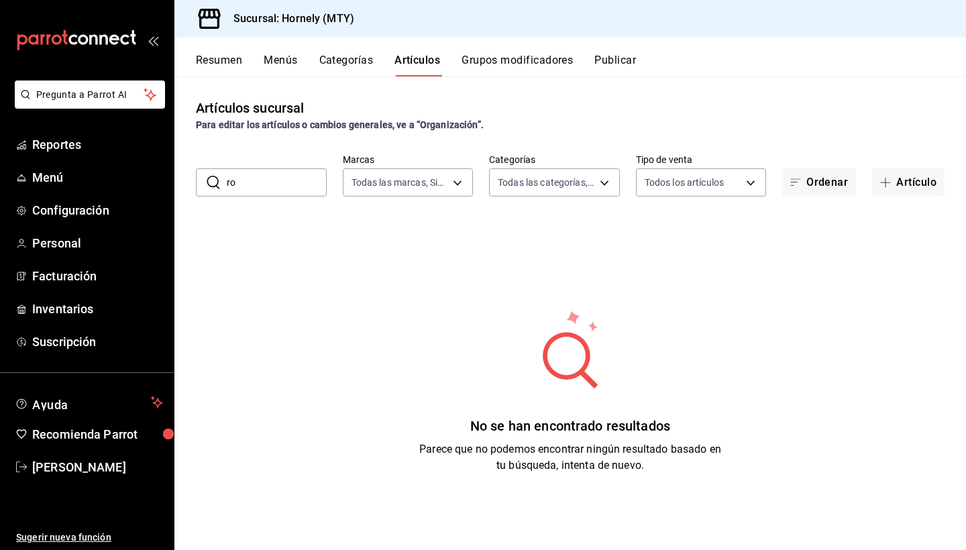
type input "r"
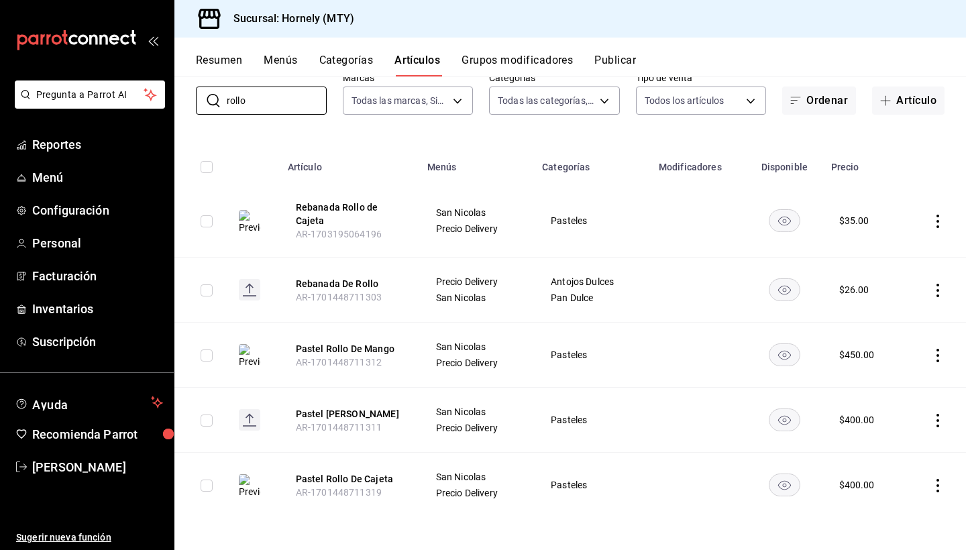
scroll to position [82, 0]
type input "rollo"
click at [938, 488] on icon "actions" at bounding box center [937, 485] width 13 height 13
click at [773, 535] on div at bounding box center [483, 275] width 966 height 550
click at [274, 97] on input "rollo" at bounding box center [277, 100] width 100 height 27
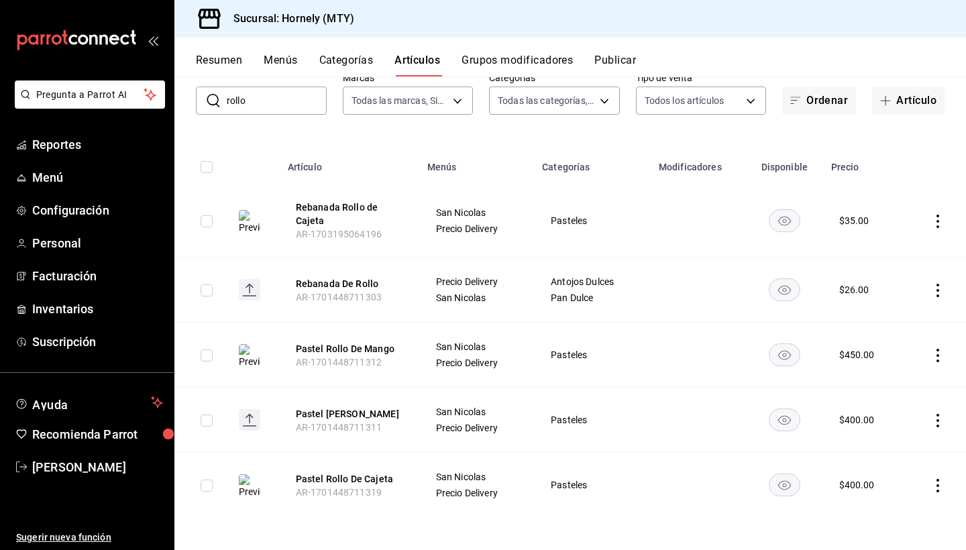
click at [275, 97] on input "rollo" at bounding box center [277, 100] width 100 height 27
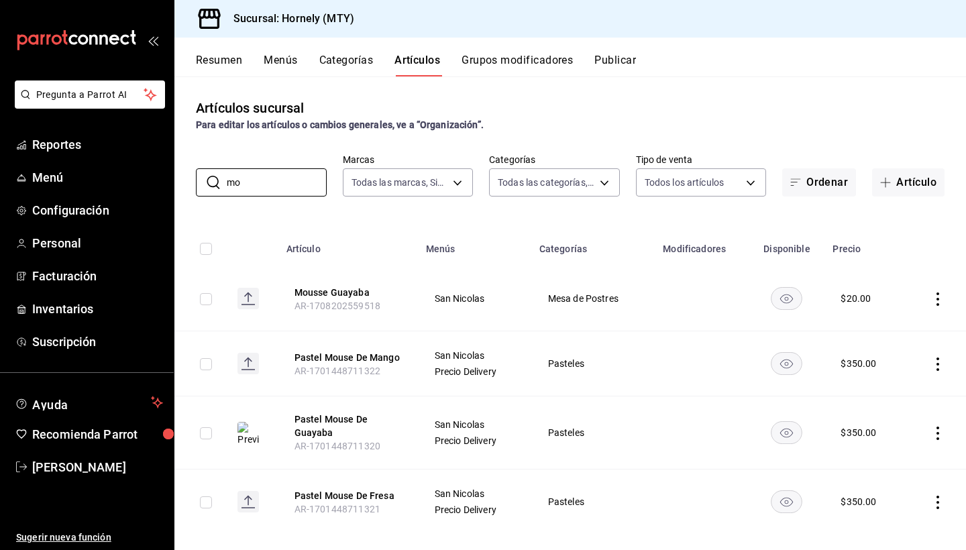
type input "m"
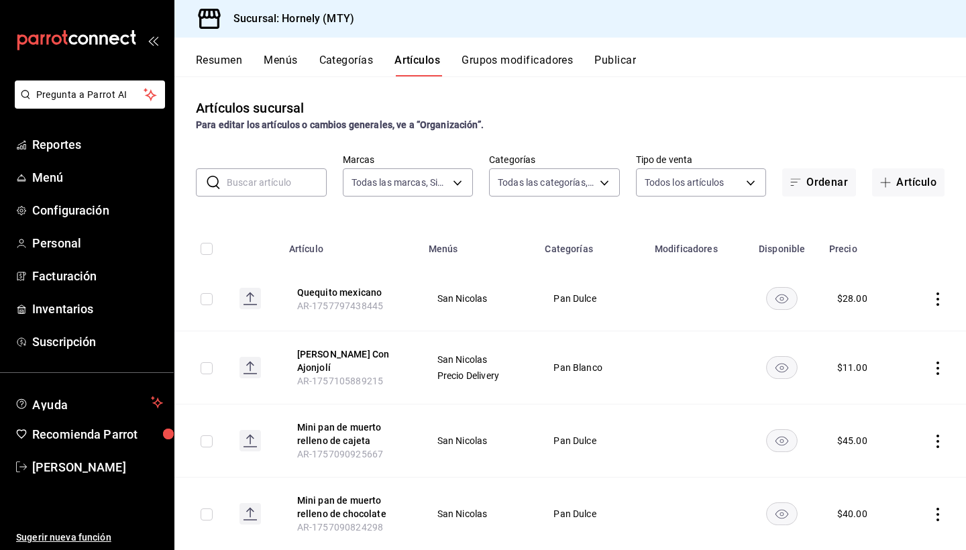
click at [625, 60] on button "Publicar" at bounding box center [615, 65] width 42 height 23
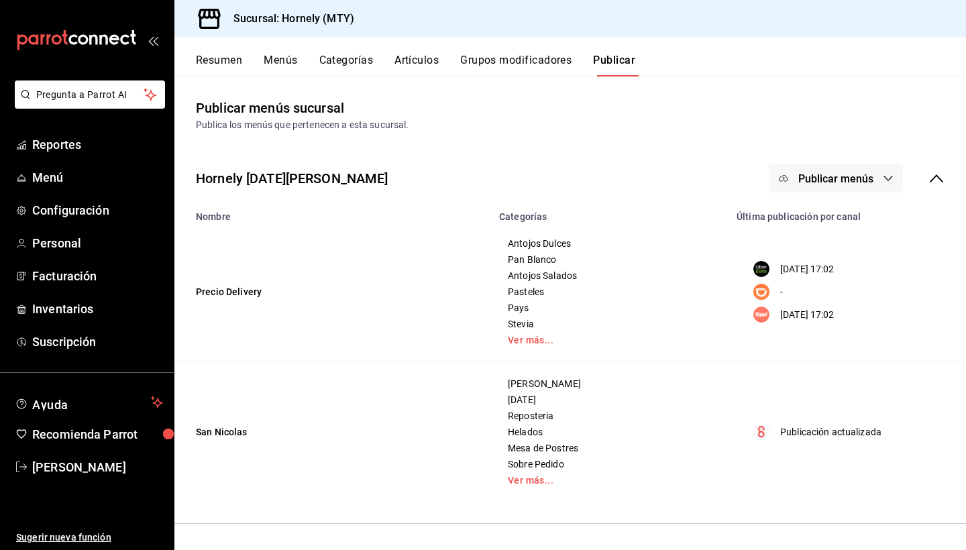
click at [875, 178] on button "Publicar menús" at bounding box center [836, 178] width 134 height 28
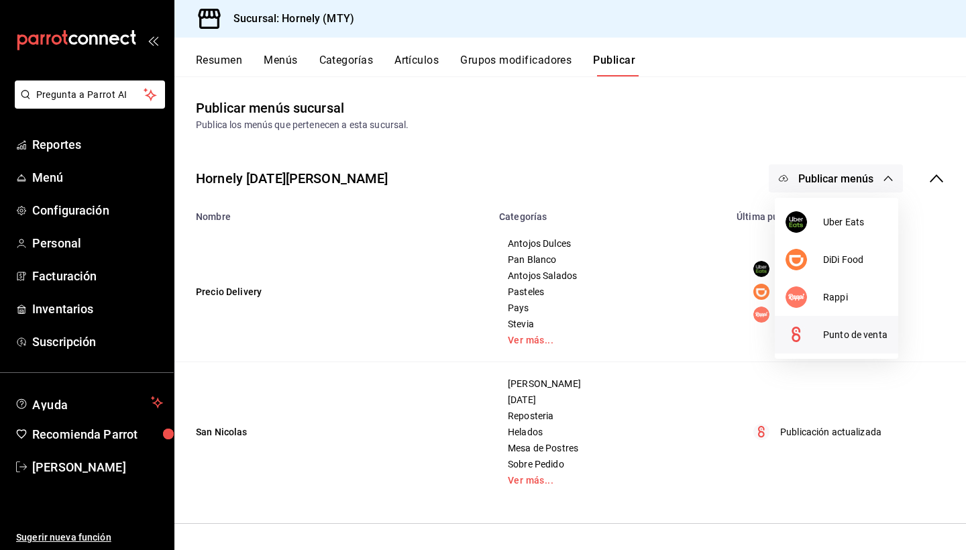
click at [841, 348] on li "Punto de venta" at bounding box center [836, 335] width 123 height 38
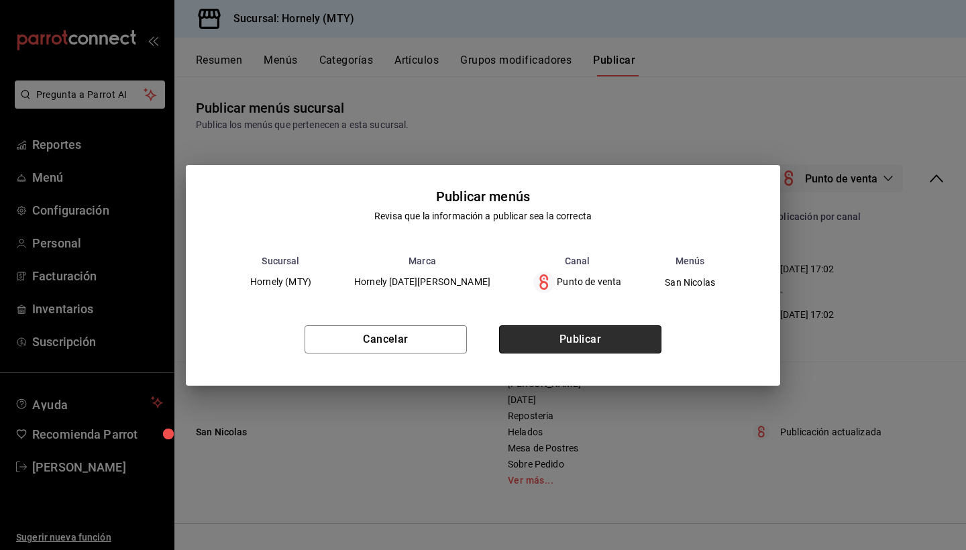
click at [578, 342] on button "Publicar" at bounding box center [580, 339] width 162 height 28
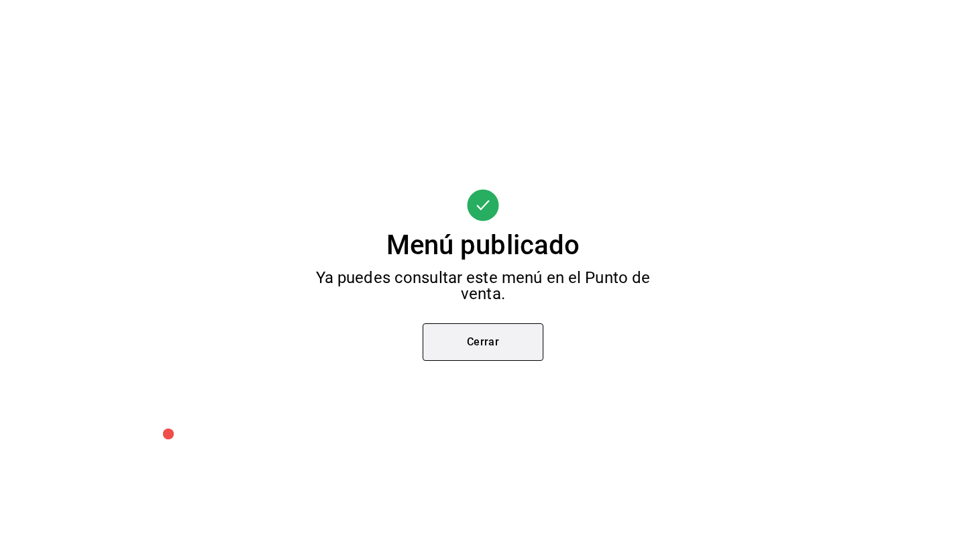
click at [517, 337] on button "Cerrar" at bounding box center [483, 342] width 121 height 38
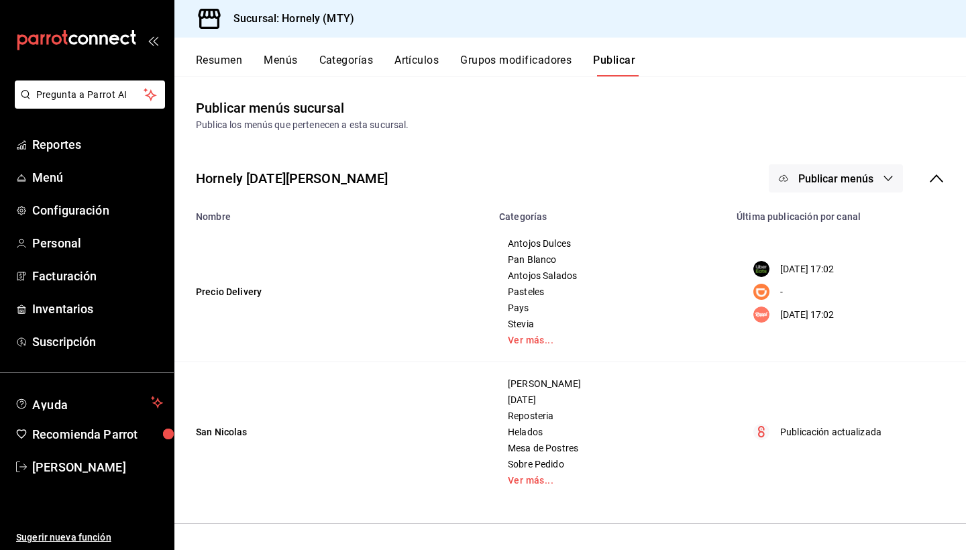
click at [877, 172] on button "Publicar menús" at bounding box center [836, 178] width 134 height 28
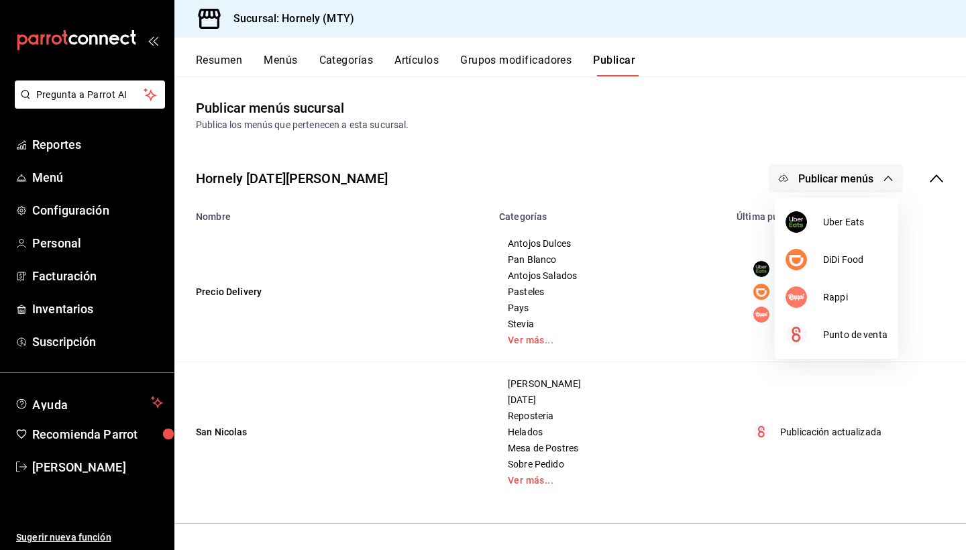
click at [215, 53] on div at bounding box center [483, 275] width 966 height 550
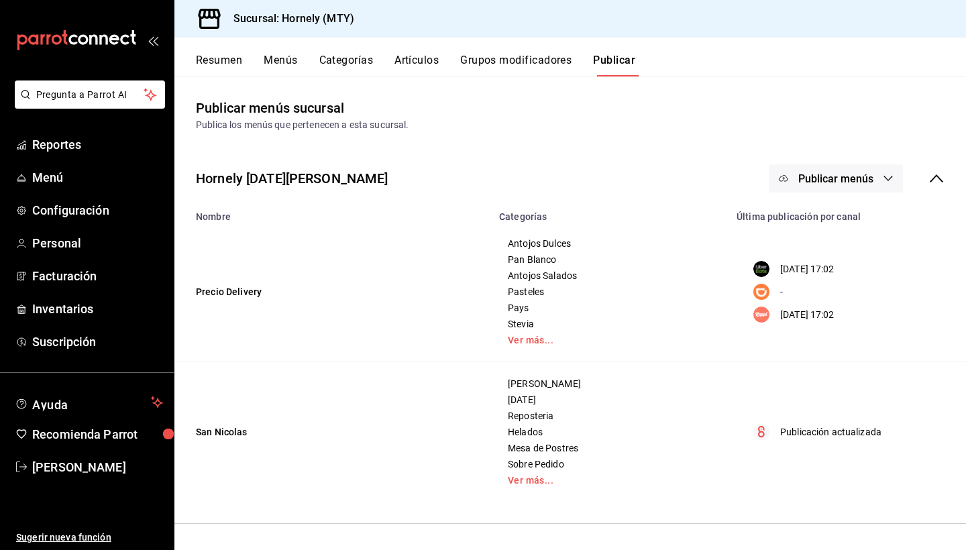
click at [218, 68] on button "Resumen" at bounding box center [219, 65] width 46 height 23
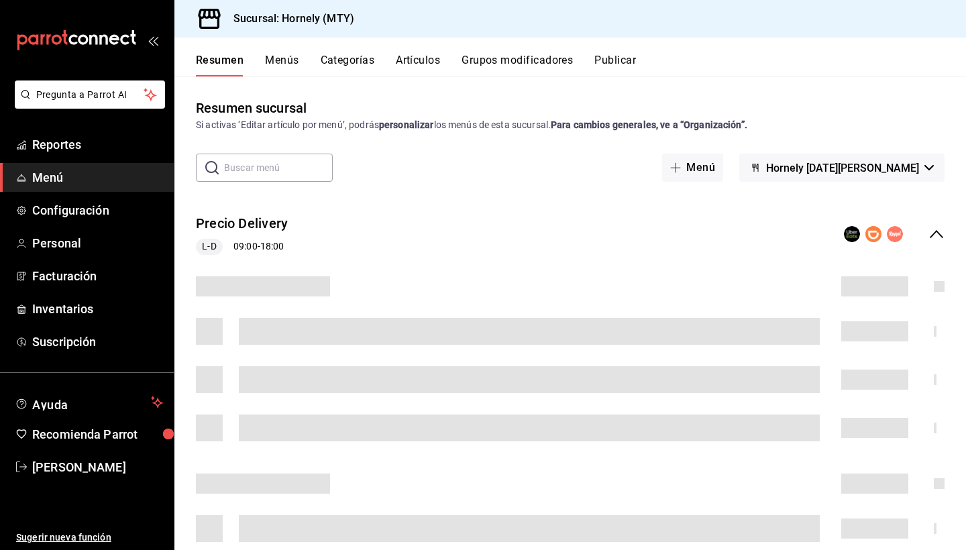
click at [229, 60] on button "Resumen" at bounding box center [220, 65] width 48 height 23
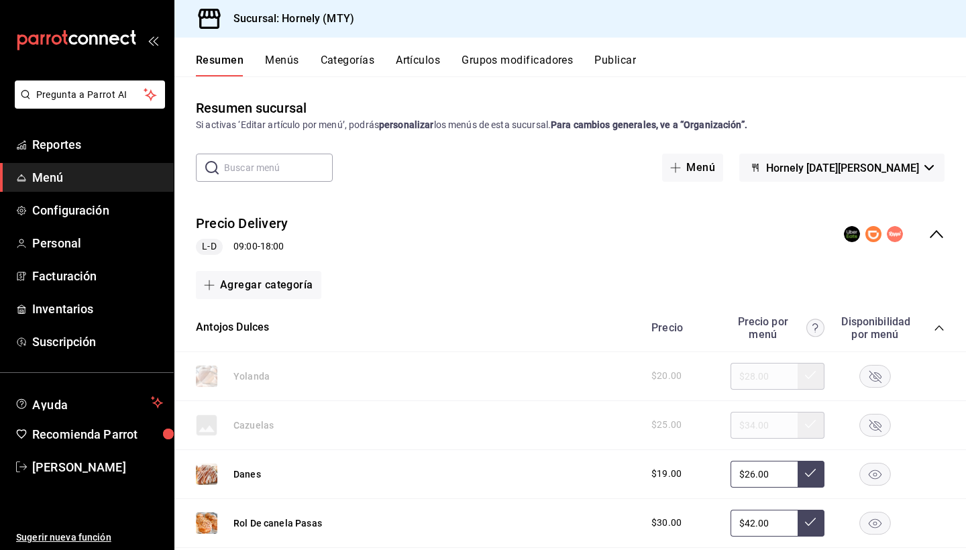
click at [290, 62] on button "Menús" at bounding box center [282, 65] width 34 height 23
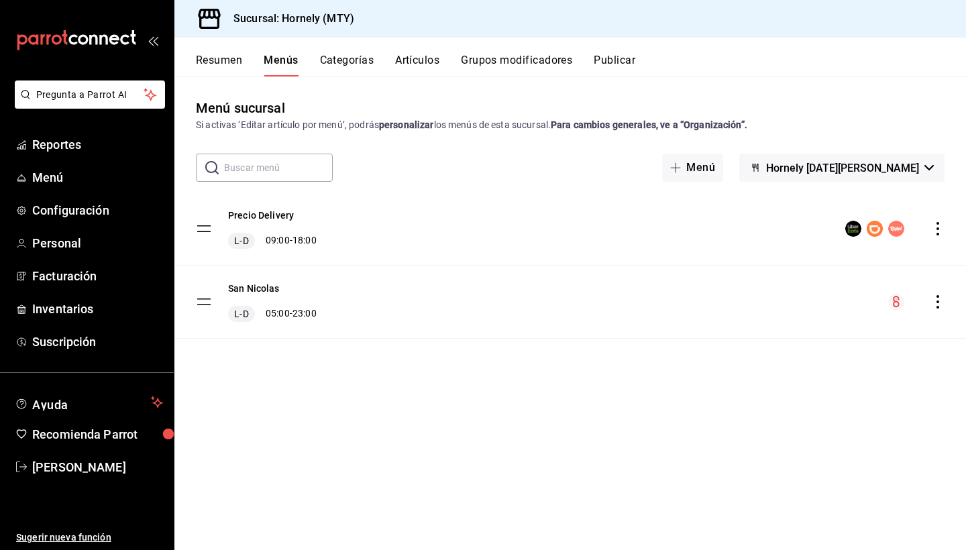
click at [234, 62] on button "Resumen" at bounding box center [219, 65] width 46 height 23
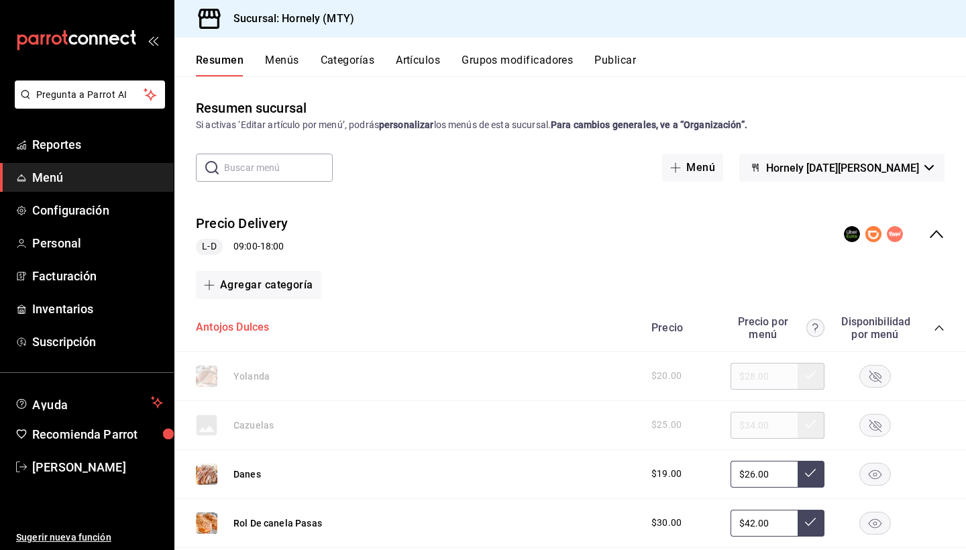
click at [259, 331] on button "Antojos Dulces" at bounding box center [232, 327] width 73 height 15
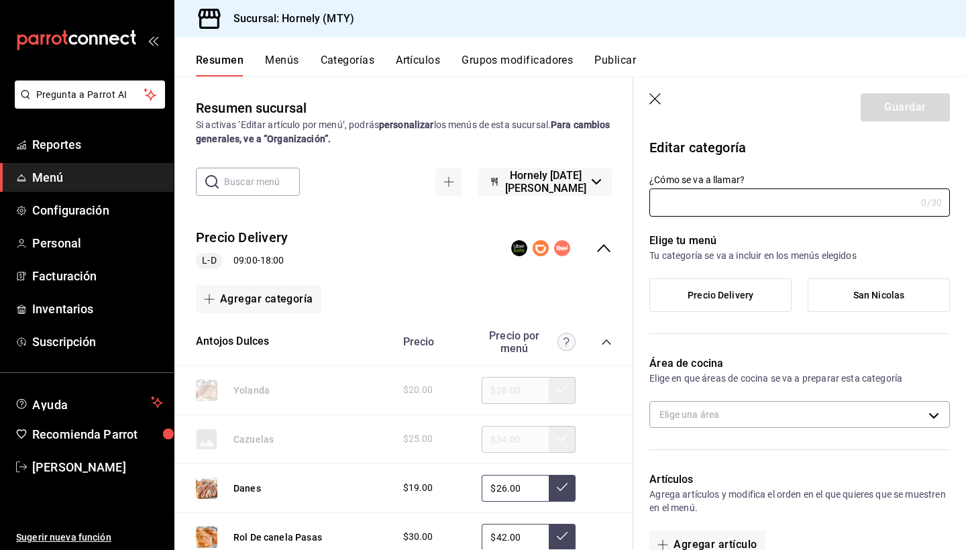
click at [343, 329] on div "Antojos Dulces Precio Precio por menú" at bounding box center [403, 343] width 459 height 48
type input "Antojos Dulces"
type input "17014487640321"
click at [655, 96] on icon "button" at bounding box center [655, 99] width 13 height 13
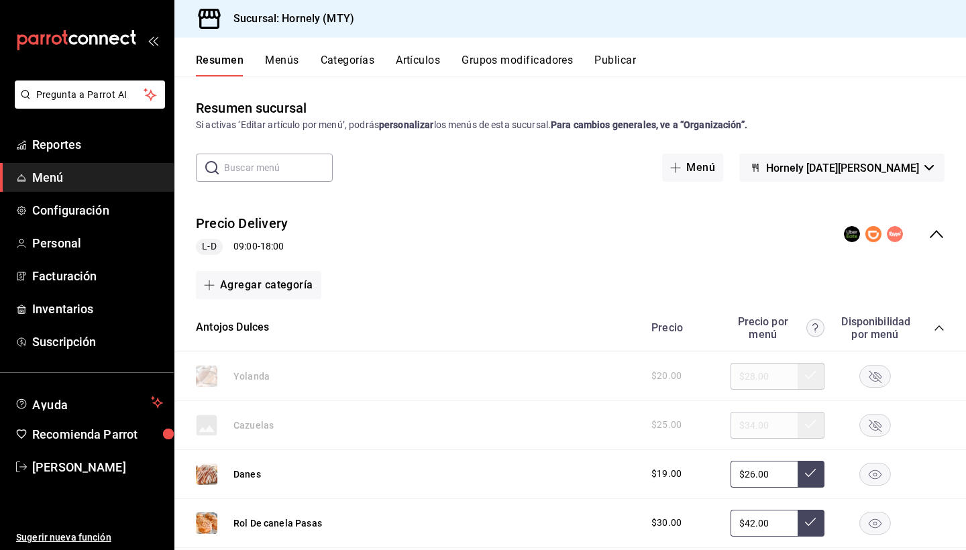
click at [936, 329] on icon "collapse-category-row" at bounding box center [938, 327] width 9 height 5
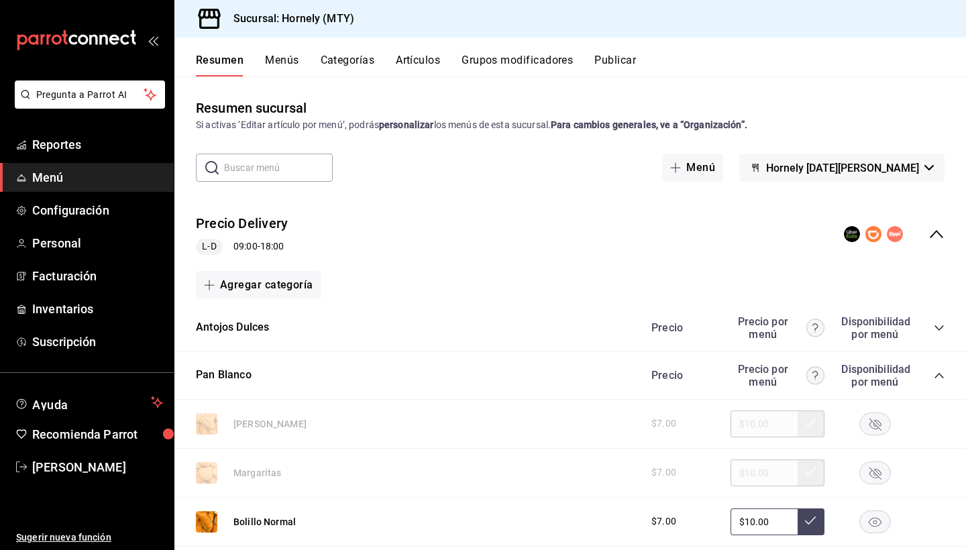
click at [941, 376] on icon "collapse-category-row" at bounding box center [938, 375] width 9 height 5
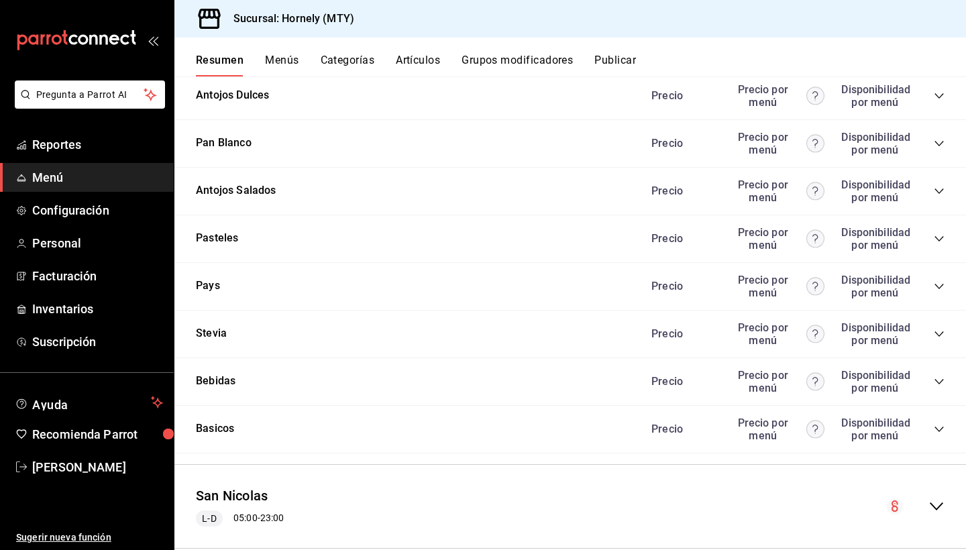
scroll to position [246, 0]
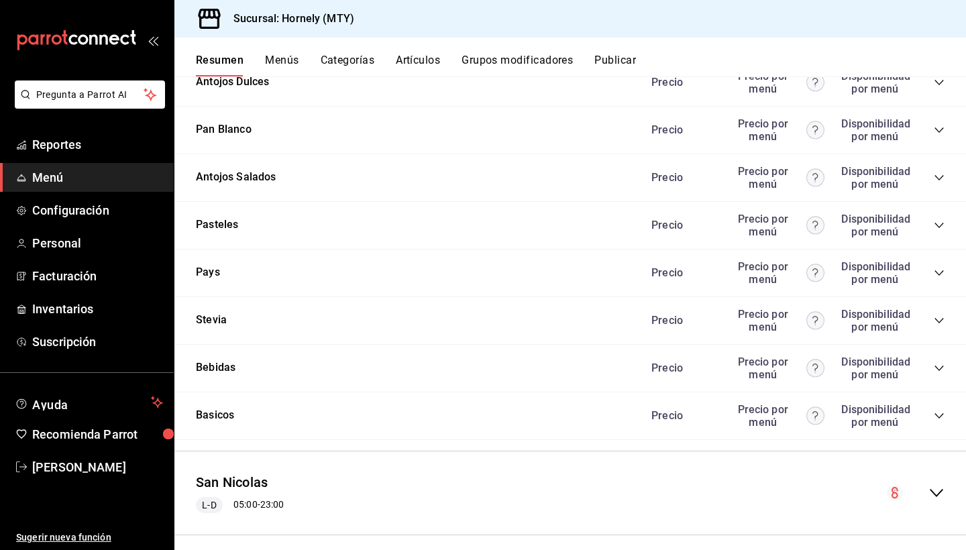
click at [939, 223] on icon "collapse-category-row" at bounding box center [939, 225] width 11 height 11
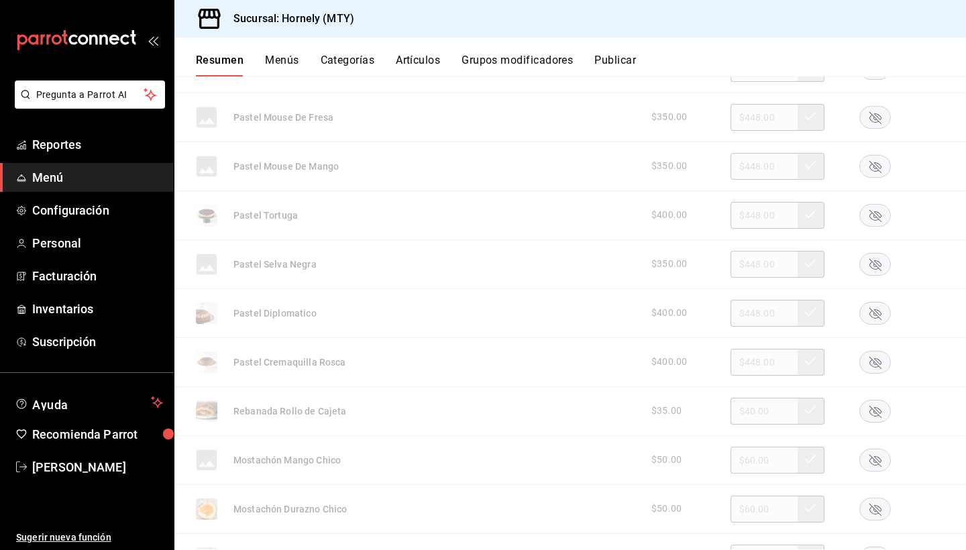
scroll to position [1037, 0]
click at [784, 364] on div "$400.00 $448.00" at bounding box center [791, 363] width 307 height 27
click at [880, 365] on icon "button" at bounding box center [875, 364] width 12 height 12
click at [758, 362] on input "$448.00" at bounding box center [764, 363] width 67 height 27
type input "$4.00"
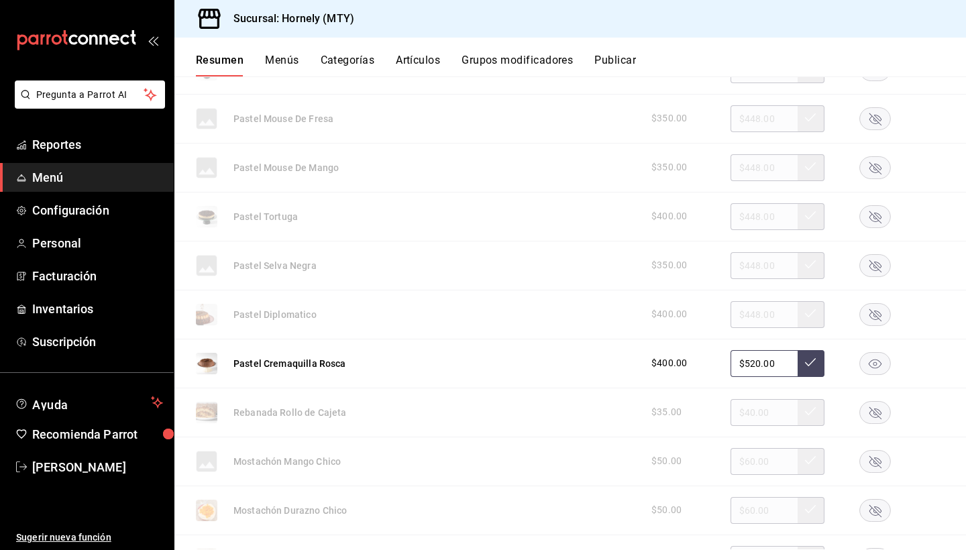
type input "$520.00"
click at [820, 362] on button at bounding box center [811, 363] width 27 height 27
click at [875, 360] on rect "button" at bounding box center [875, 363] width 31 height 22
click at [875, 214] on icon "button" at bounding box center [875, 217] width 12 height 12
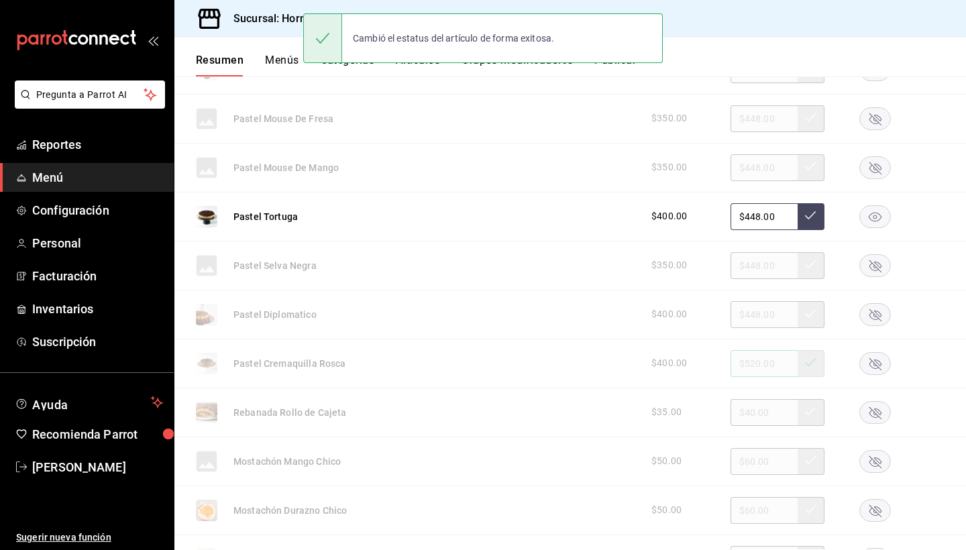
click at [756, 211] on input "$448.00" at bounding box center [764, 216] width 67 height 27
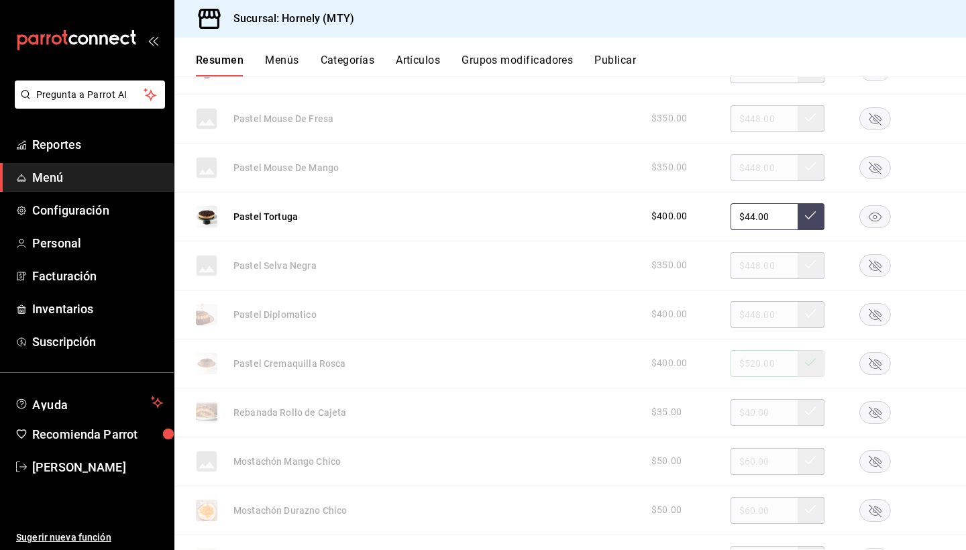
type input "$4.00"
click at [827, 207] on div "$400.00 $520.00" at bounding box center [791, 216] width 307 height 27
type input "$448.00"
click at [816, 211] on button at bounding box center [811, 216] width 27 height 27
click at [812, 214] on icon at bounding box center [810, 215] width 11 height 11
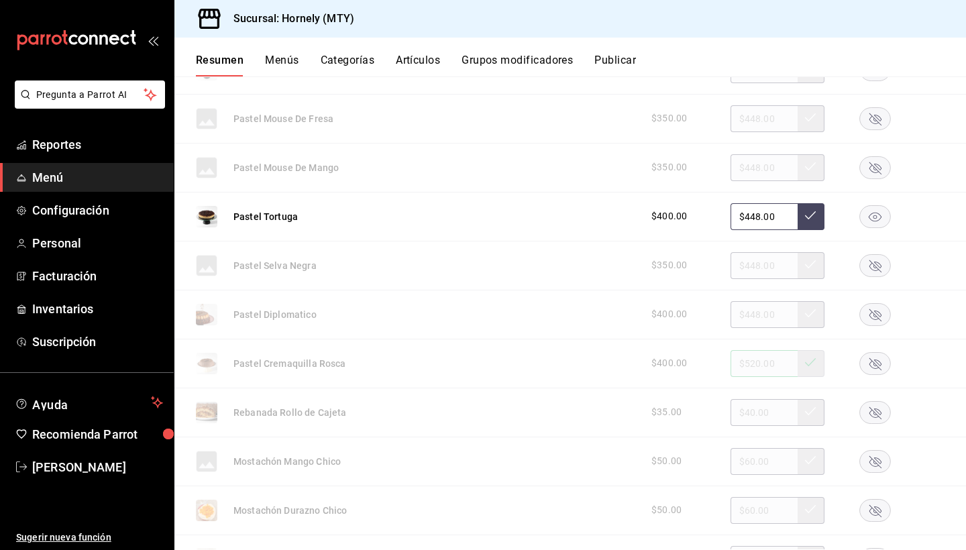
click at [753, 215] on input "$448.00" at bounding box center [764, 216] width 67 height 27
click at [753, 216] on input "$448.00" at bounding box center [764, 216] width 67 height 27
type input "$520.00"
click at [808, 216] on icon at bounding box center [810, 215] width 11 height 11
click at [879, 214] on rect "button" at bounding box center [875, 216] width 31 height 22
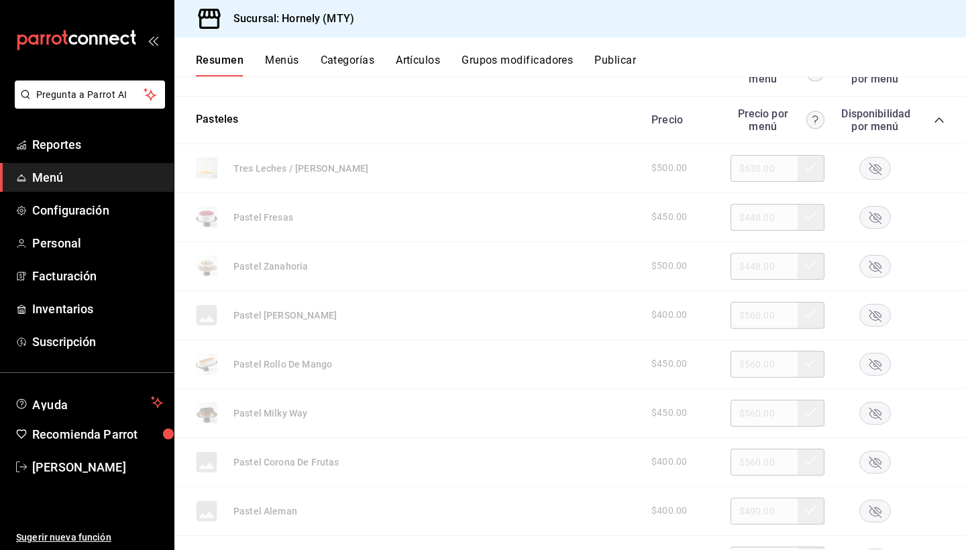
scroll to position [349, 0]
click at [896, 221] on div at bounding box center [874, 218] width 67 height 23
click at [864, 215] on rect "button" at bounding box center [875, 218] width 31 height 22
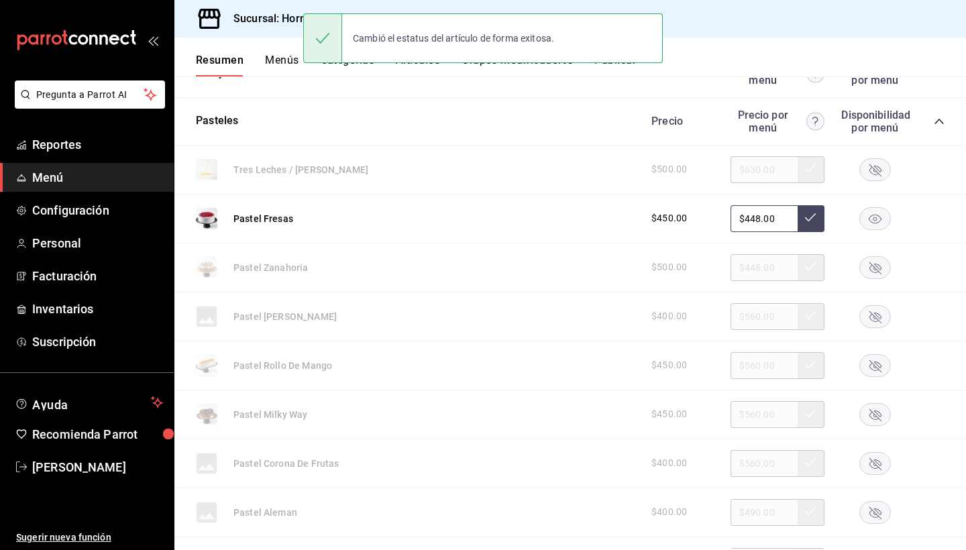
click at [755, 216] on input "$448.00" at bounding box center [764, 218] width 67 height 27
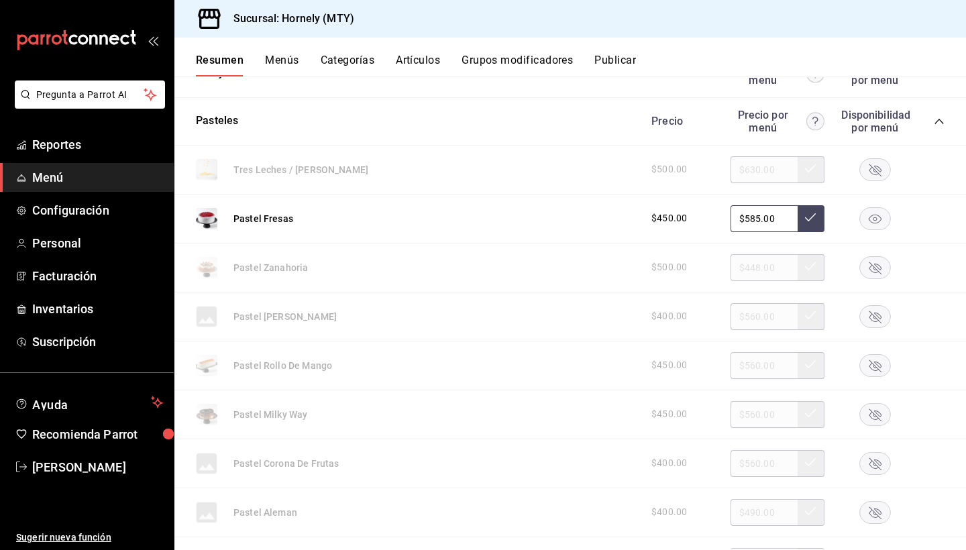
click at [804, 214] on button at bounding box center [811, 218] width 27 height 27
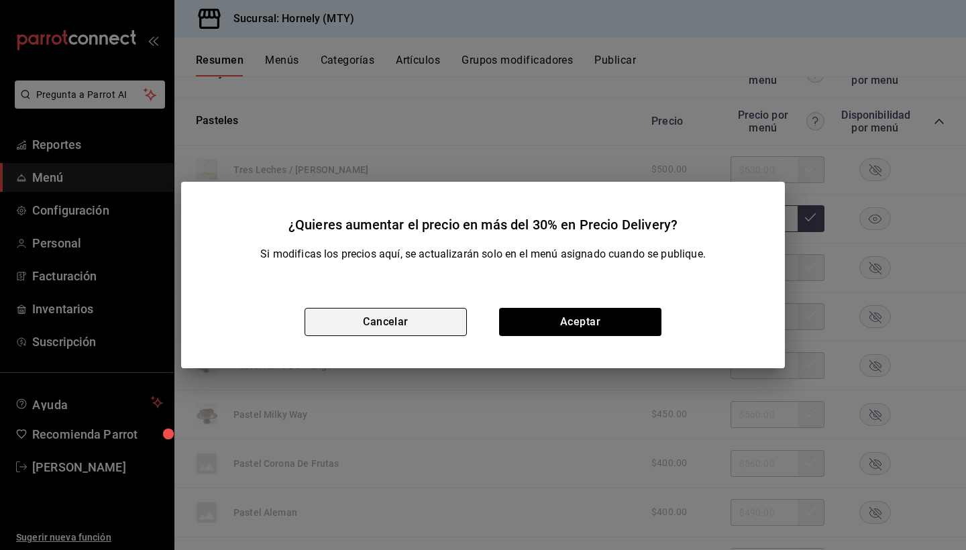
click at [431, 327] on button "Cancelar" at bounding box center [386, 322] width 162 height 28
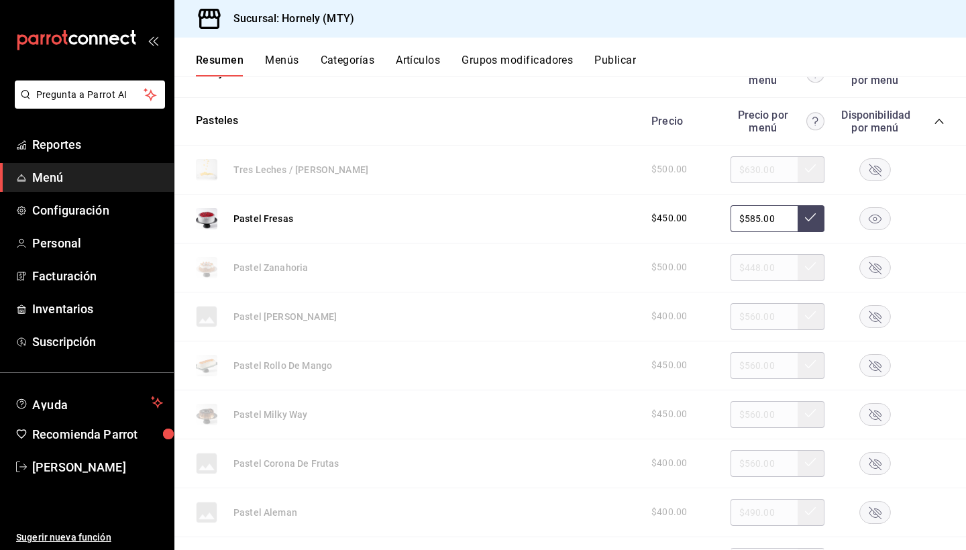
click at [801, 219] on button at bounding box center [811, 218] width 27 height 27
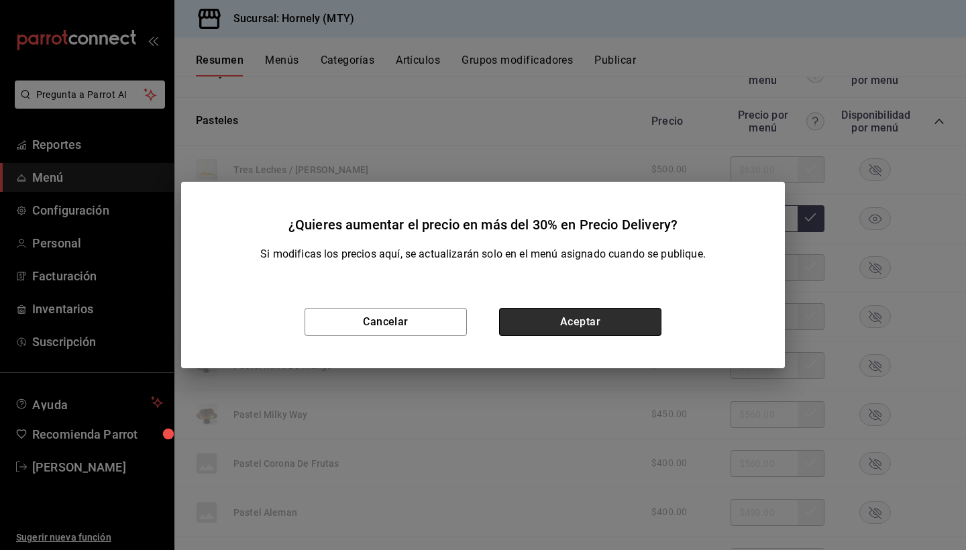
click at [623, 318] on button "Aceptar" at bounding box center [580, 322] width 162 height 28
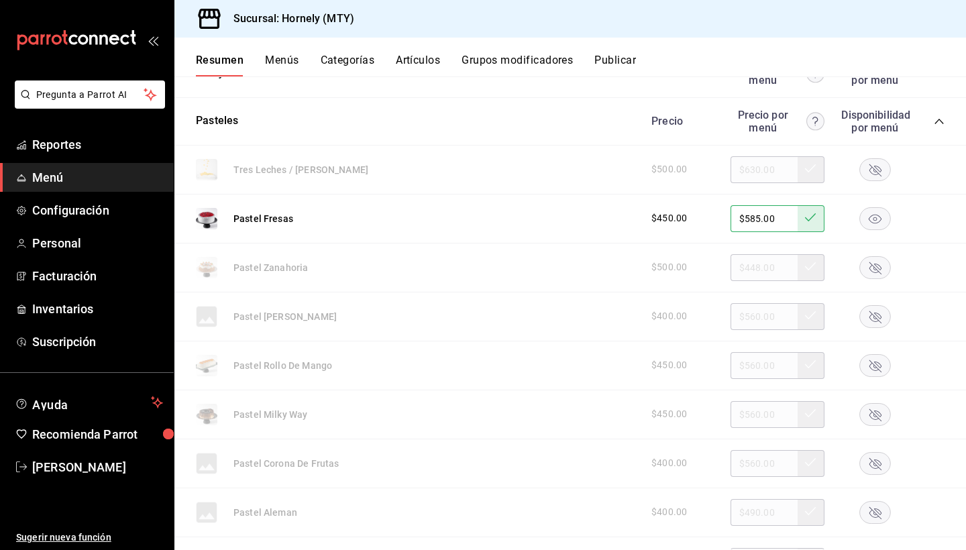
click at [868, 217] on rect "button" at bounding box center [875, 218] width 31 height 22
click at [871, 209] on rect "button" at bounding box center [875, 216] width 31 height 22
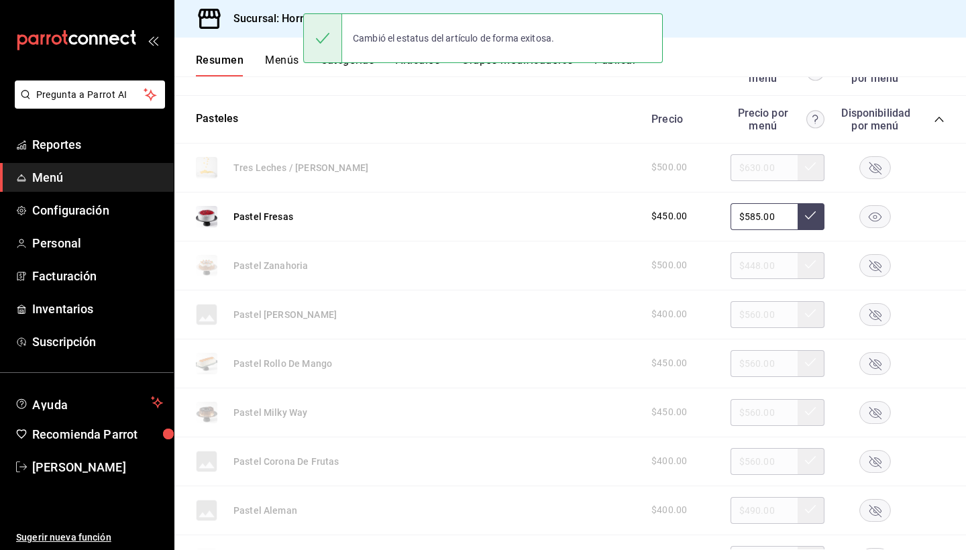
click at [758, 214] on input "$585.00" at bounding box center [764, 216] width 67 height 27
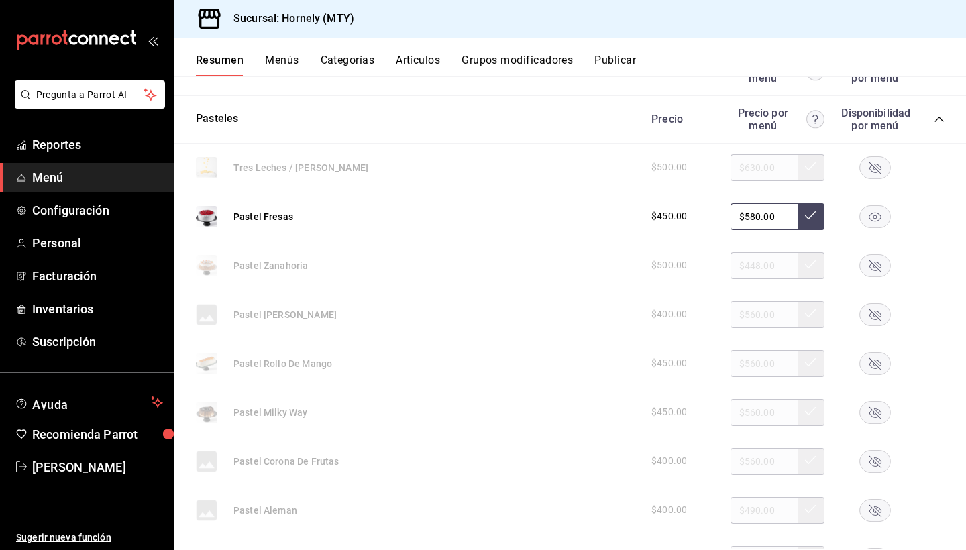
type input "$580.00"
click at [810, 219] on icon at bounding box center [810, 215] width 11 height 11
click at [873, 211] on rect "button" at bounding box center [875, 216] width 31 height 22
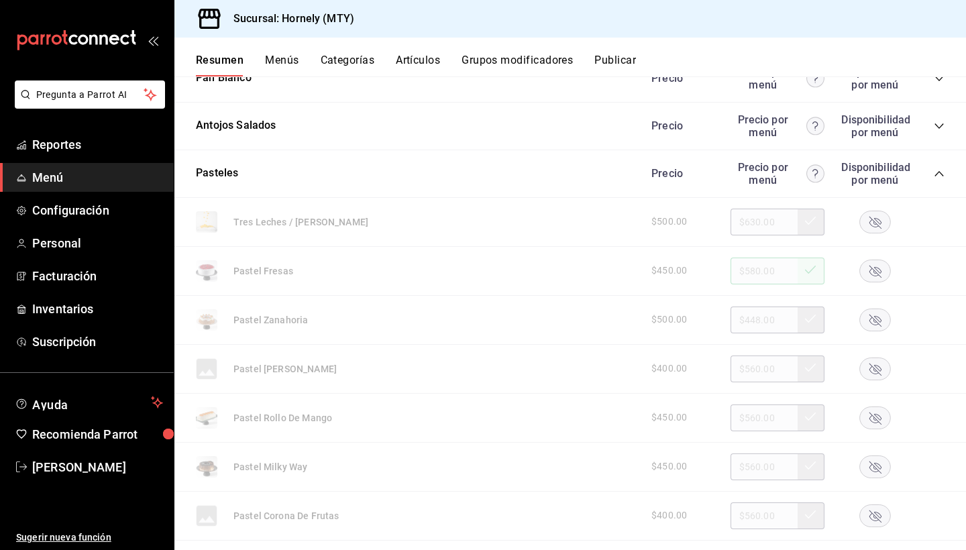
scroll to position [378, 0]
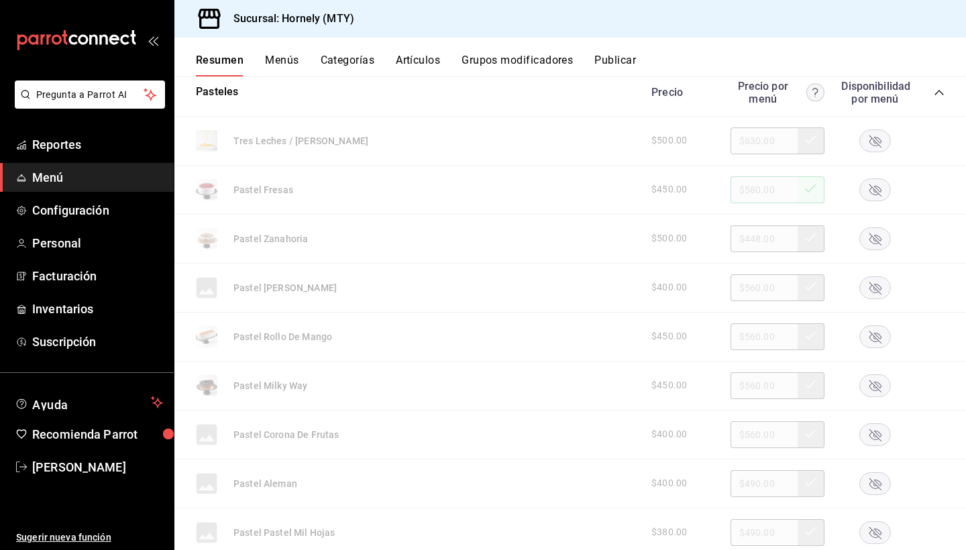
click at [875, 235] on icon "button" at bounding box center [875, 239] width 12 height 12
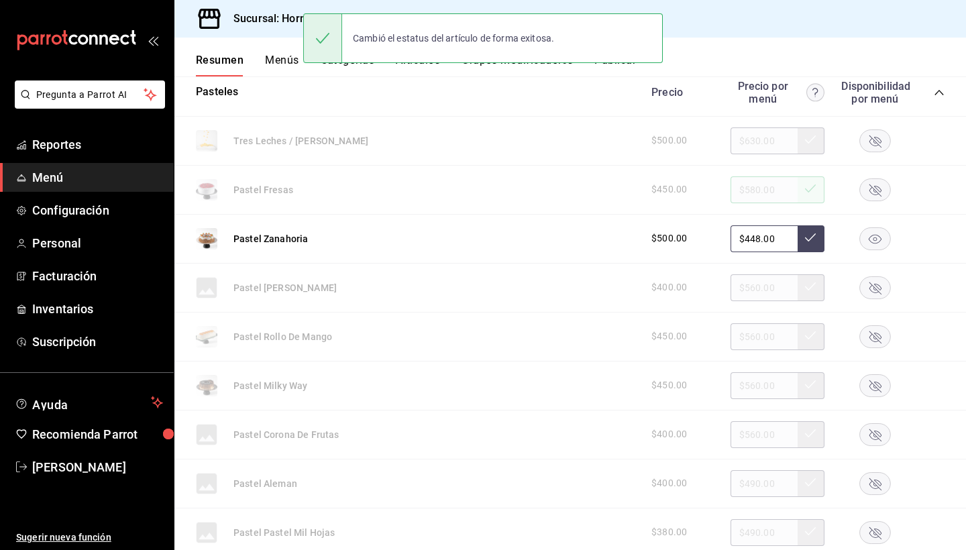
click at [765, 237] on input "$448.00" at bounding box center [764, 238] width 67 height 27
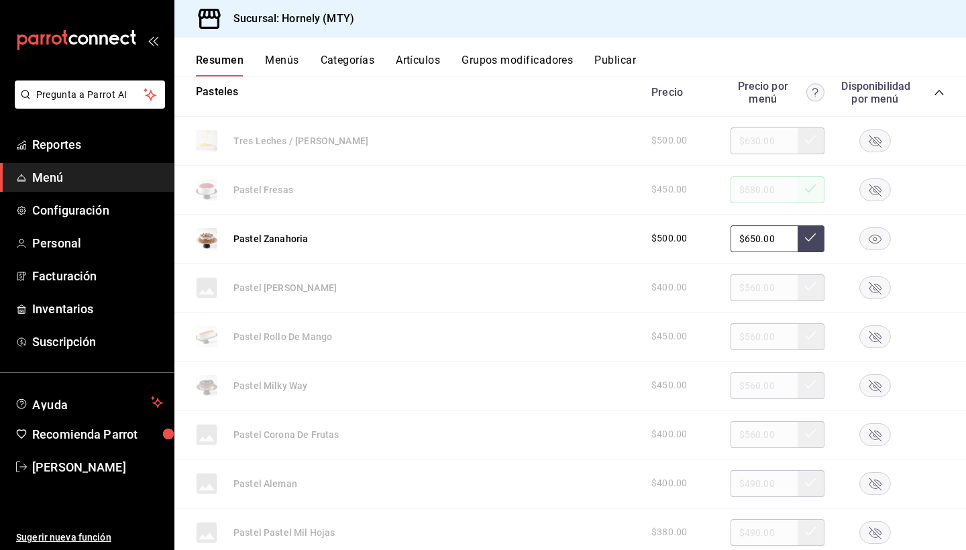
type input "$650.00"
click at [808, 232] on icon at bounding box center [810, 237] width 11 height 11
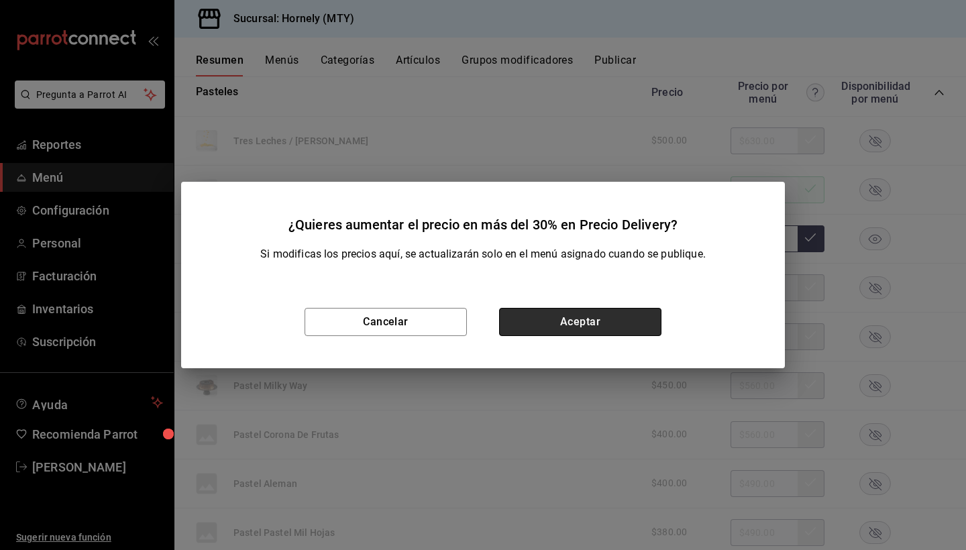
click at [568, 313] on button "Aceptar" at bounding box center [580, 322] width 162 height 28
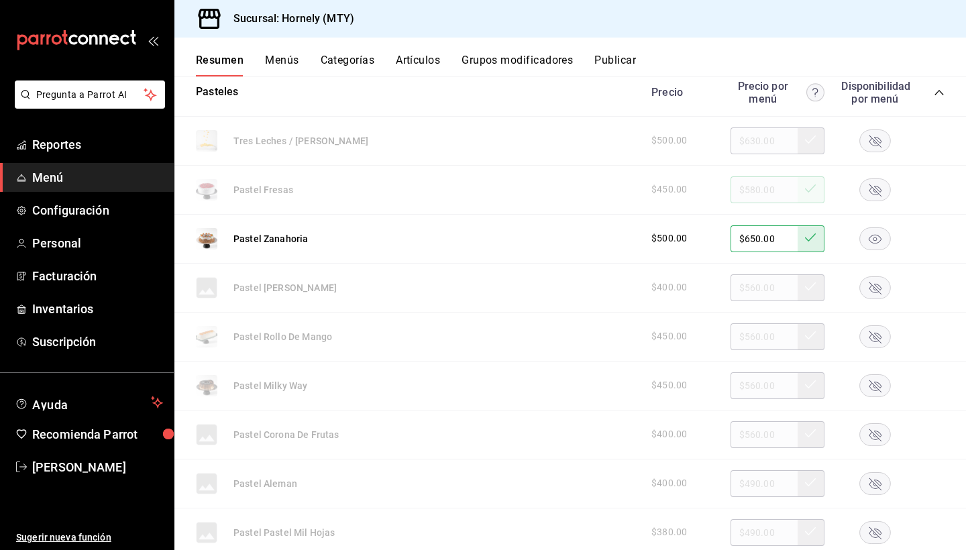
click at [869, 238] on icon "button" at bounding box center [875, 238] width 32 height 23
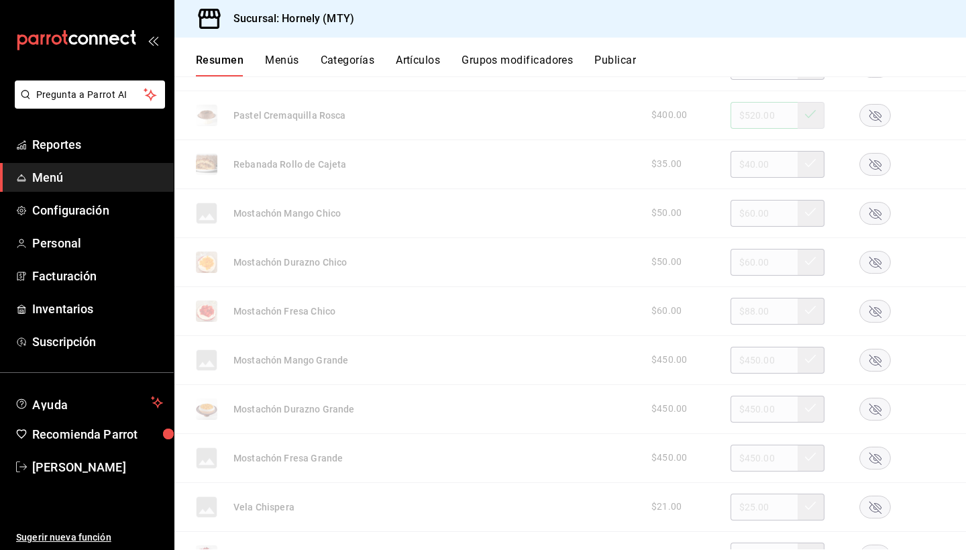
scroll to position [1289, 0]
click at [871, 347] on rect "button" at bounding box center [875, 356] width 31 height 22
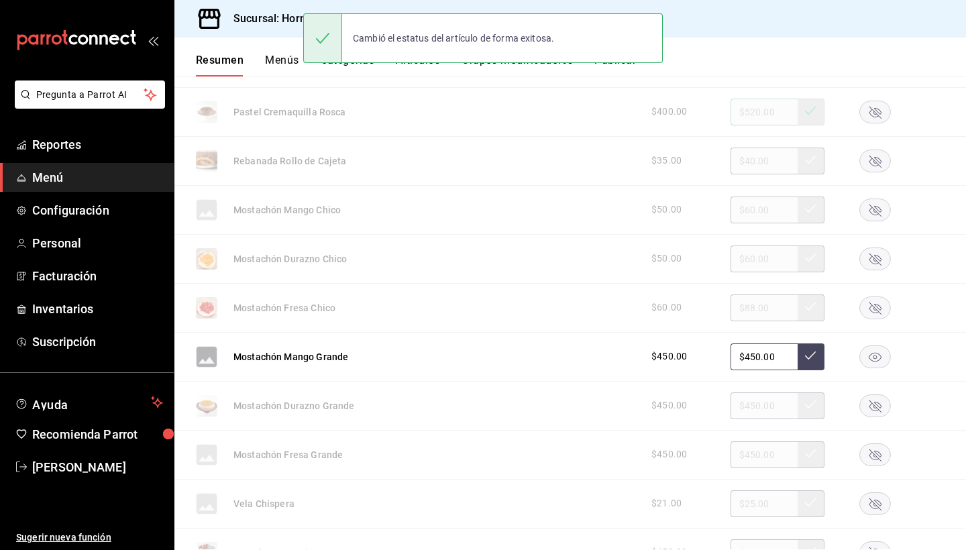
click at [870, 402] on rect "button" at bounding box center [875, 405] width 31 height 22
click at [881, 453] on rect "button" at bounding box center [875, 454] width 31 height 22
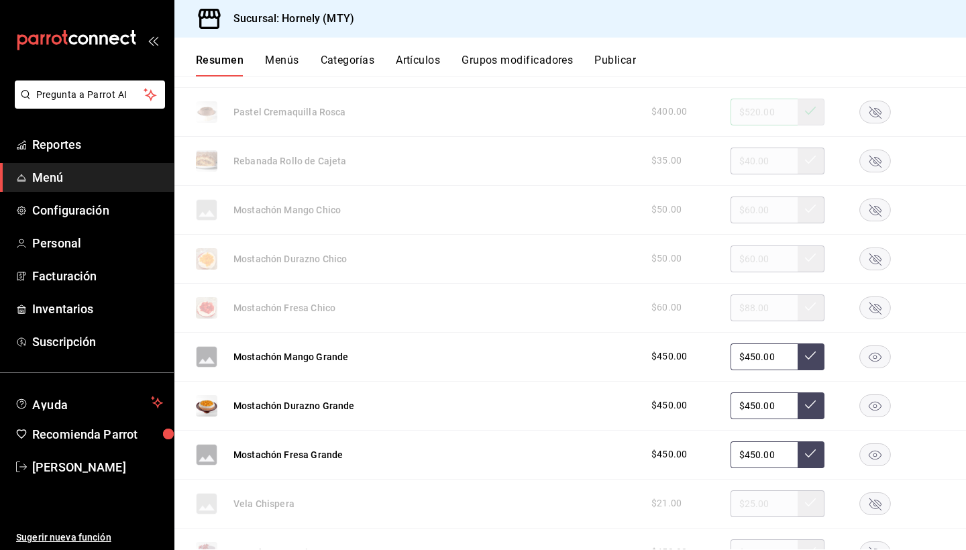
click at [755, 360] on input "$450.00" at bounding box center [764, 356] width 67 height 27
click at [758, 405] on input "$450.00" at bounding box center [764, 405] width 67 height 27
type input "$450.00"
click at [758, 405] on input "$450.00" at bounding box center [764, 405] width 67 height 27
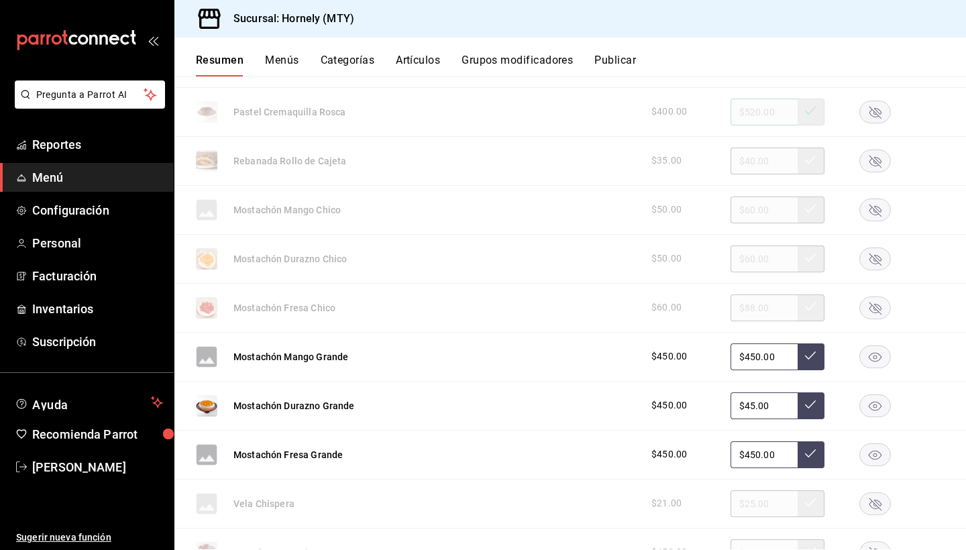
type input "$4.00"
click at [757, 449] on input "$450.00" at bounding box center [764, 454] width 67 height 27
type input "$450.00"
click at [757, 449] on input "$450.00" at bounding box center [764, 454] width 67 height 27
type input "$580.00"
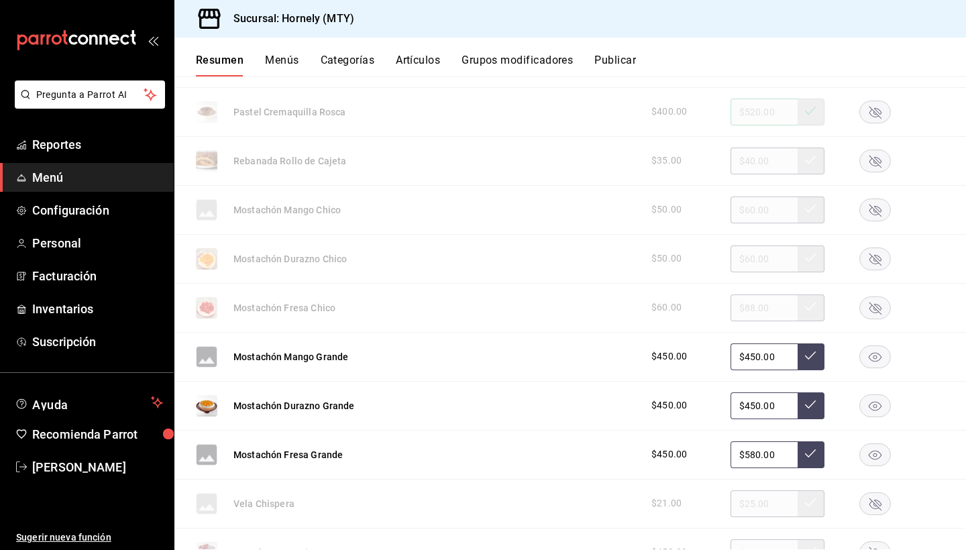
click at [802, 452] on button at bounding box center [811, 454] width 27 height 27
click at [755, 400] on input "$450.00" at bounding box center [764, 405] width 67 height 27
type input "$580.00"
click at [810, 400] on icon at bounding box center [810, 404] width 11 height 11
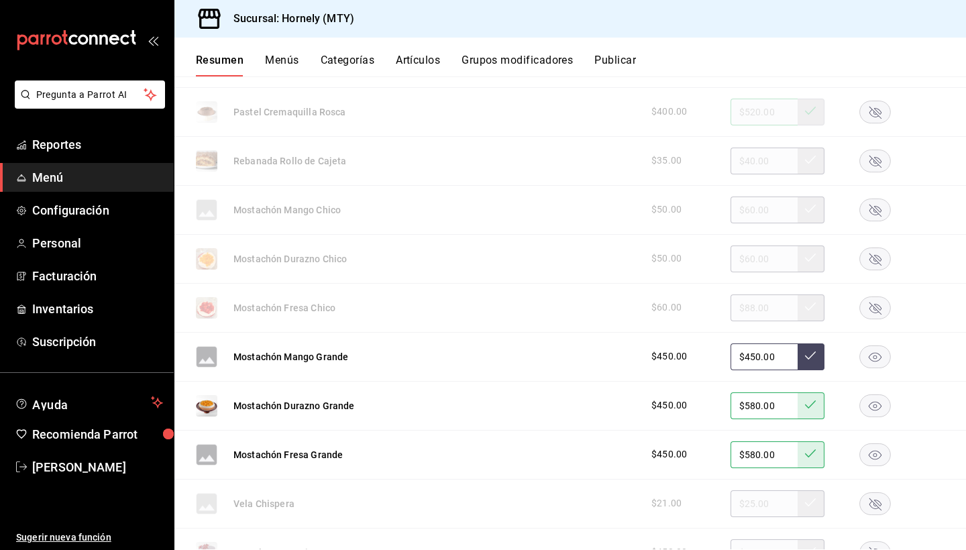
click at [761, 362] on input "$450.00" at bounding box center [764, 356] width 67 height 27
click at [761, 360] on input "$450.00" at bounding box center [764, 356] width 67 height 27
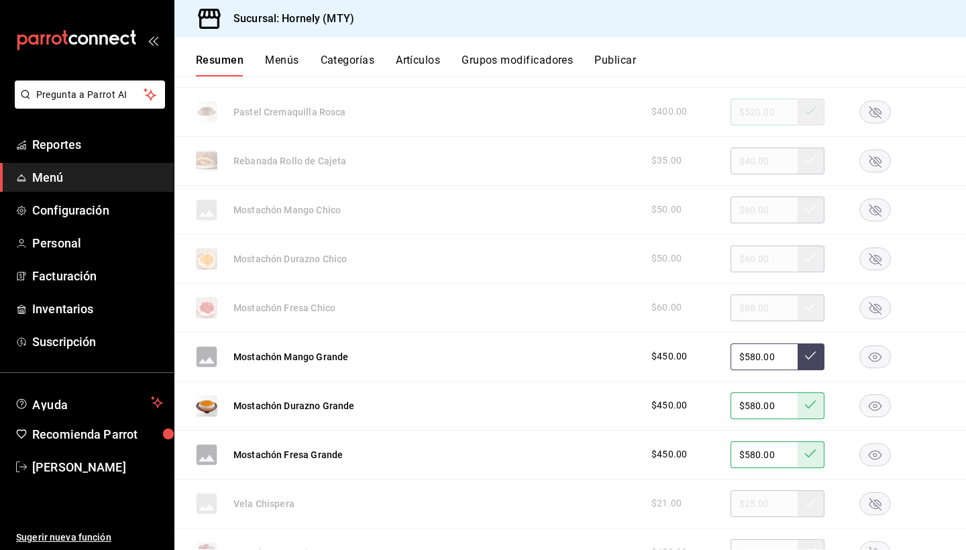
type input "$580.00"
click at [800, 354] on button at bounding box center [811, 356] width 27 height 27
click at [873, 358] on icon "button" at bounding box center [875, 356] width 13 height 9
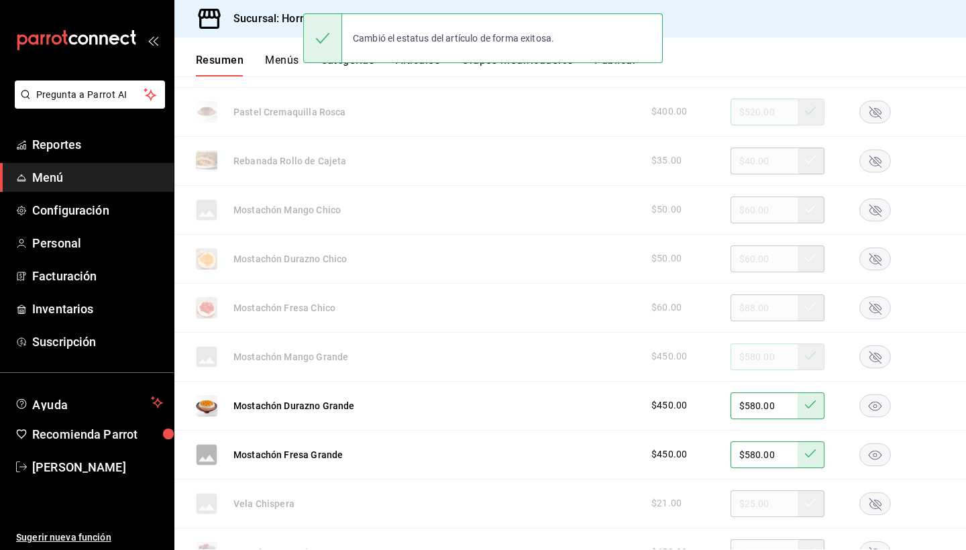
click at [872, 407] on rect "button" at bounding box center [875, 405] width 31 height 22
click at [885, 449] on rect "button" at bounding box center [875, 454] width 31 height 22
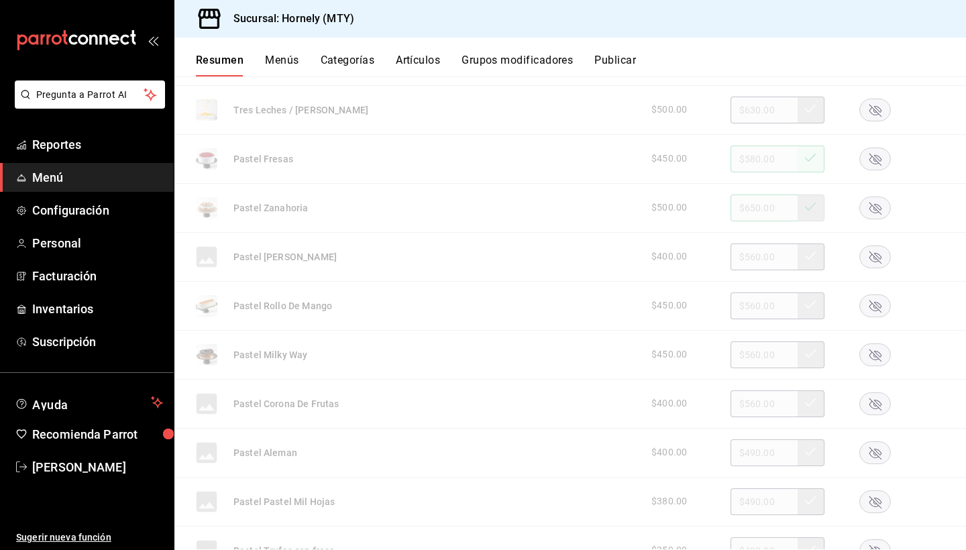
scroll to position [410, 0]
click at [875, 354] on icon "button" at bounding box center [875, 354] width 12 height 12
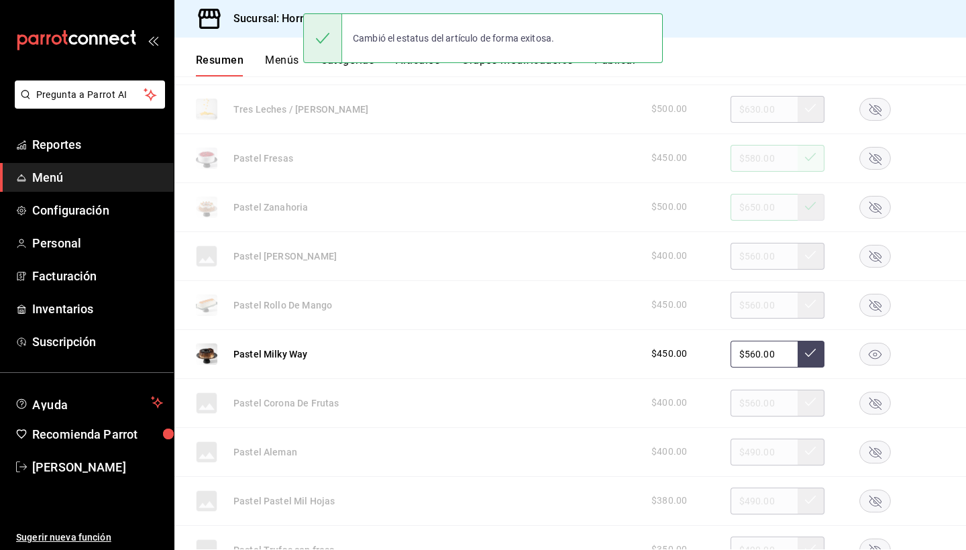
click at [759, 352] on input "$560.00" at bounding box center [764, 354] width 67 height 27
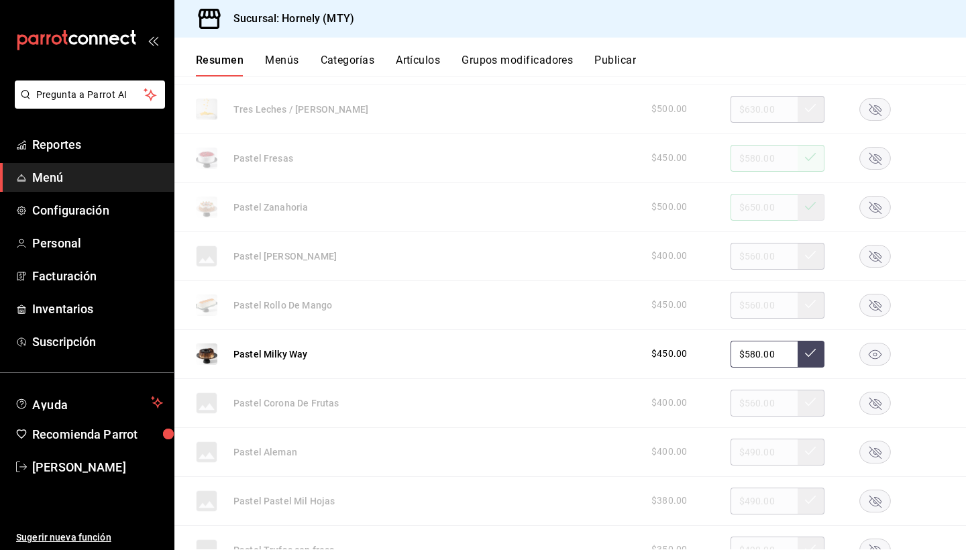
type input "$580.00"
click at [812, 349] on icon at bounding box center [810, 352] width 11 height 11
click at [876, 354] on rect "button" at bounding box center [875, 354] width 31 height 22
click at [867, 311] on rect "button" at bounding box center [875, 305] width 31 height 22
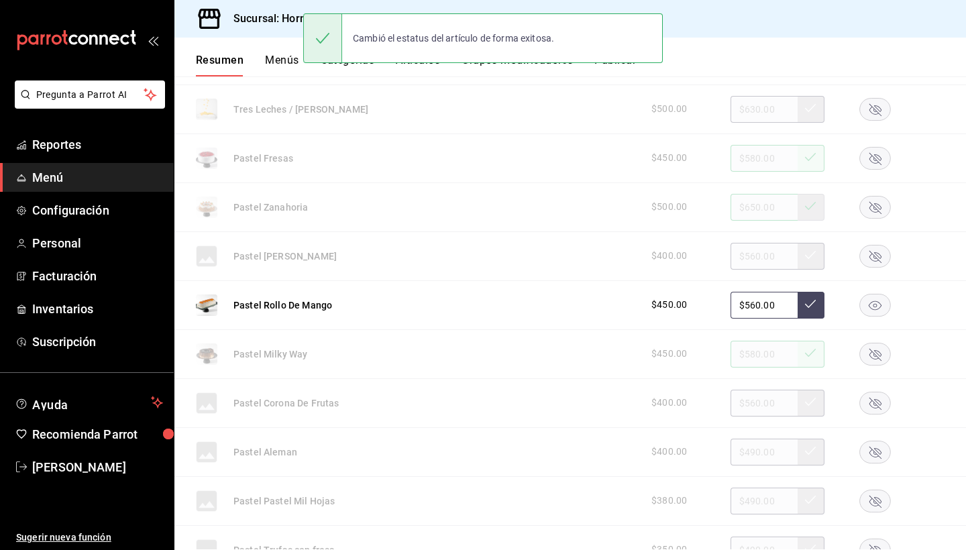
click at [757, 305] on input "$560.00" at bounding box center [764, 305] width 67 height 27
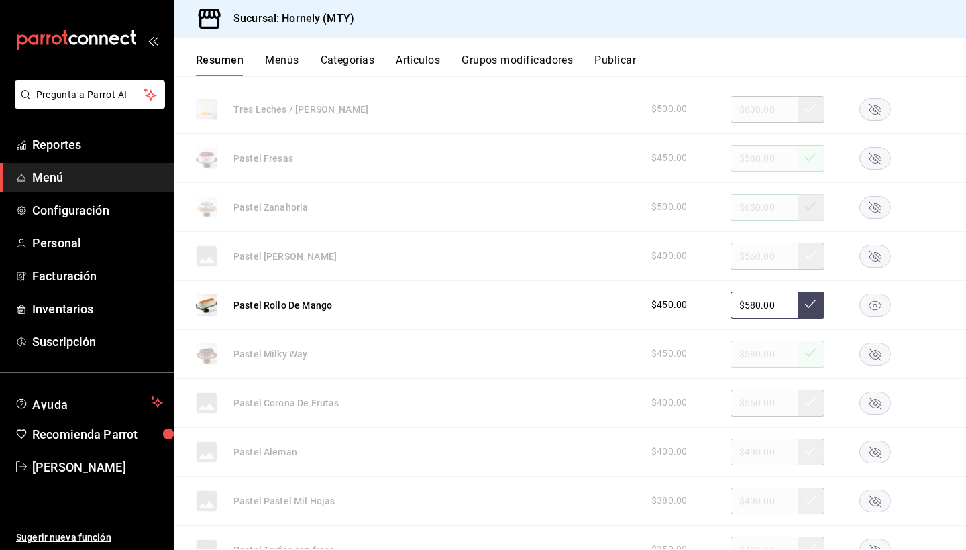
type input "$580.00"
click at [815, 312] on button at bounding box center [811, 305] width 27 height 27
click at [873, 306] on rect "button" at bounding box center [875, 305] width 31 height 22
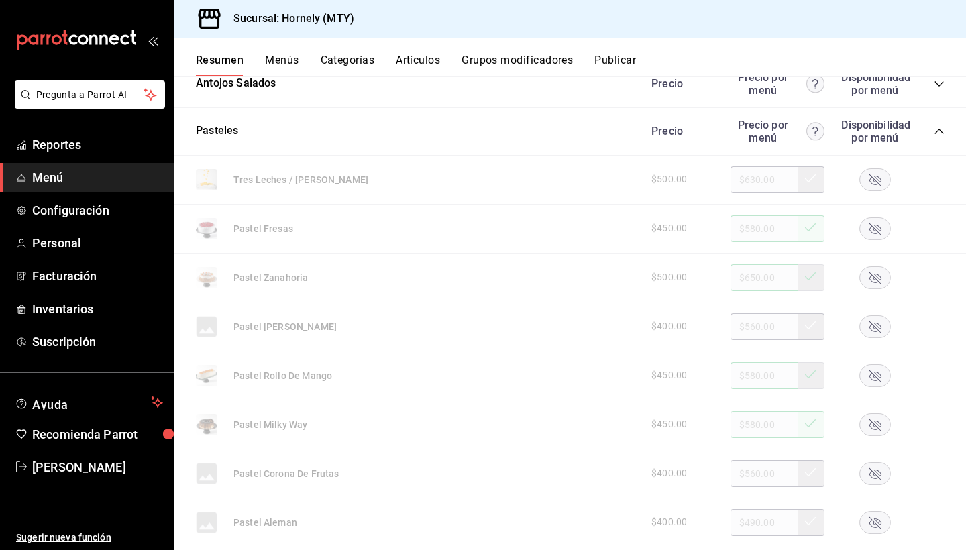
scroll to position [384, 0]
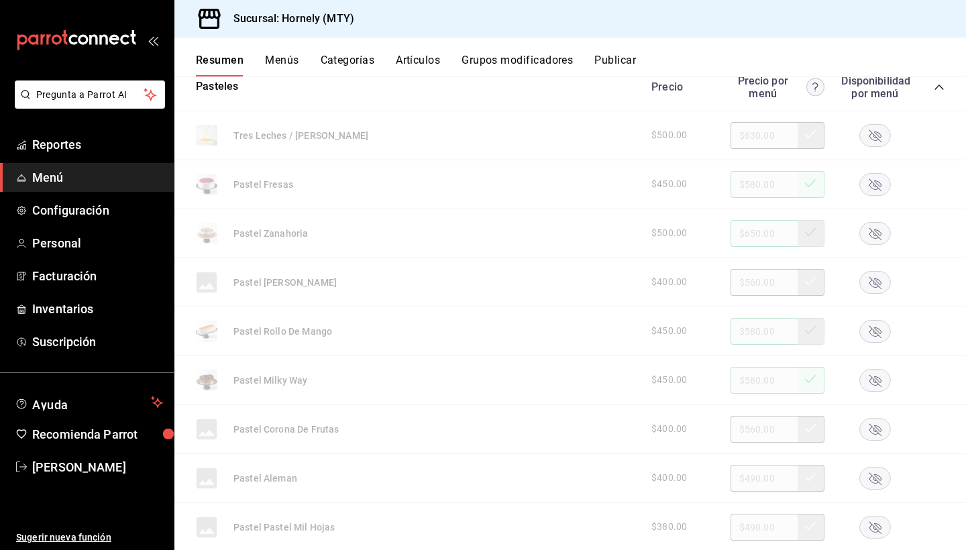
click at [877, 132] on rect "button" at bounding box center [875, 135] width 31 height 22
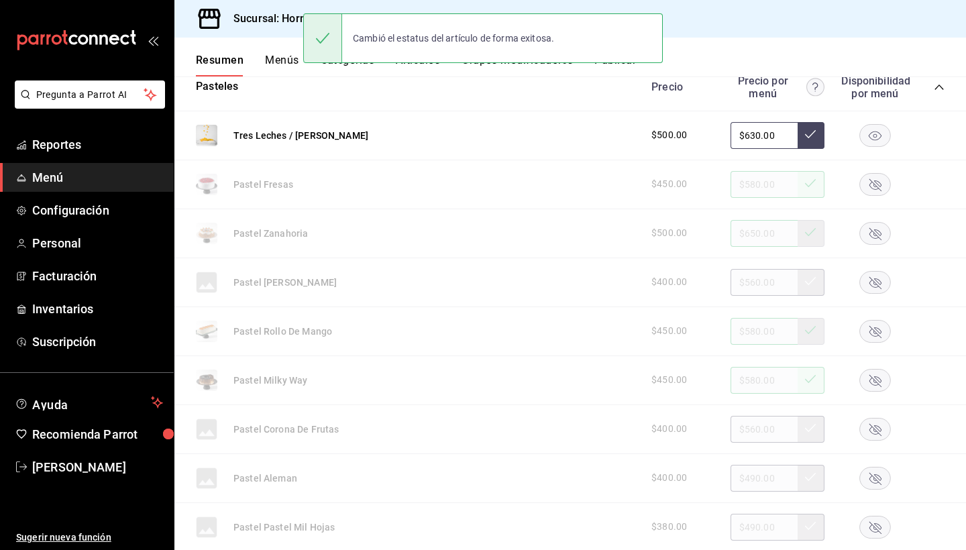
click at [753, 136] on input "$630.00" at bounding box center [764, 135] width 67 height 27
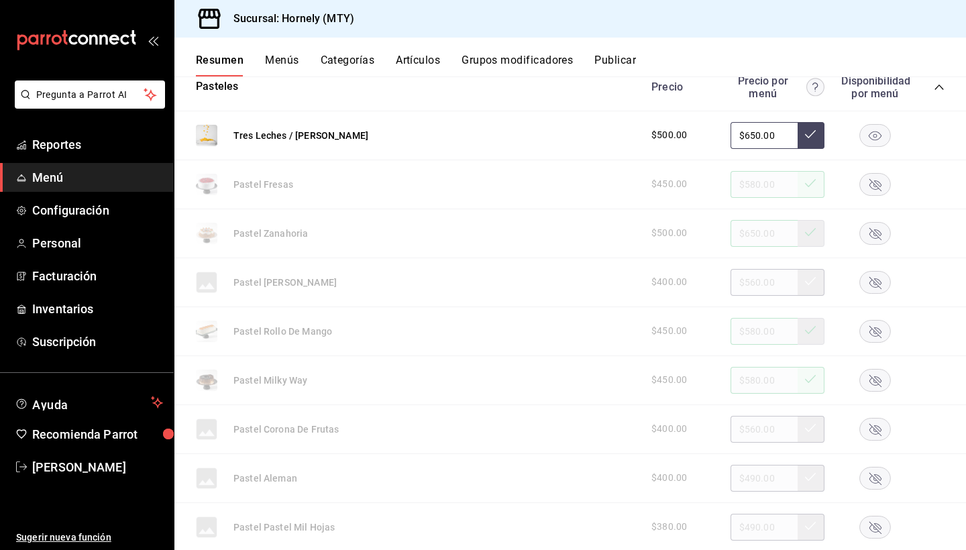
type input "$650.00"
click at [805, 129] on icon at bounding box center [810, 134] width 11 height 11
click at [879, 133] on icon "button" at bounding box center [875, 135] width 13 height 9
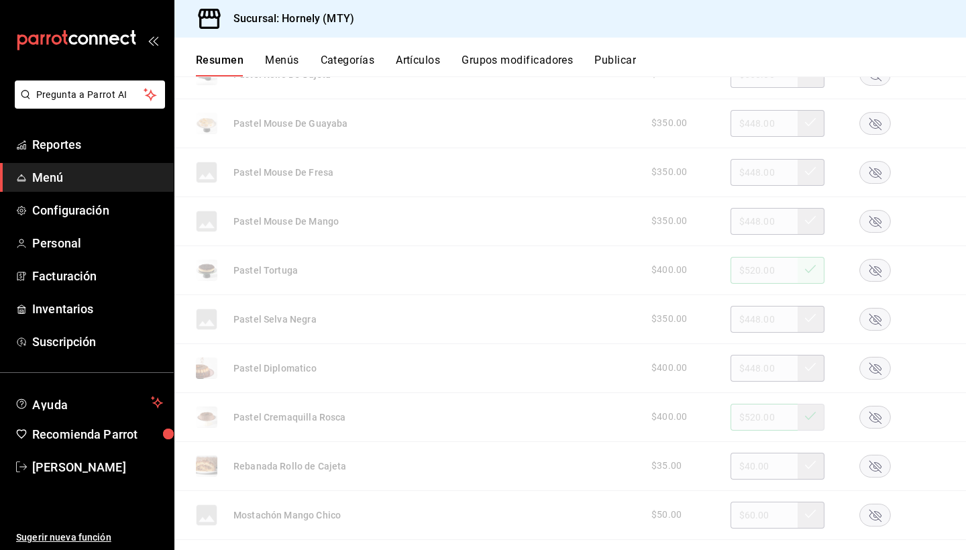
scroll to position [1006, 0]
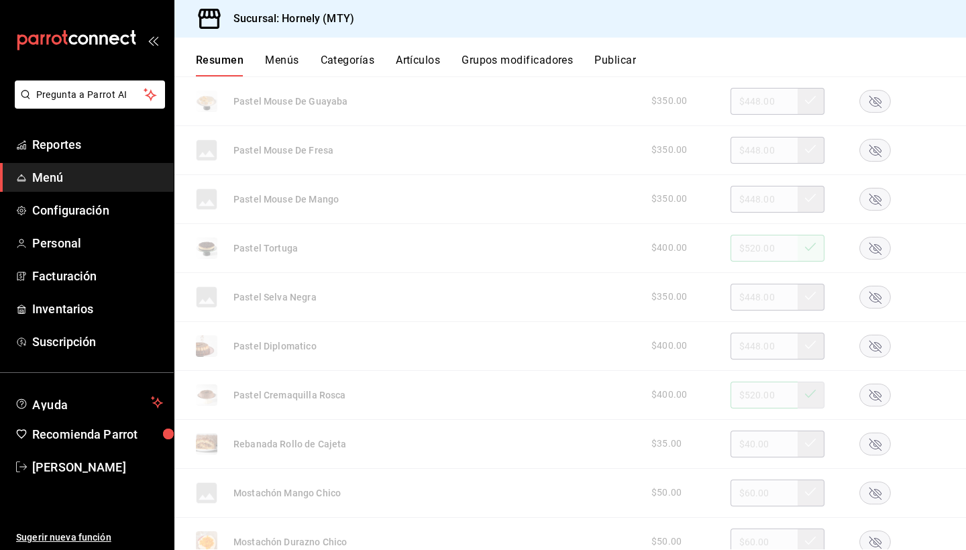
click at [865, 341] on rect "button" at bounding box center [875, 346] width 31 height 22
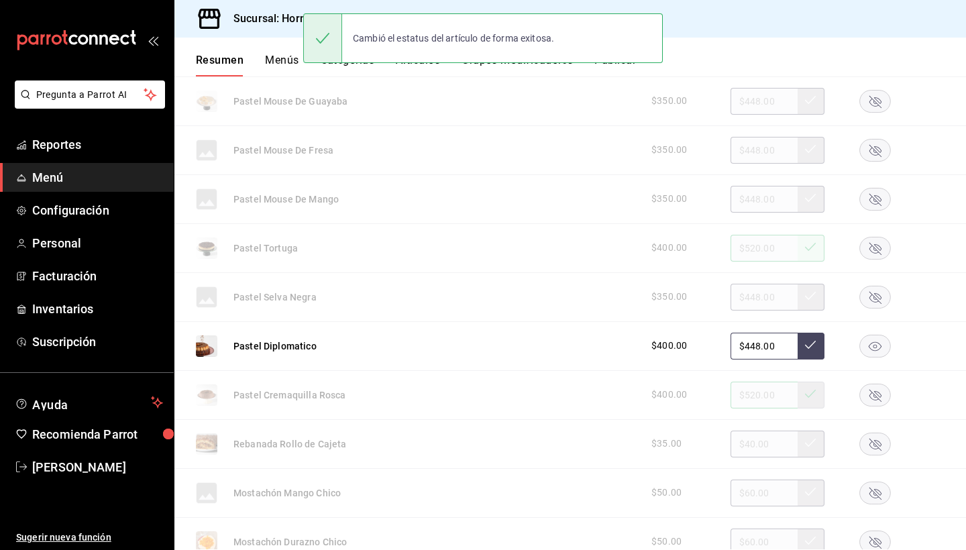
click at [750, 348] on input "$448.00" at bounding box center [764, 346] width 67 height 27
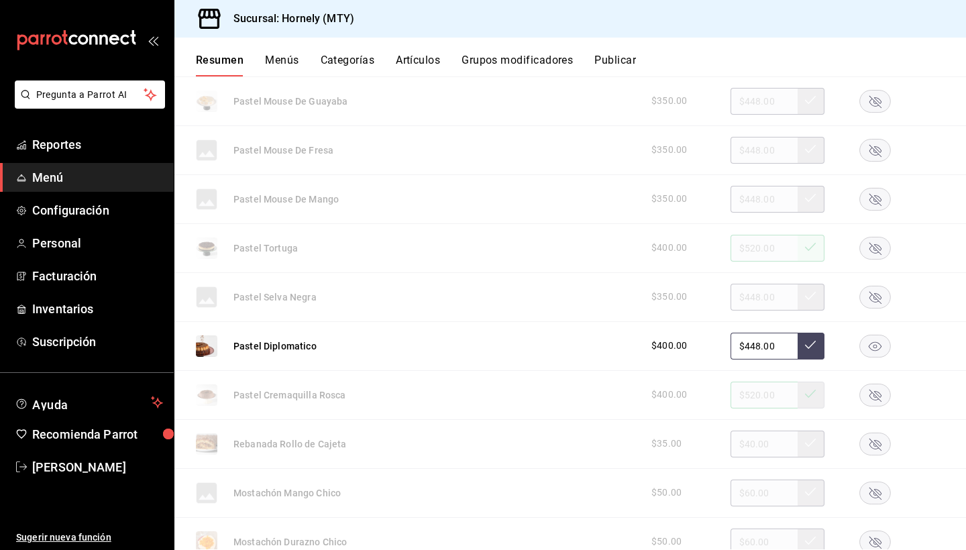
click at [754, 346] on input "$448.00" at bounding box center [764, 346] width 67 height 27
type input "$4.00"
type input "$520.00"
click at [819, 347] on button at bounding box center [811, 346] width 27 height 27
click at [869, 345] on rect "button" at bounding box center [875, 346] width 31 height 22
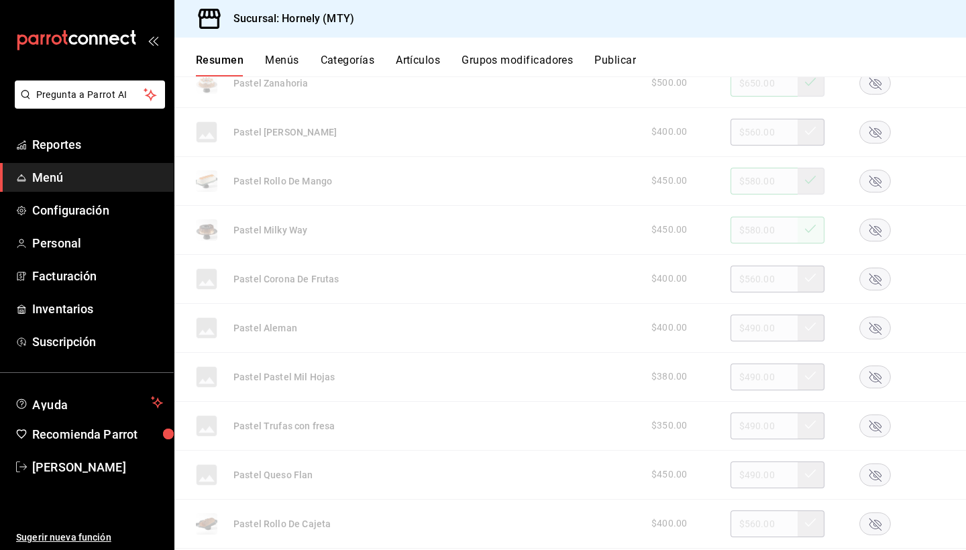
scroll to position [536, 0]
click at [867, 476] on rect "button" at bounding box center [875, 473] width 31 height 22
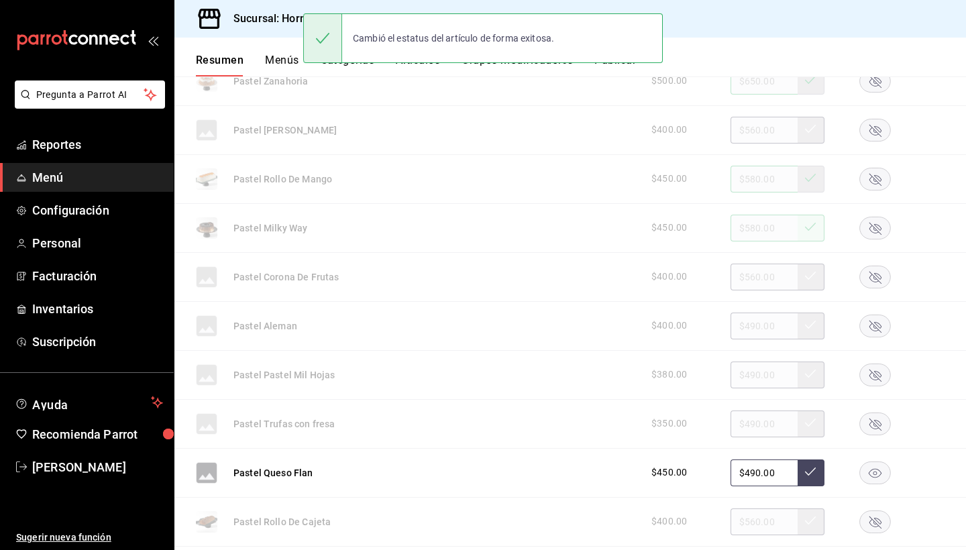
click at [755, 471] on input "$490.00" at bounding box center [764, 473] width 67 height 27
click at [755, 472] on input "$490.00" at bounding box center [764, 473] width 67 height 27
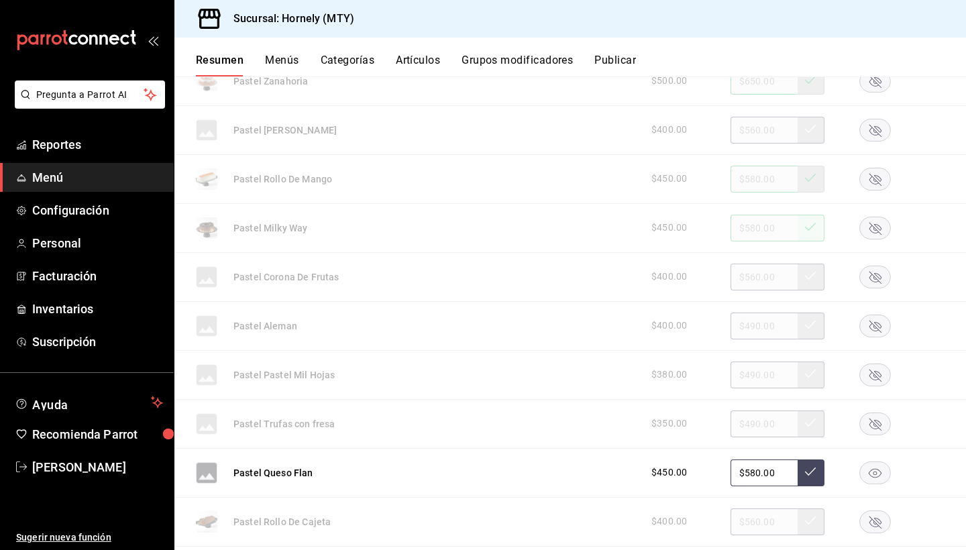
type input "$580.00"
click at [801, 462] on button at bounding box center [811, 473] width 27 height 27
click at [867, 476] on rect "button" at bounding box center [875, 473] width 31 height 22
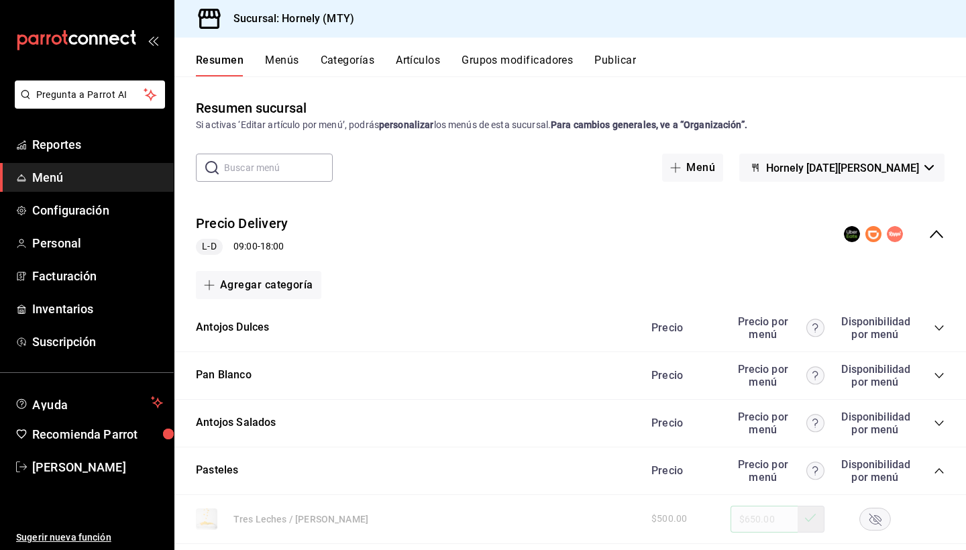
scroll to position [0, 0]
click at [608, 64] on button "Publicar" at bounding box center [615, 65] width 42 height 23
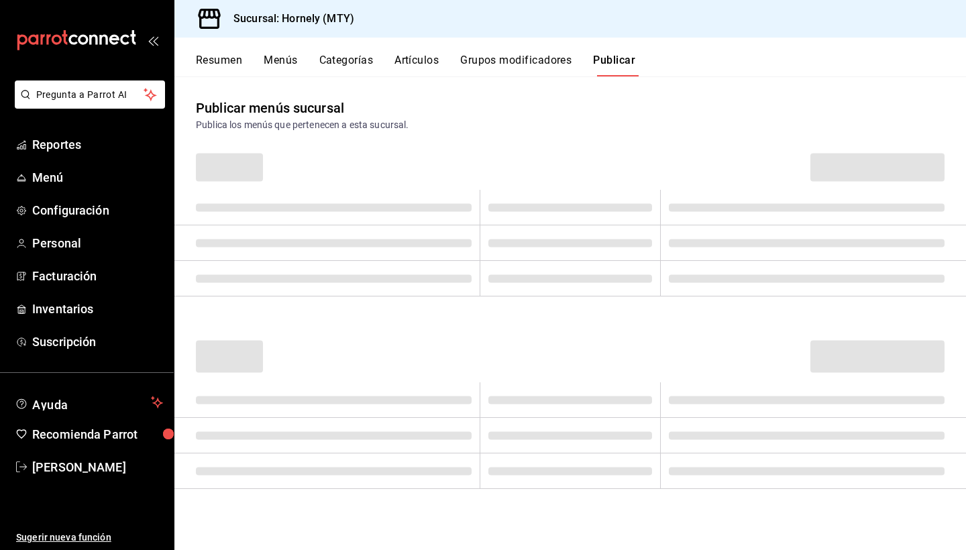
click at [627, 60] on button "Publicar" at bounding box center [614, 65] width 42 height 23
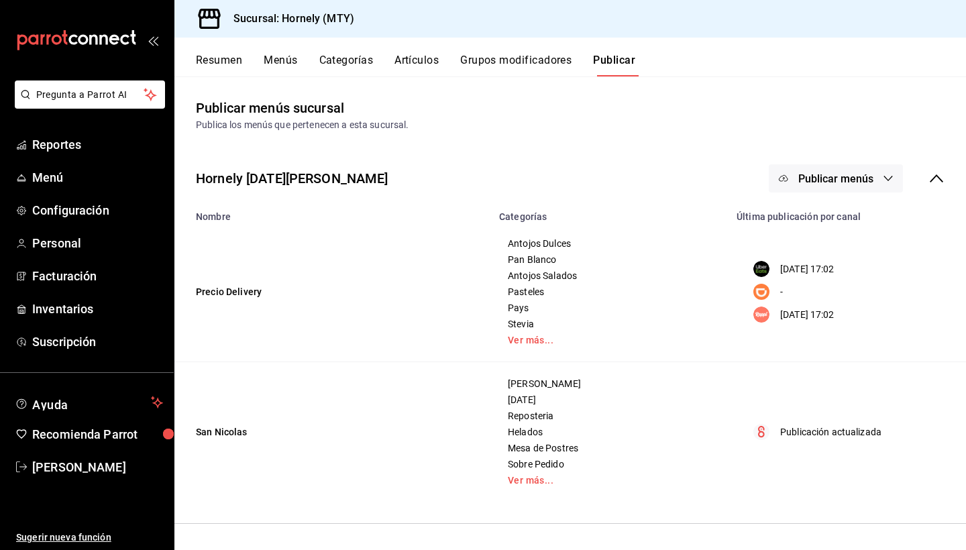
click at [831, 189] on button "Publicar menús" at bounding box center [836, 178] width 134 height 28
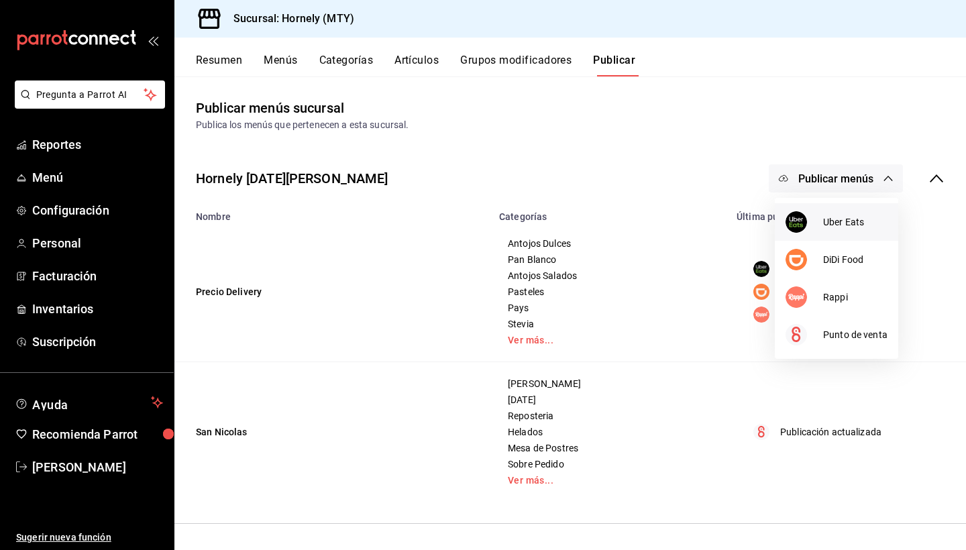
click at [861, 232] on li "Uber Eats" at bounding box center [836, 222] width 123 height 38
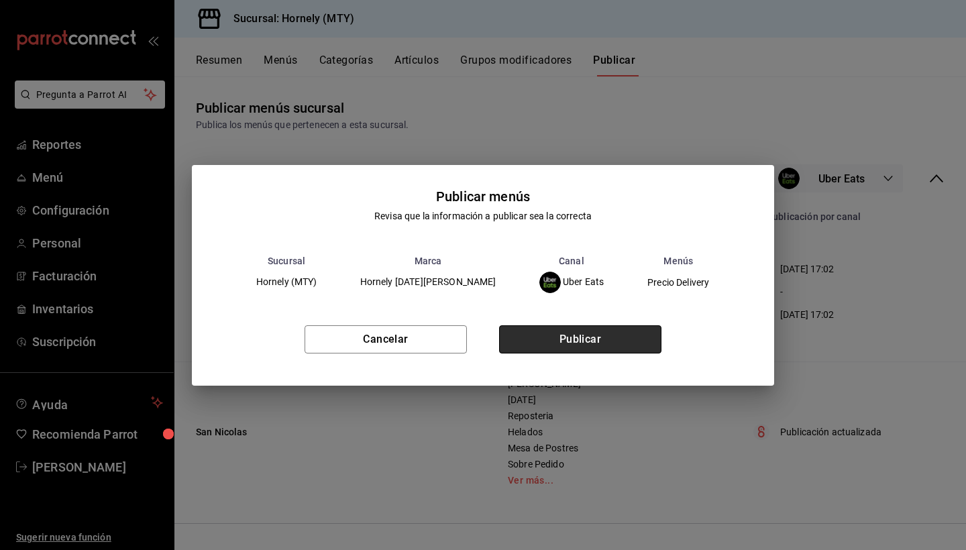
click at [578, 338] on button "Publicar" at bounding box center [580, 339] width 162 height 28
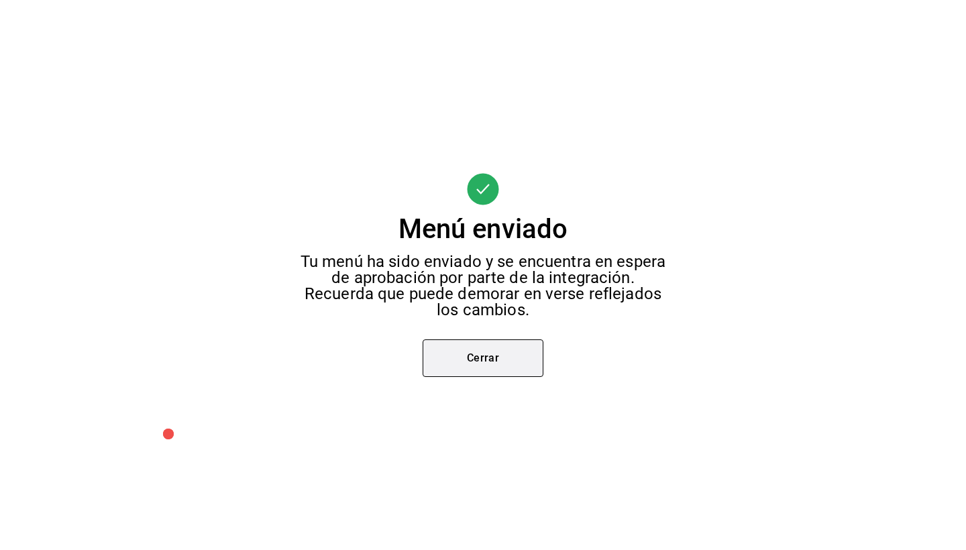
click at [502, 351] on button "Cerrar" at bounding box center [483, 358] width 121 height 38
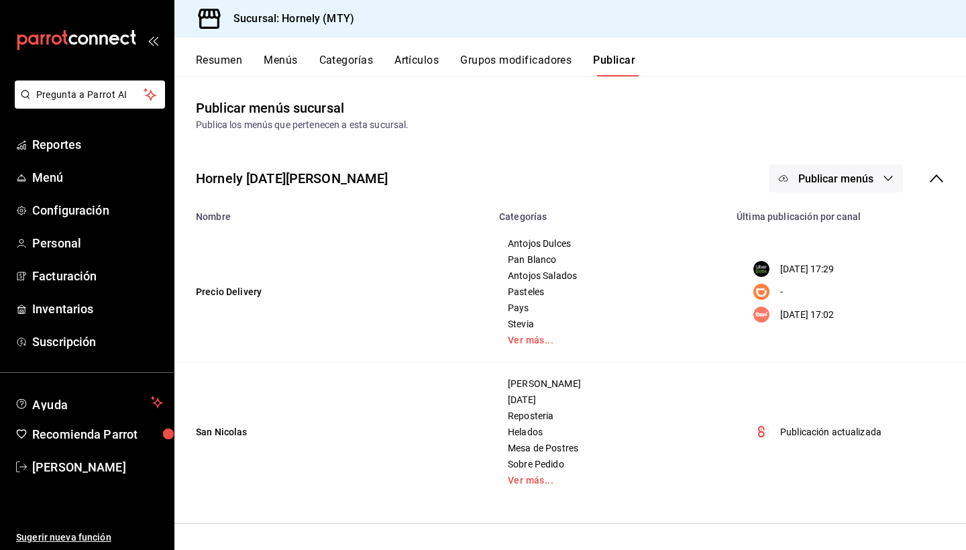
click at [861, 180] on span "Publicar menús" at bounding box center [835, 178] width 75 height 13
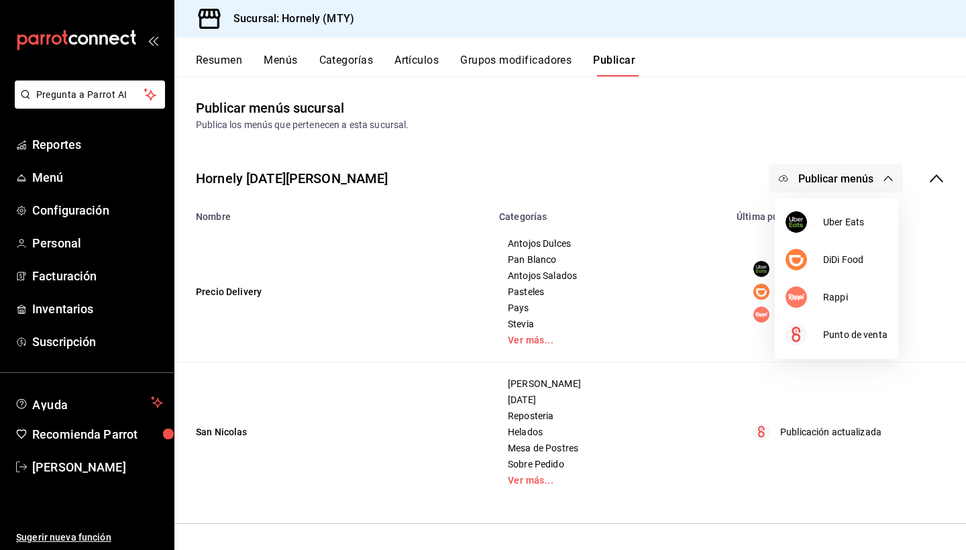
click at [965, 268] on div at bounding box center [483, 275] width 966 height 550
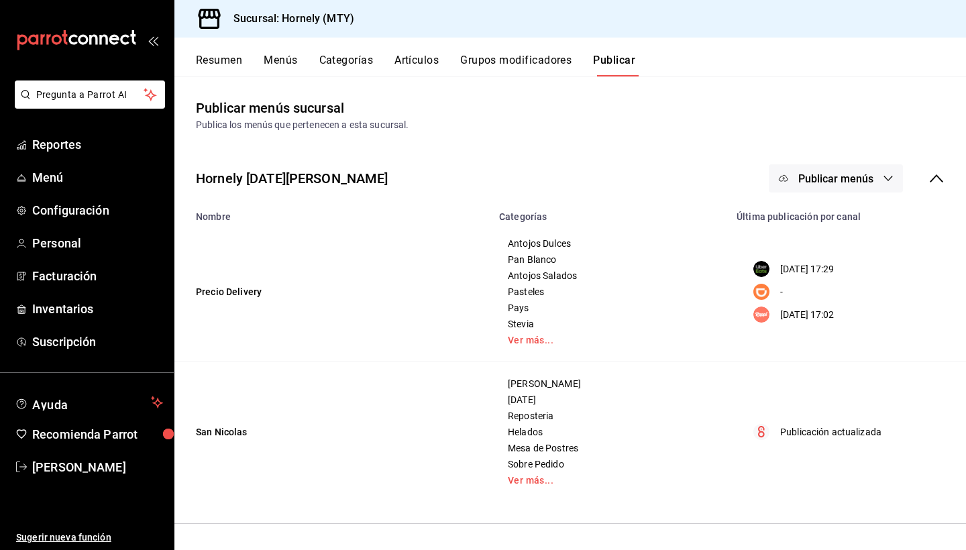
click at [870, 186] on button "Publicar menús" at bounding box center [836, 178] width 134 height 28
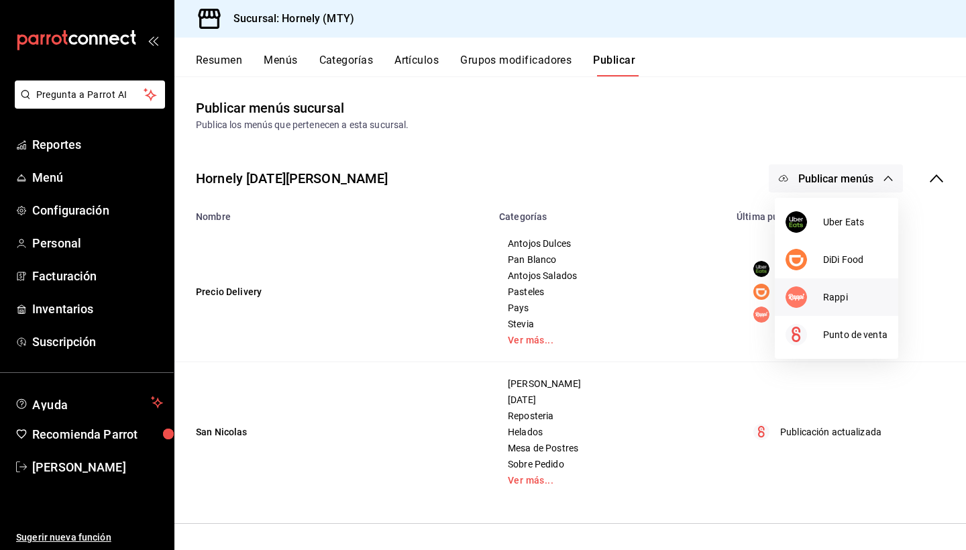
click at [821, 299] on div at bounding box center [805, 296] width 38 height 21
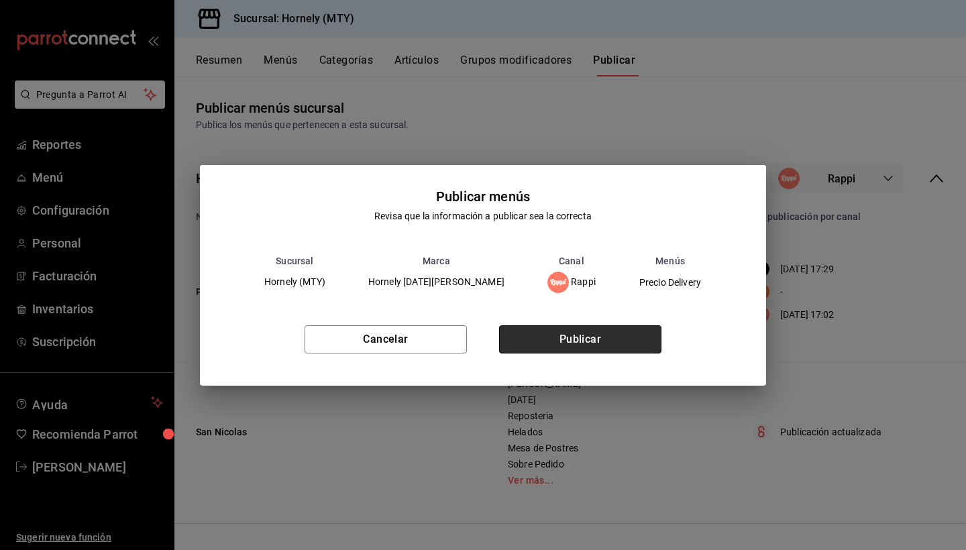
click at [578, 346] on button "Publicar" at bounding box center [580, 339] width 162 height 28
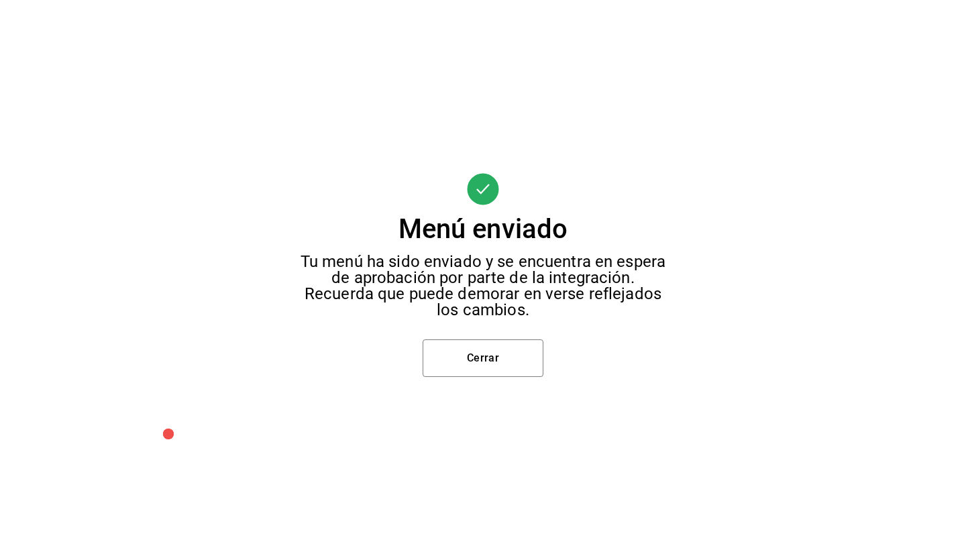
click at [468, 382] on div "Menú enviado Tu menú ha sido enviado y se encuentra en espera de aprobación por…" at bounding box center [483, 275] width 966 height 550
click at [472, 372] on button "Cerrar" at bounding box center [483, 358] width 121 height 38
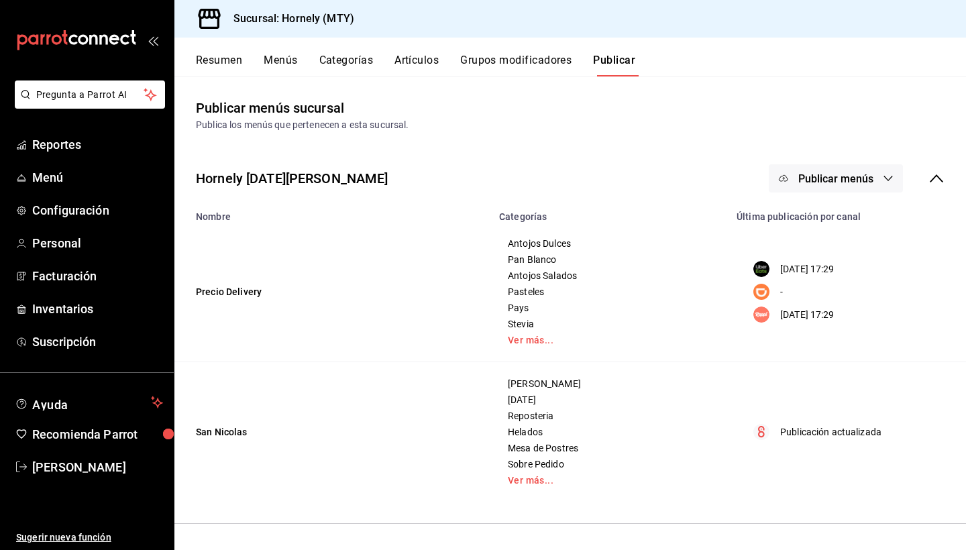
click at [894, 180] on icon "button" at bounding box center [888, 178] width 11 height 11
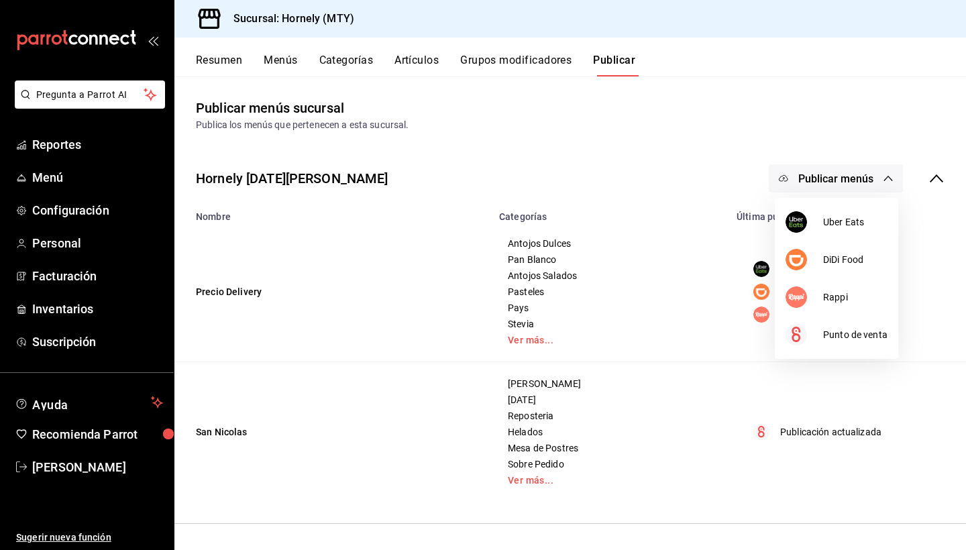
click at [894, 180] on div at bounding box center [483, 275] width 966 height 550
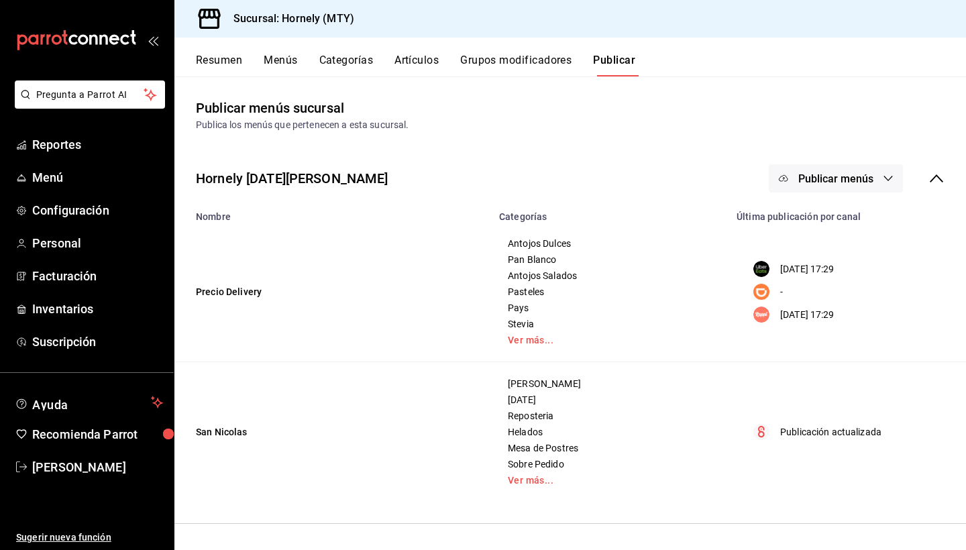
click at [223, 57] on button "Resumen" at bounding box center [219, 65] width 46 height 23
